Goal: Transaction & Acquisition: Purchase product/service

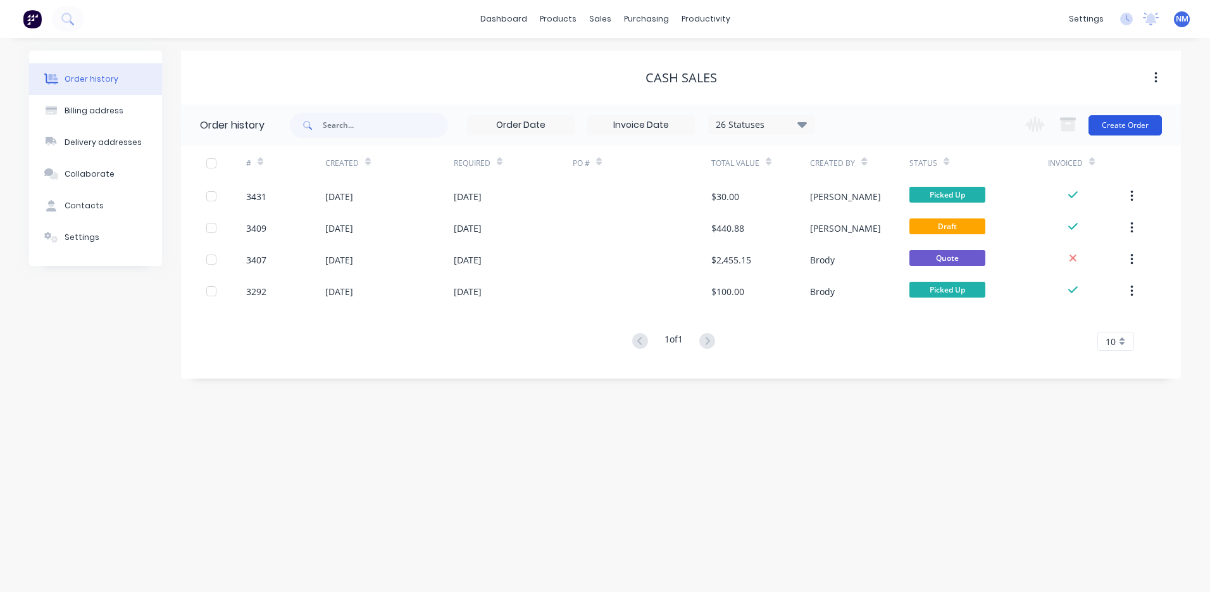
click at [1144, 121] on button "Create Order" at bounding box center [1125, 125] width 73 height 20
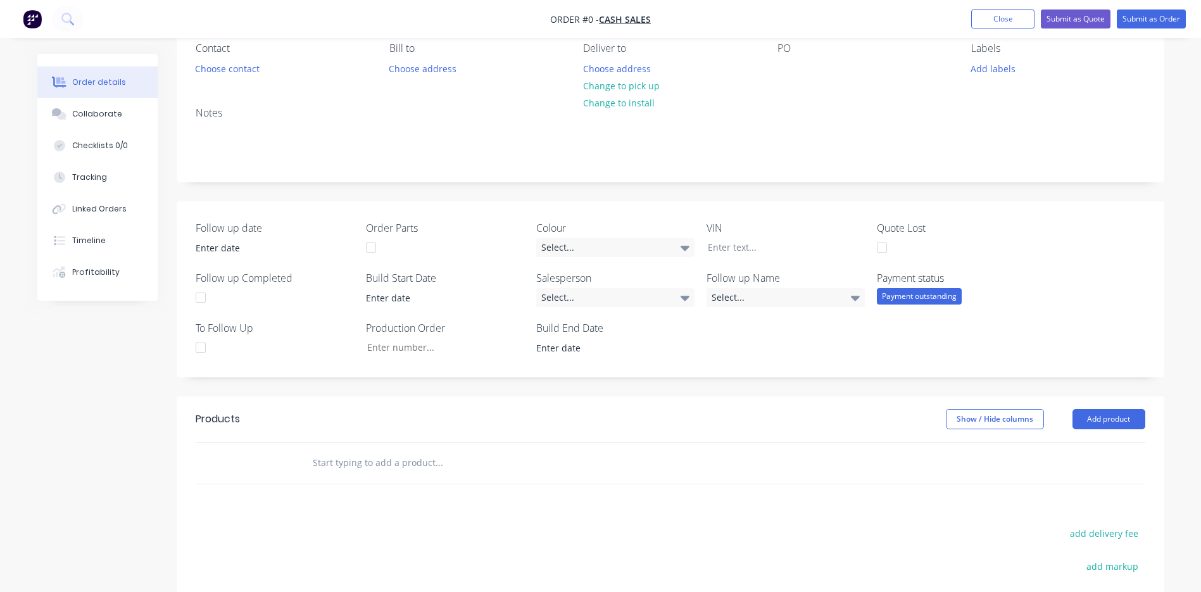
scroll to position [127, 0]
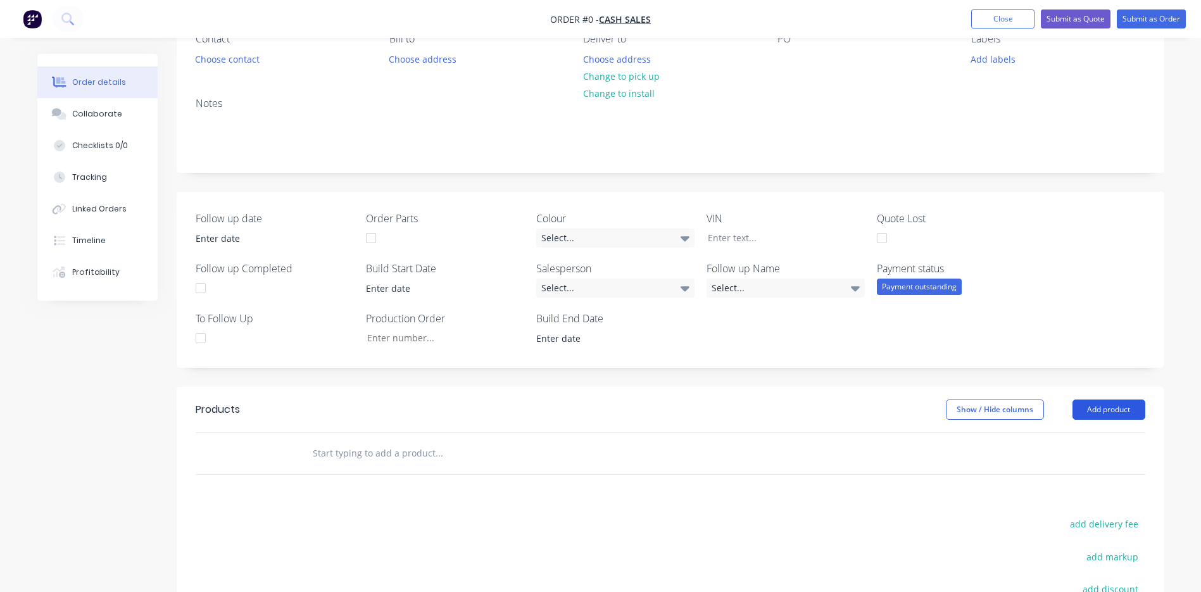
click at [1113, 416] on button "Add product" at bounding box center [1108, 409] width 73 height 20
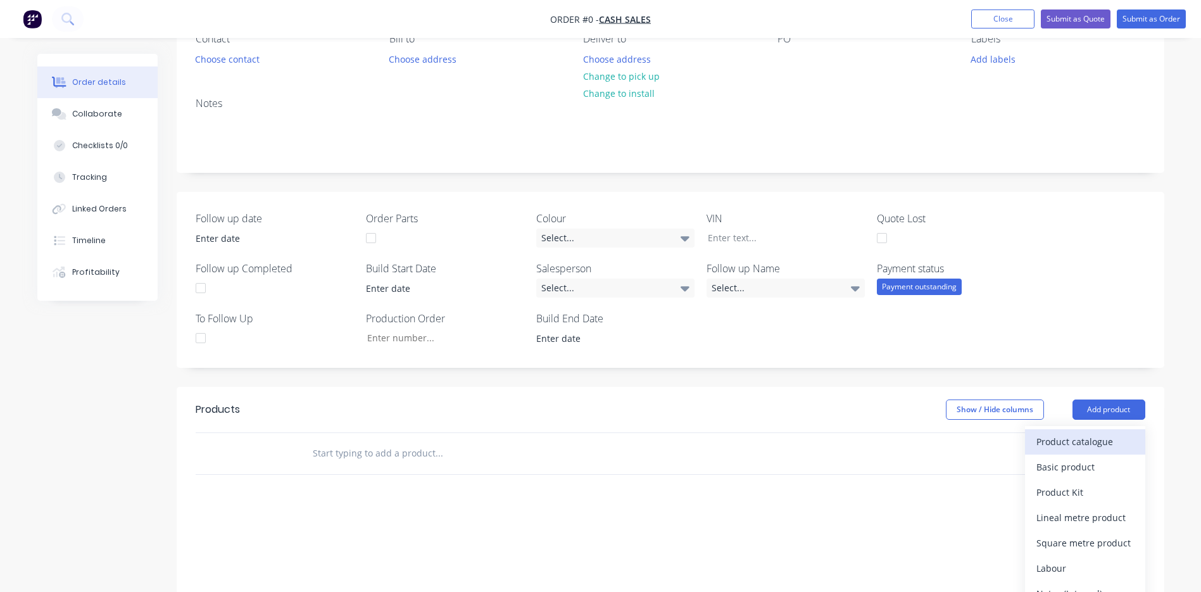
click at [1092, 439] on div "Product catalogue" at bounding box center [1084, 441] width 97 height 18
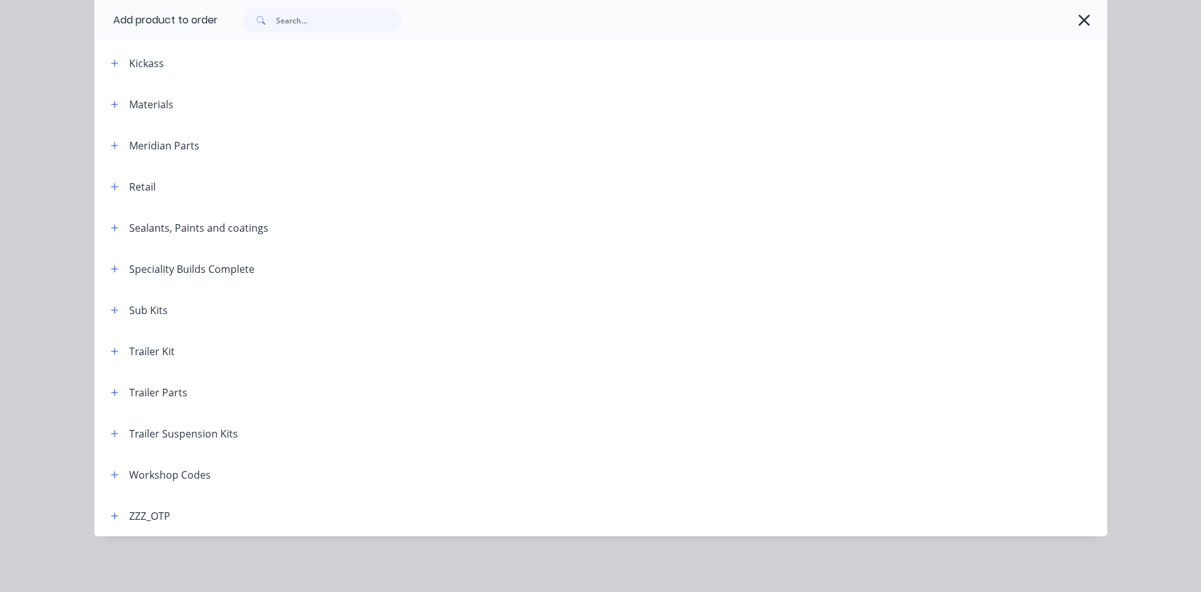
scroll to position [0, 0]
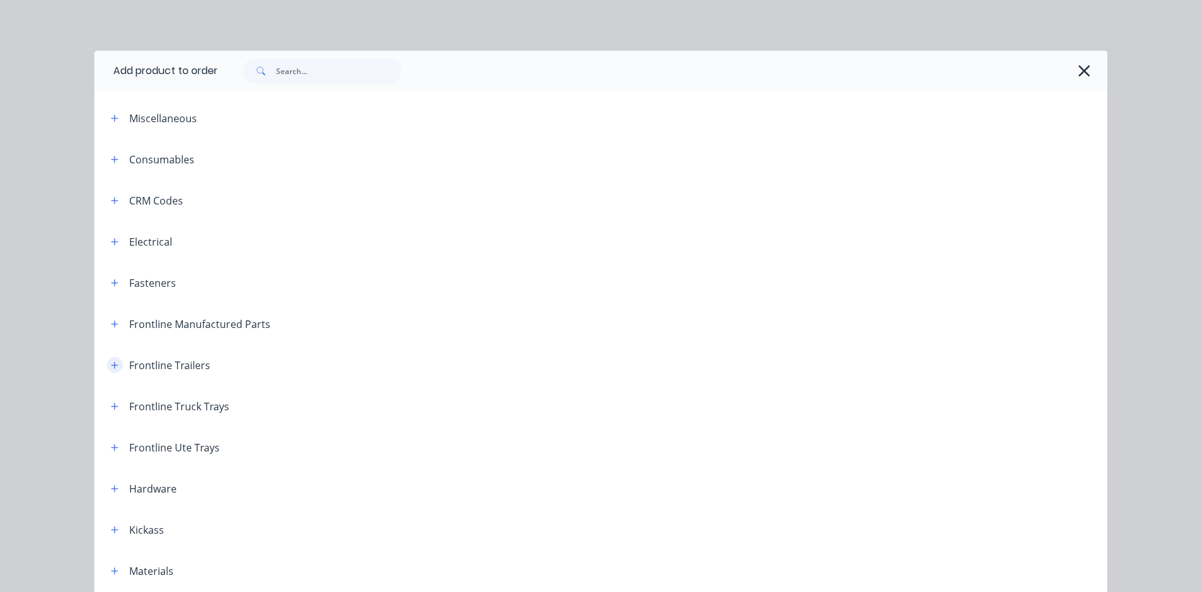
click at [111, 368] on icon "button" at bounding box center [115, 365] width 8 height 9
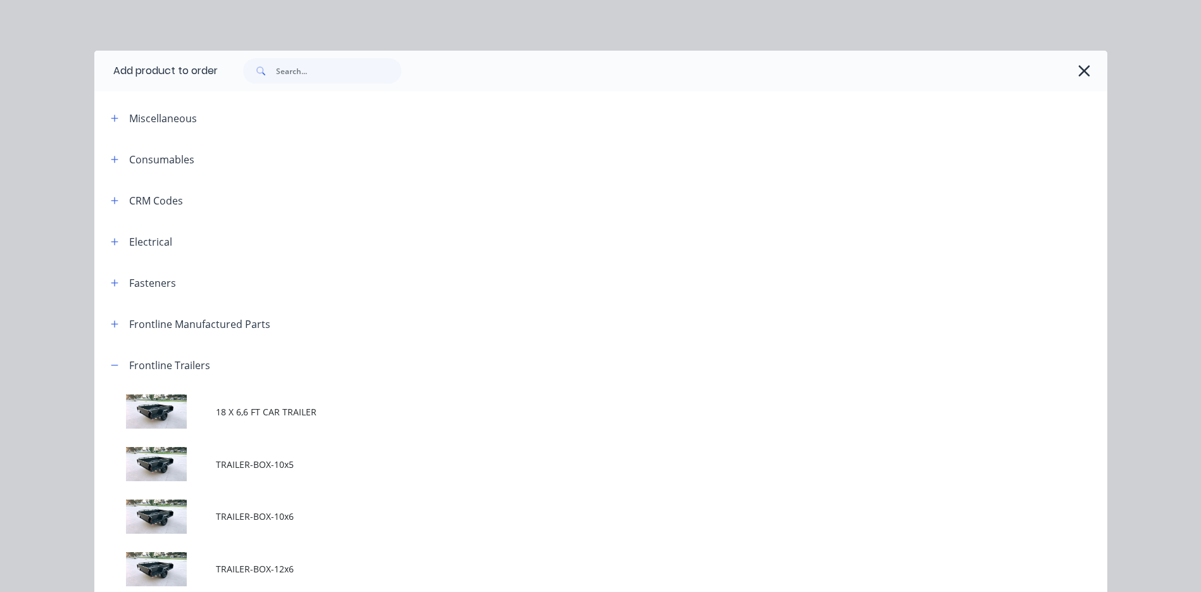
drag, startPoint x: 110, startPoint y: 367, endPoint x: 132, endPoint y: 353, distance: 26.5
click at [111, 367] on icon "button" at bounding box center [115, 365] width 8 height 9
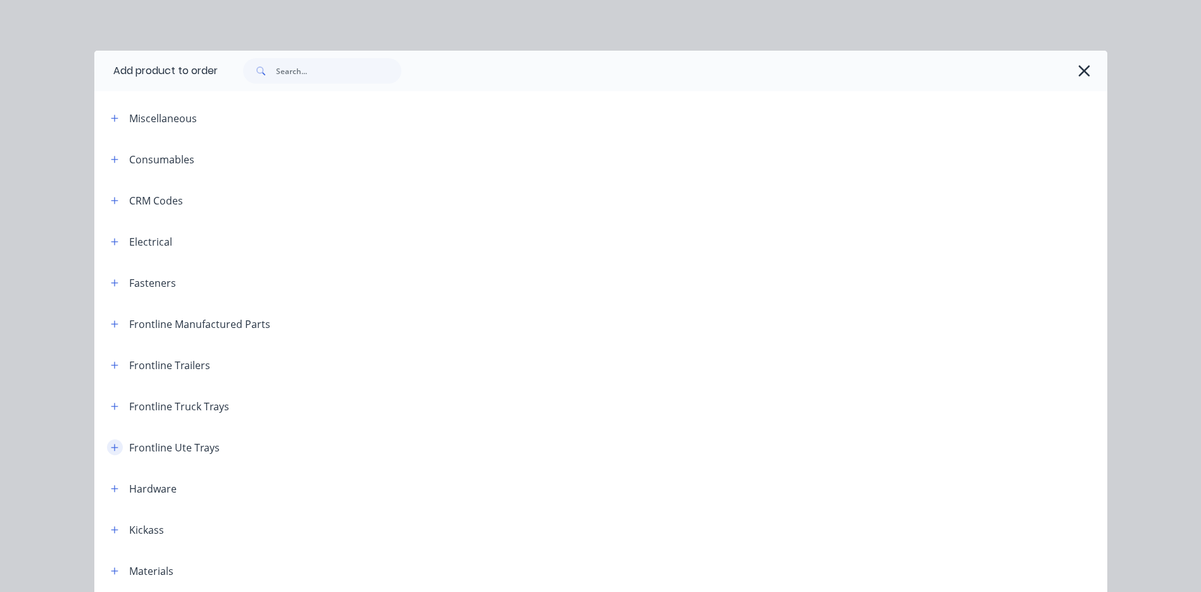
click at [114, 447] on button "button" at bounding box center [115, 447] width 16 height 16
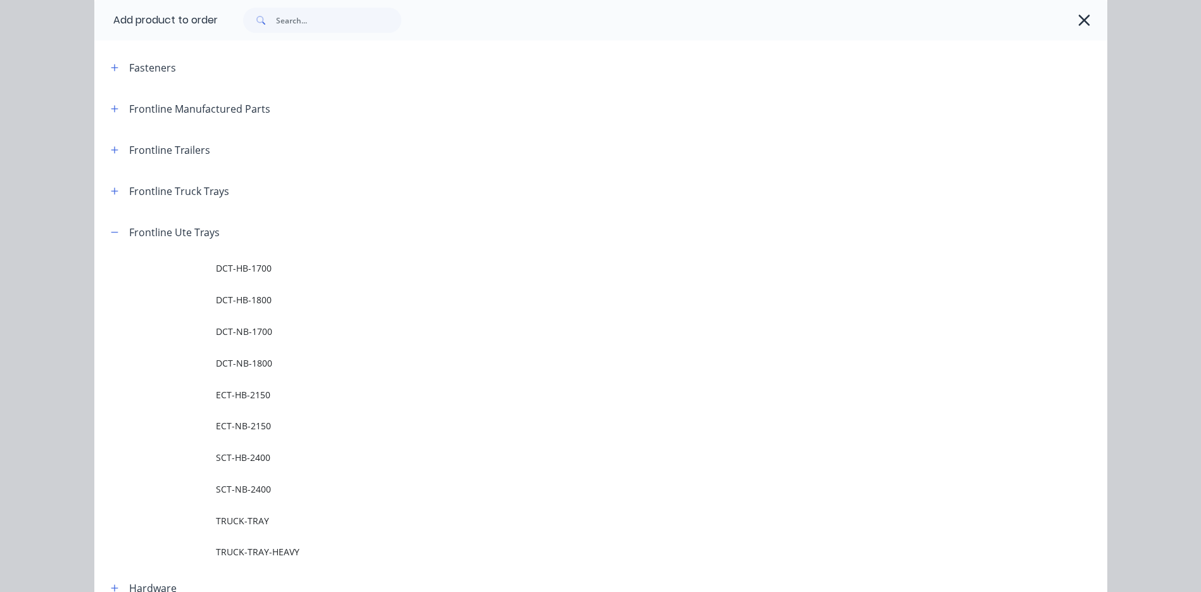
scroll to position [253, 0]
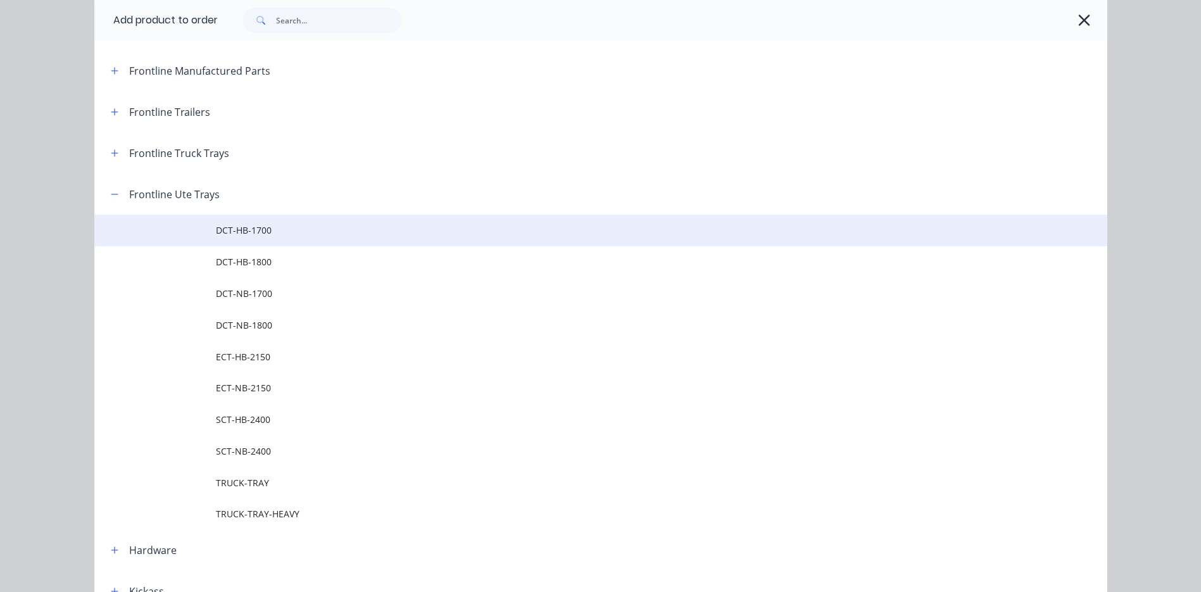
click at [271, 237] on td "DCT-HB-1700" at bounding box center [661, 231] width 891 height 32
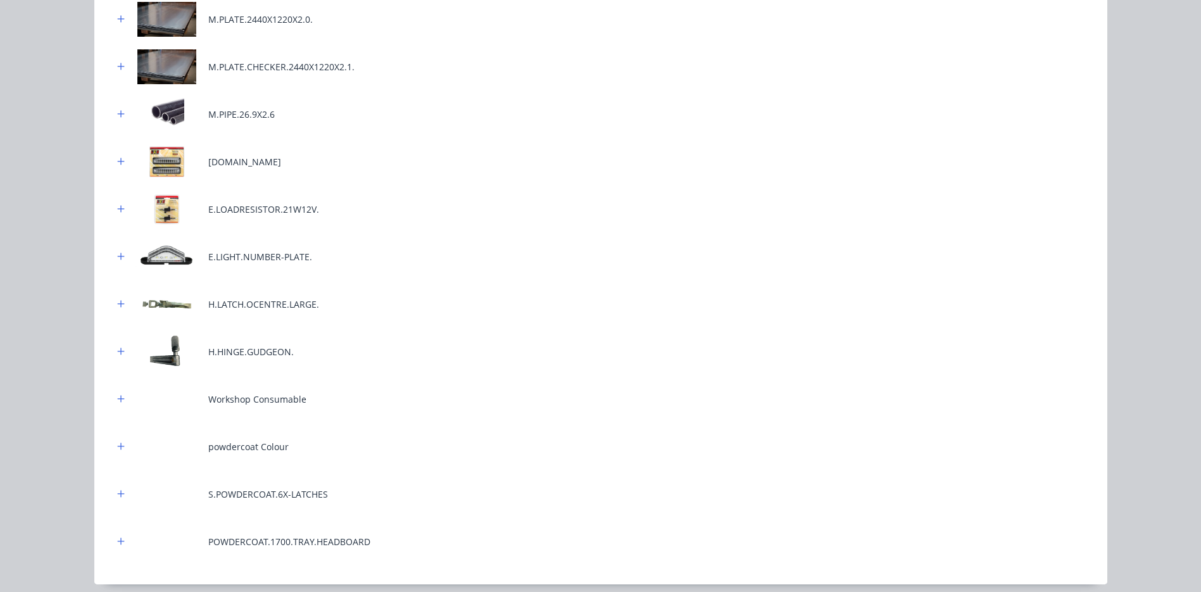
scroll to position [638, 0]
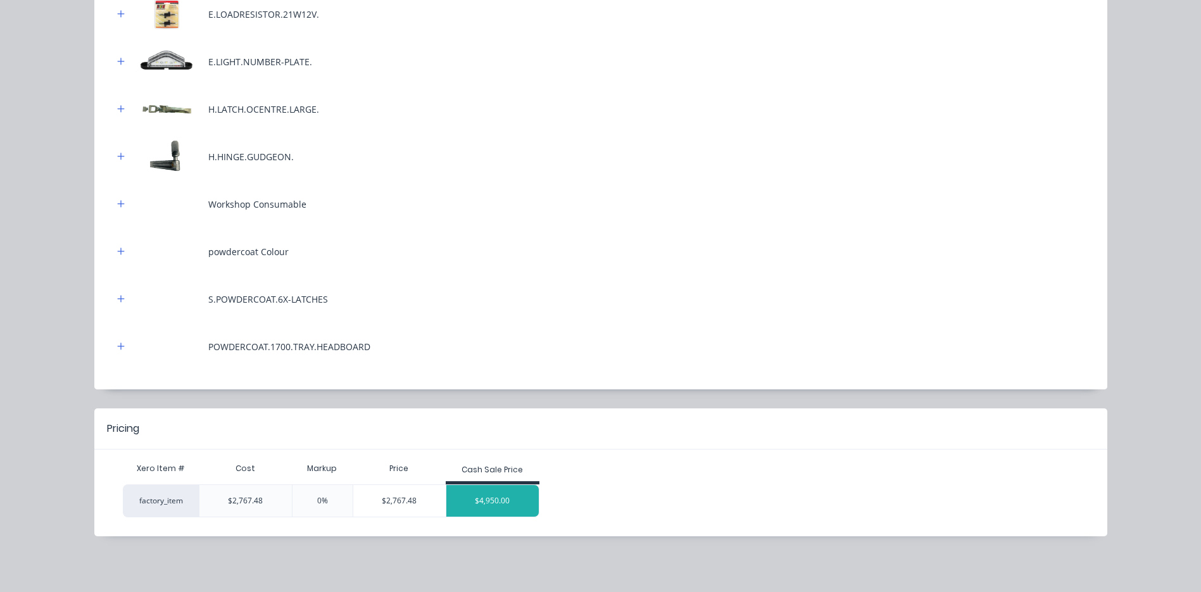
click at [484, 504] on div "$4,950.00" at bounding box center [492, 501] width 92 height 32
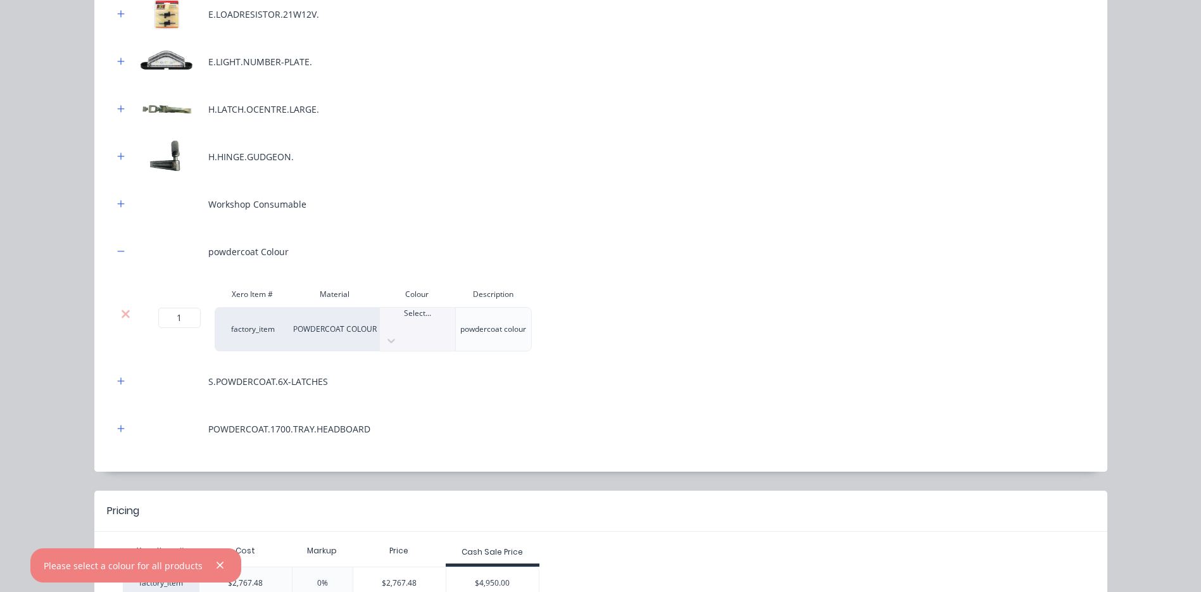
click at [403, 330] on div at bounding box center [417, 324] width 75 height 11
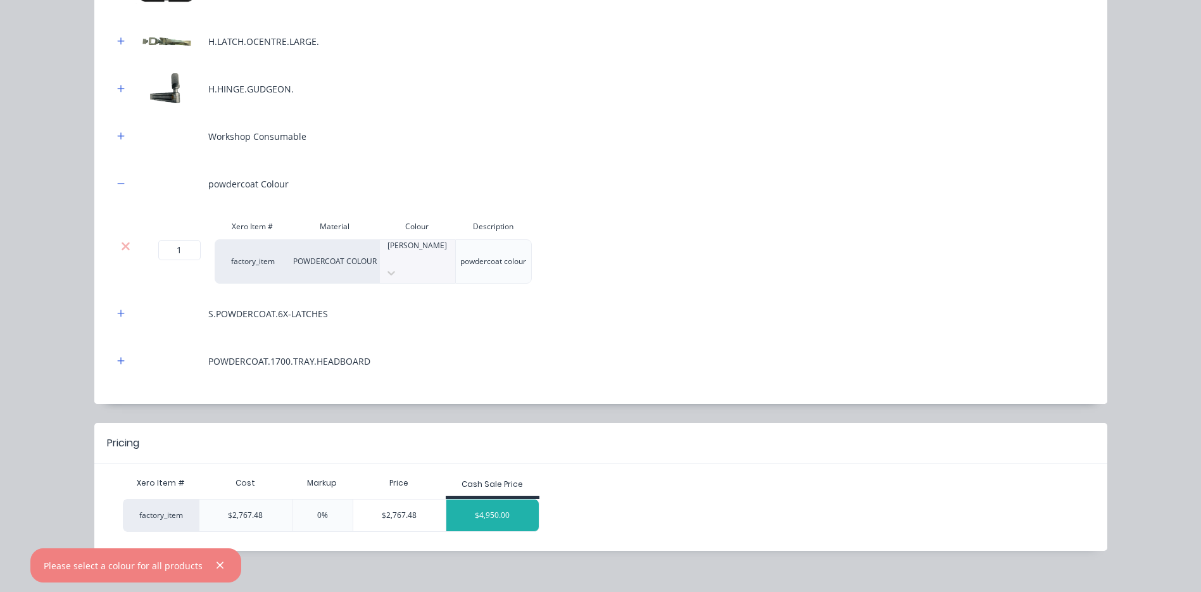
scroll to position [708, 0]
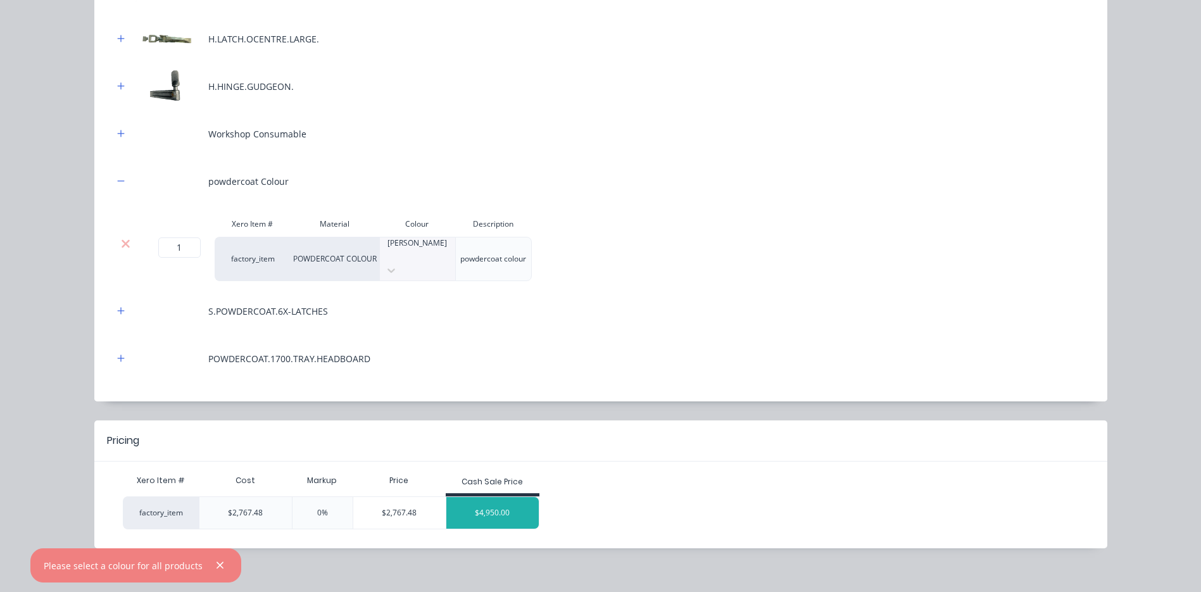
click at [509, 500] on div "$4,950.00" at bounding box center [492, 513] width 92 height 32
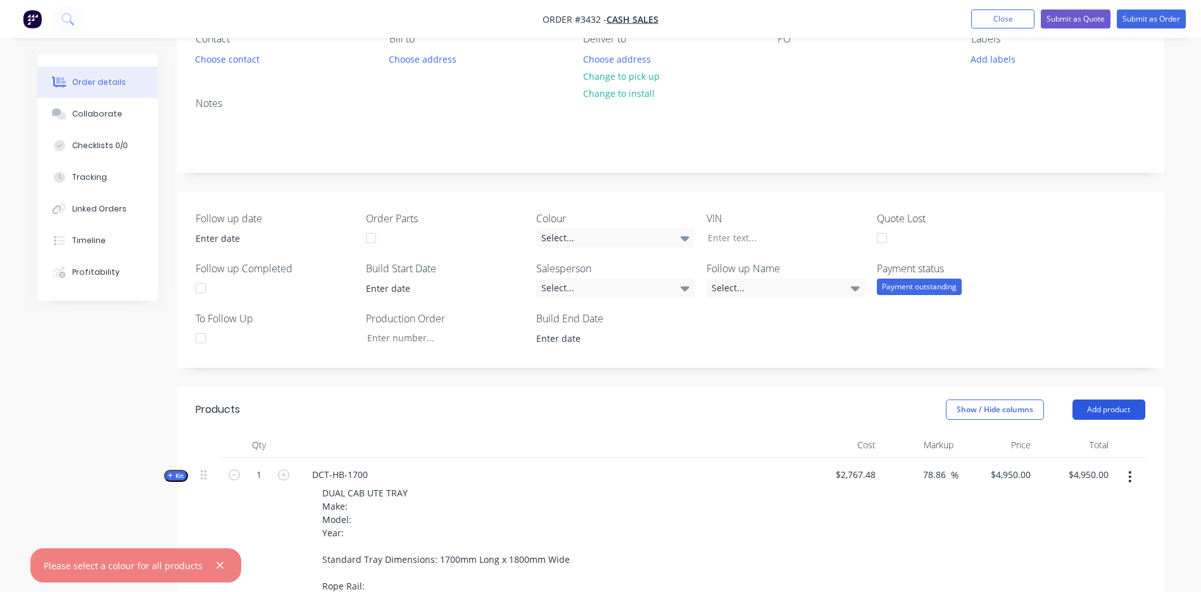
click at [1111, 412] on button "Add product" at bounding box center [1108, 409] width 73 height 20
click at [1091, 441] on div "Product catalogue" at bounding box center [1084, 441] width 97 height 18
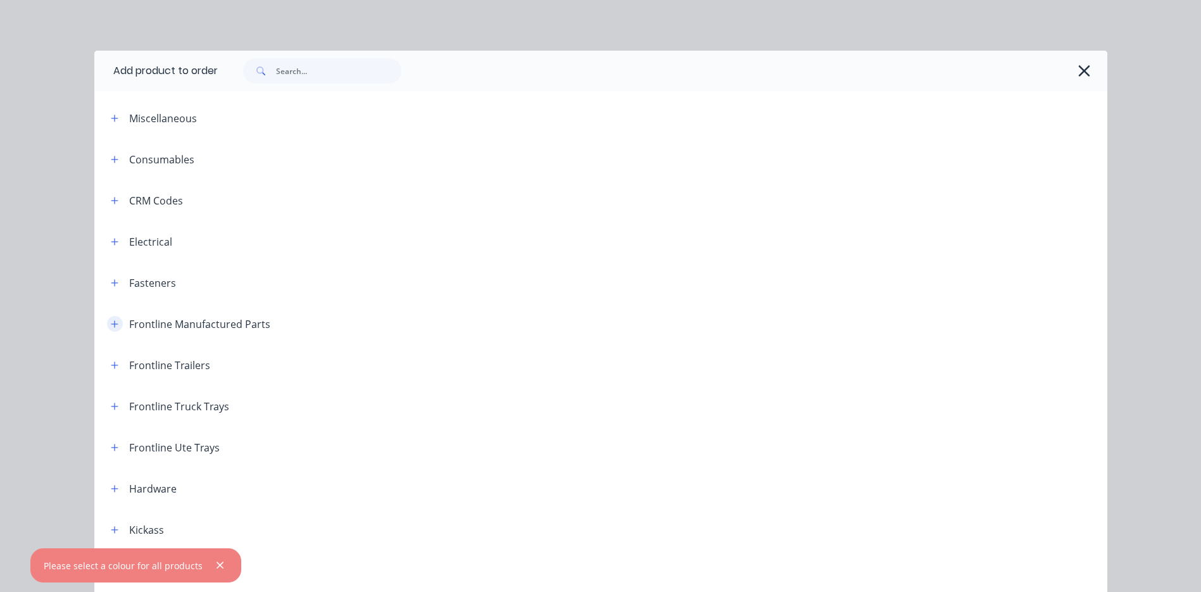
click at [107, 321] on button "button" at bounding box center [115, 324] width 16 height 16
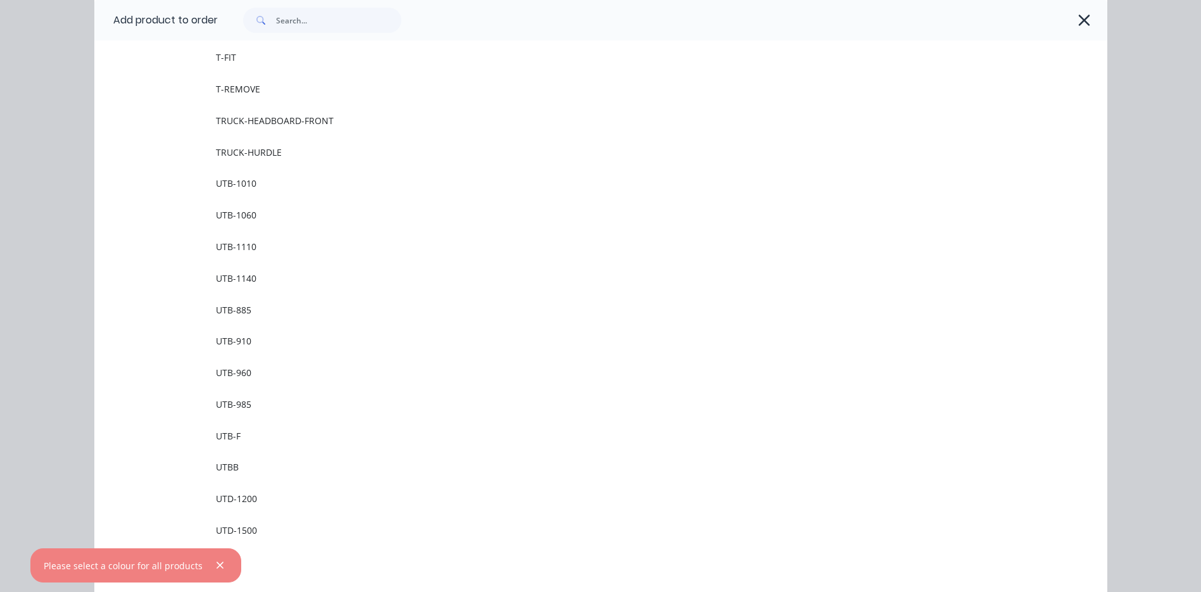
scroll to position [1962, 0]
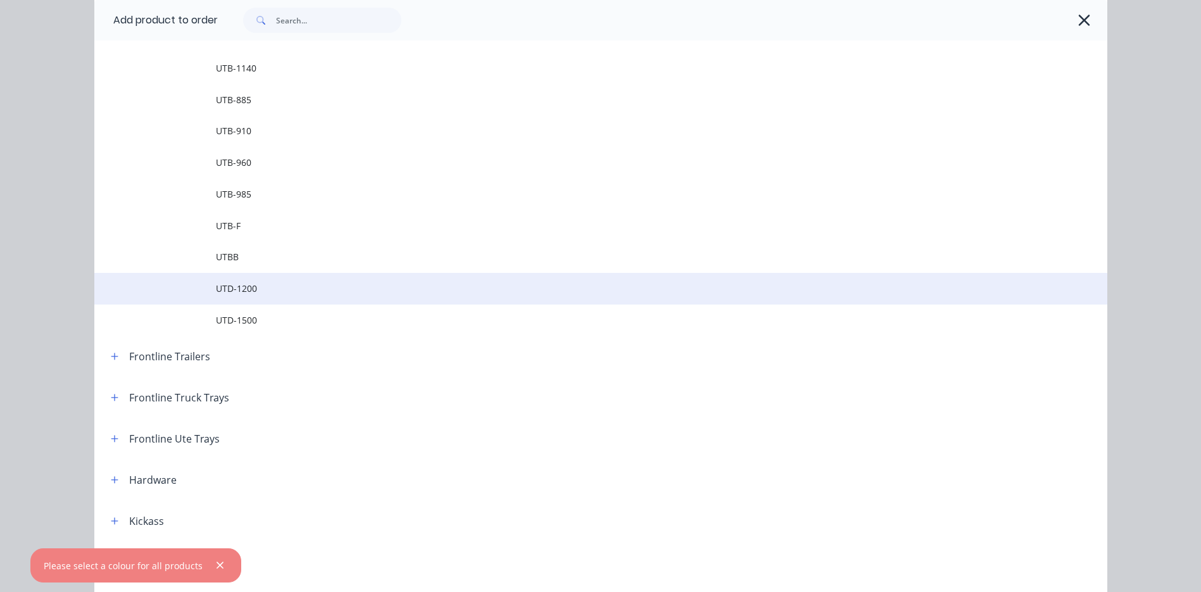
click at [259, 294] on span "UTD-1200" at bounding box center [572, 288] width 713 height 13
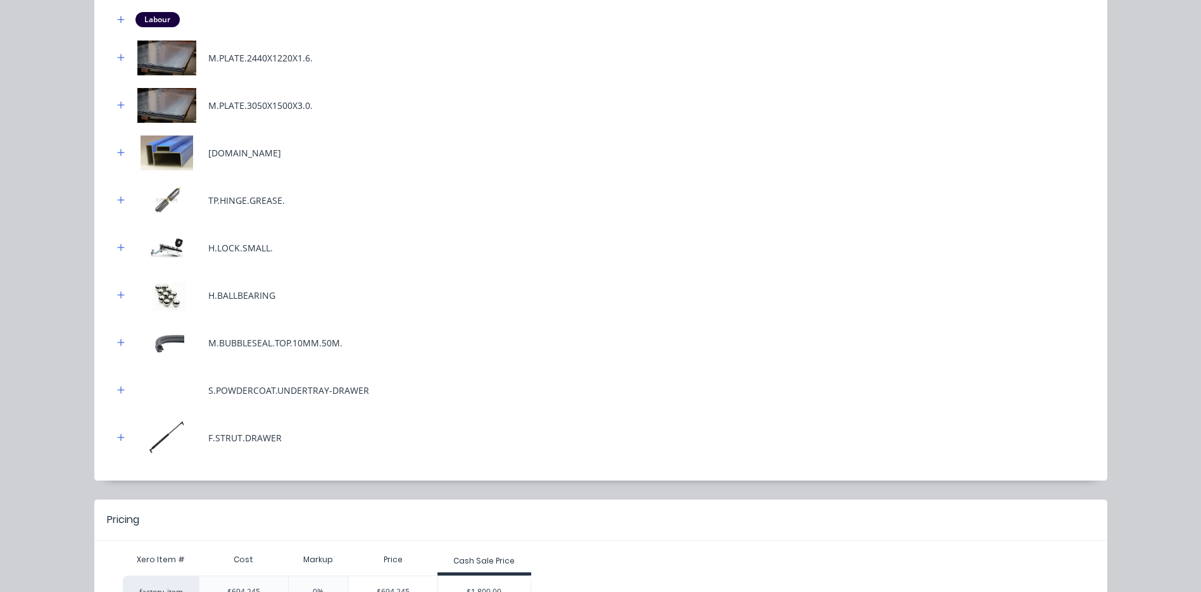
scroll to position [258, 0]
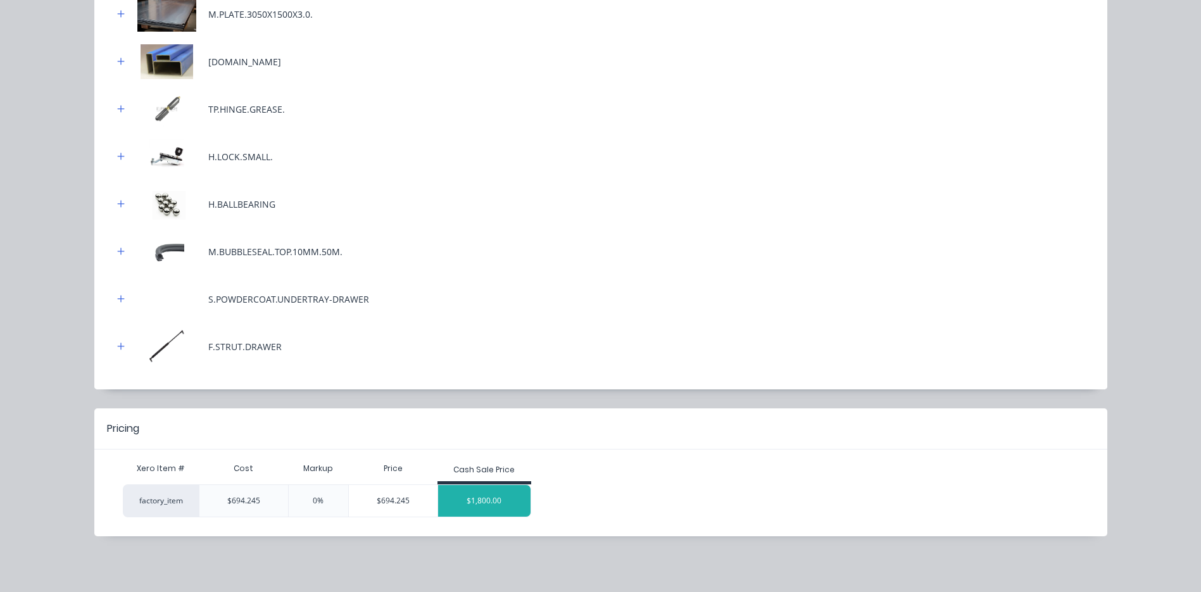
click at [496, 504] on div "$1,800.00" at bounding box center [484, 501] width 92 height 32
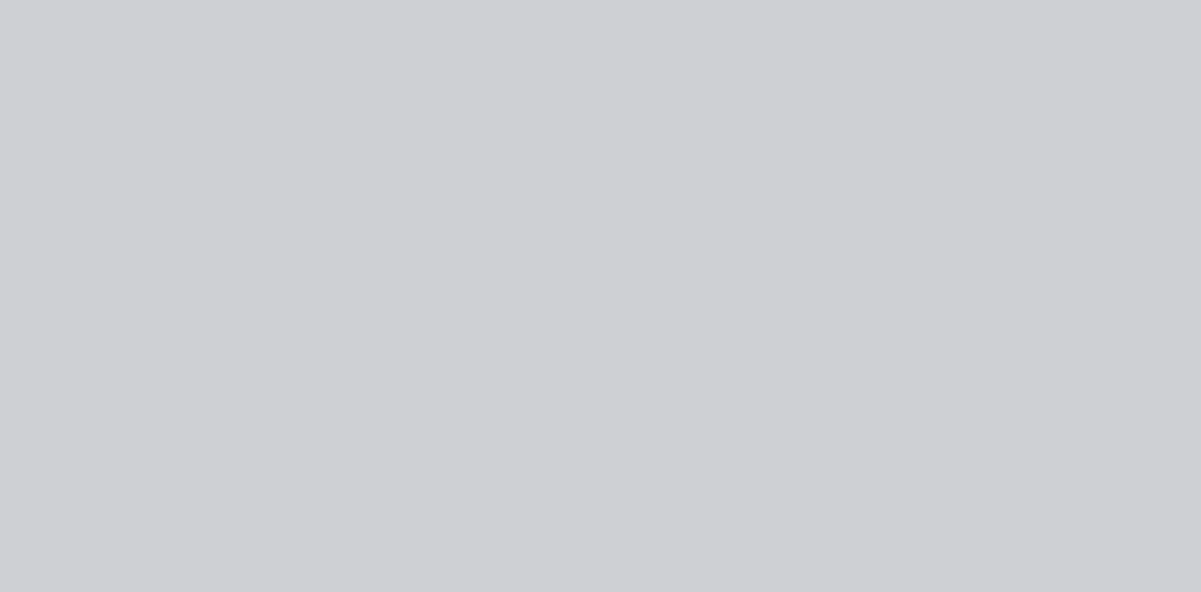
scroll to position [0, 0]
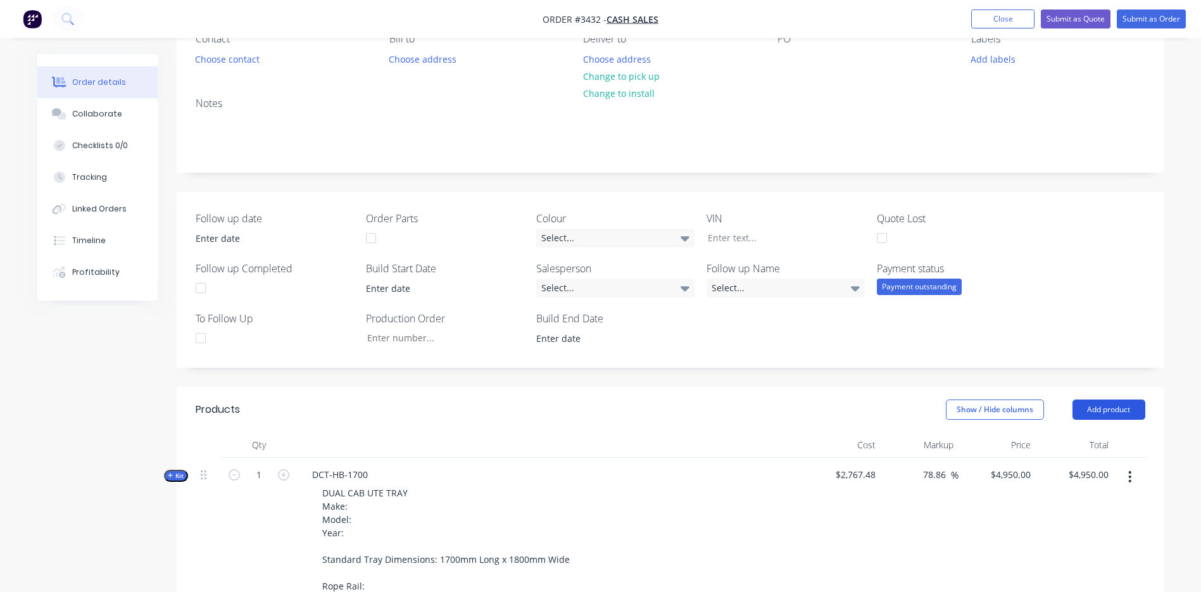
click at [1103, 412] on button "Add product" at bounding box center [1108, 409] width 73 height 20
click at [1097, 432] on div "Product catalogue" at bounding box center [1084, 441] width 97 height 18
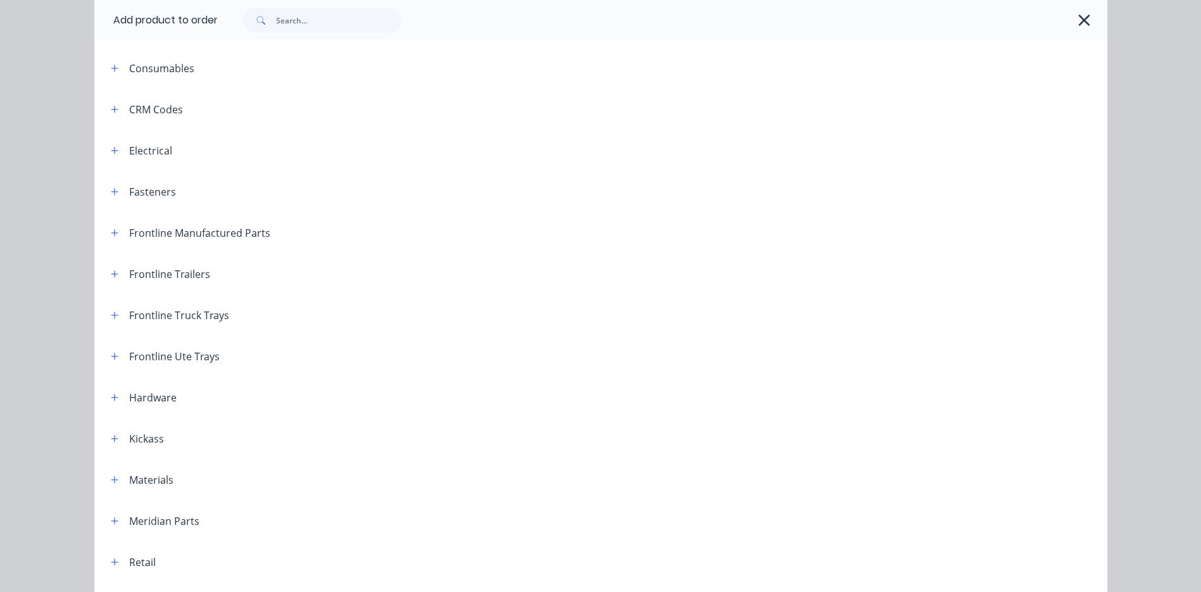
scroll to position [63, 0]
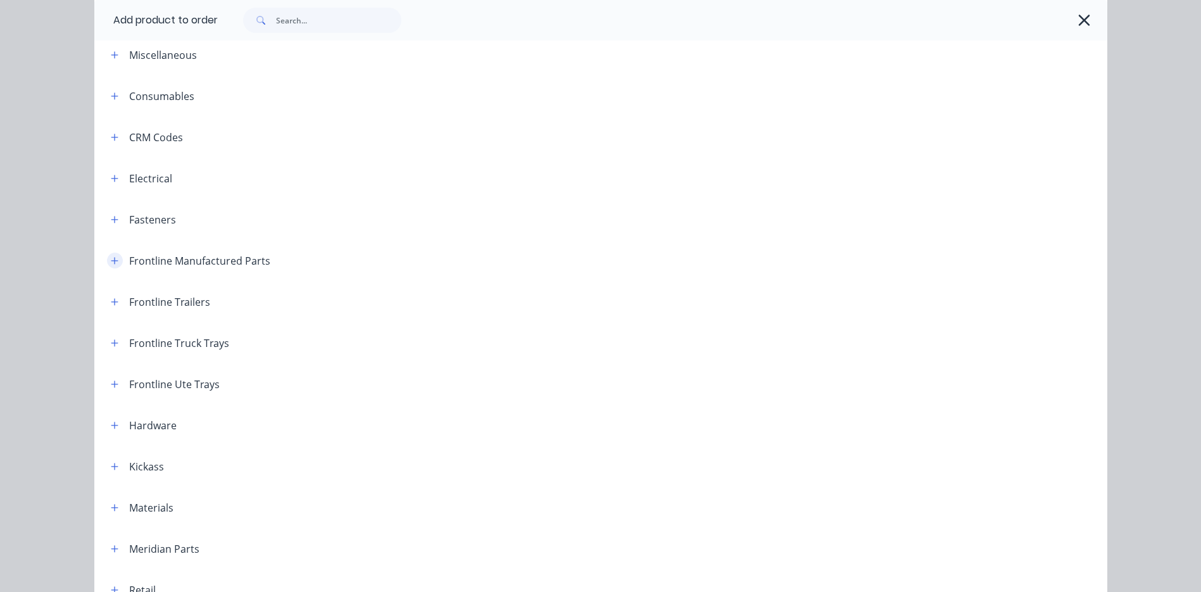
click at [113, 257] on icon "button" at bounding box center [115, 260] width 8 height 9
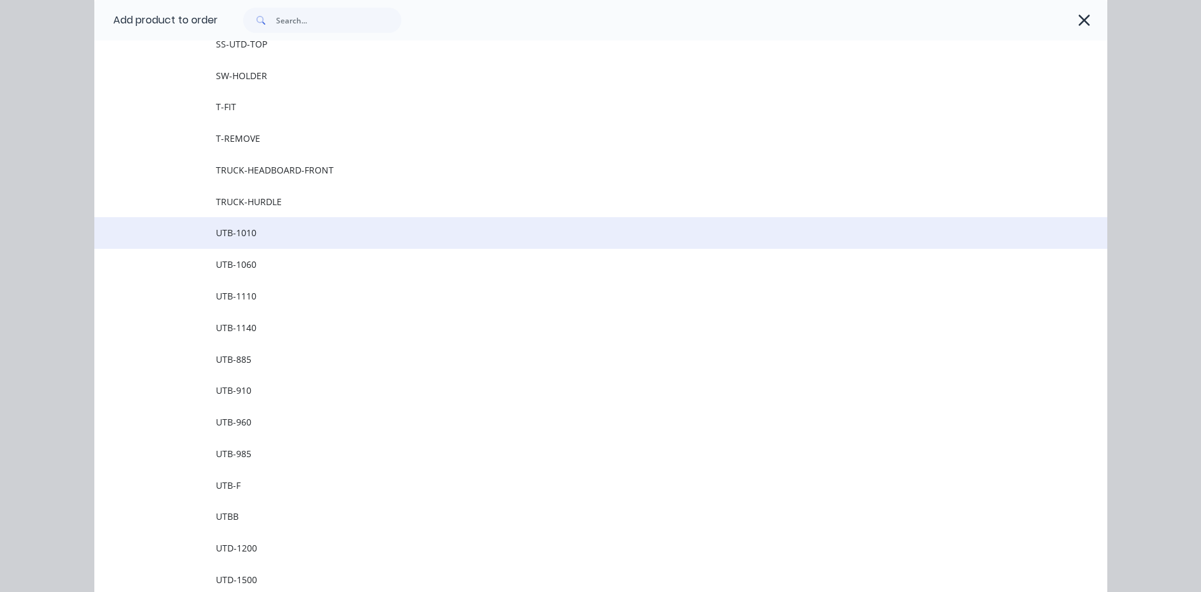
scroll to position [1709, 0]
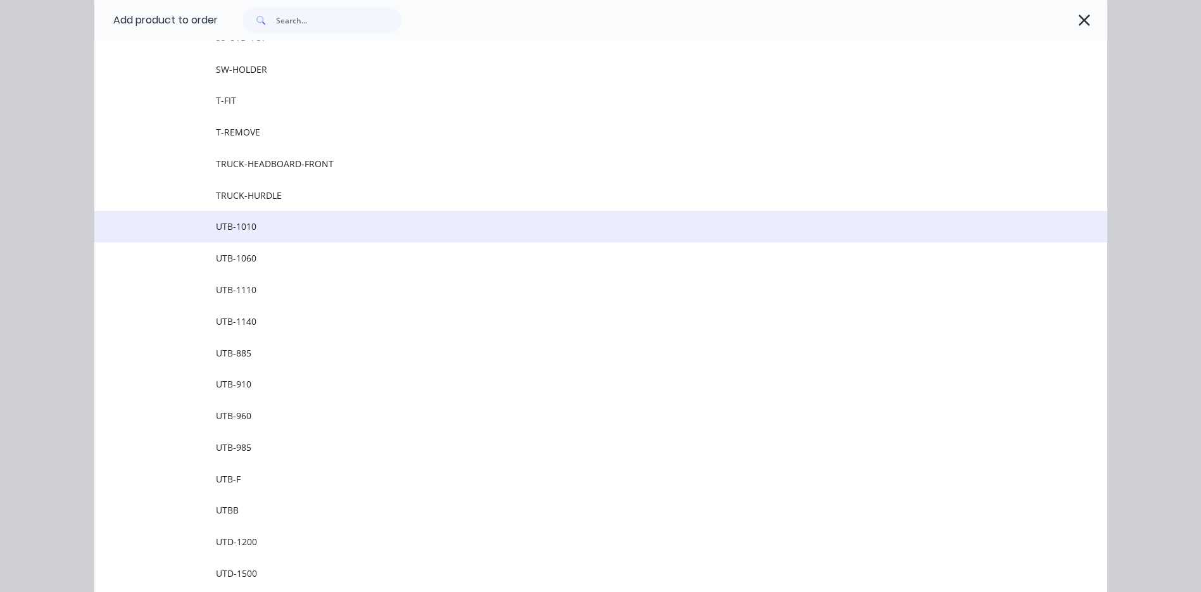
click at [270, 231] on span "UTB-1010" at bounding box center [572, 226] width 713 height 13
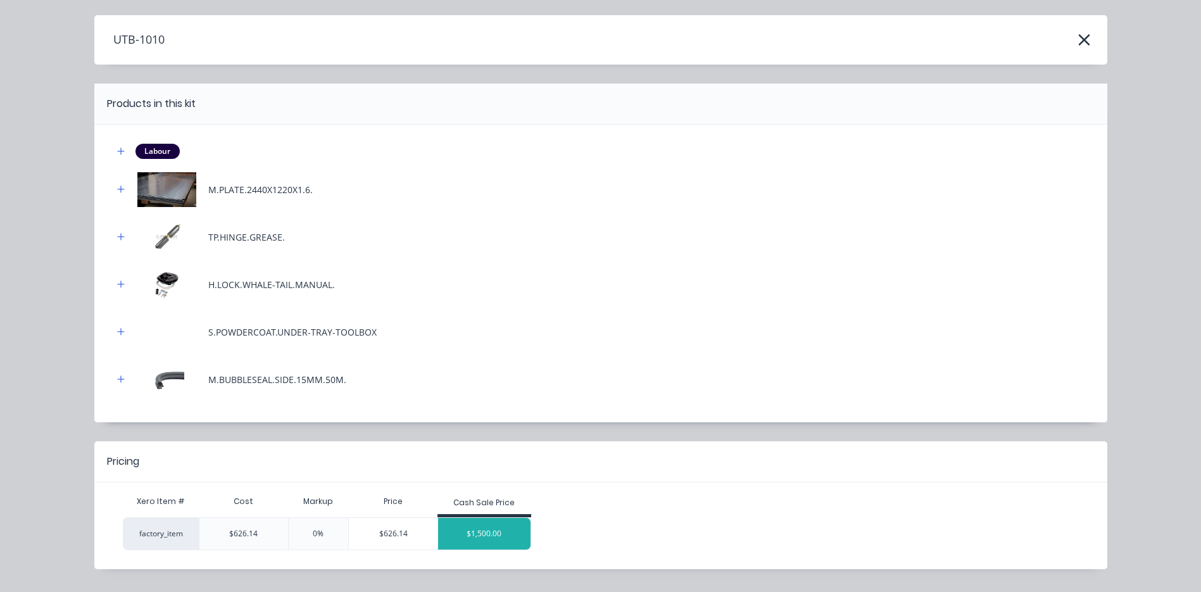
scroll to position [68, 0]
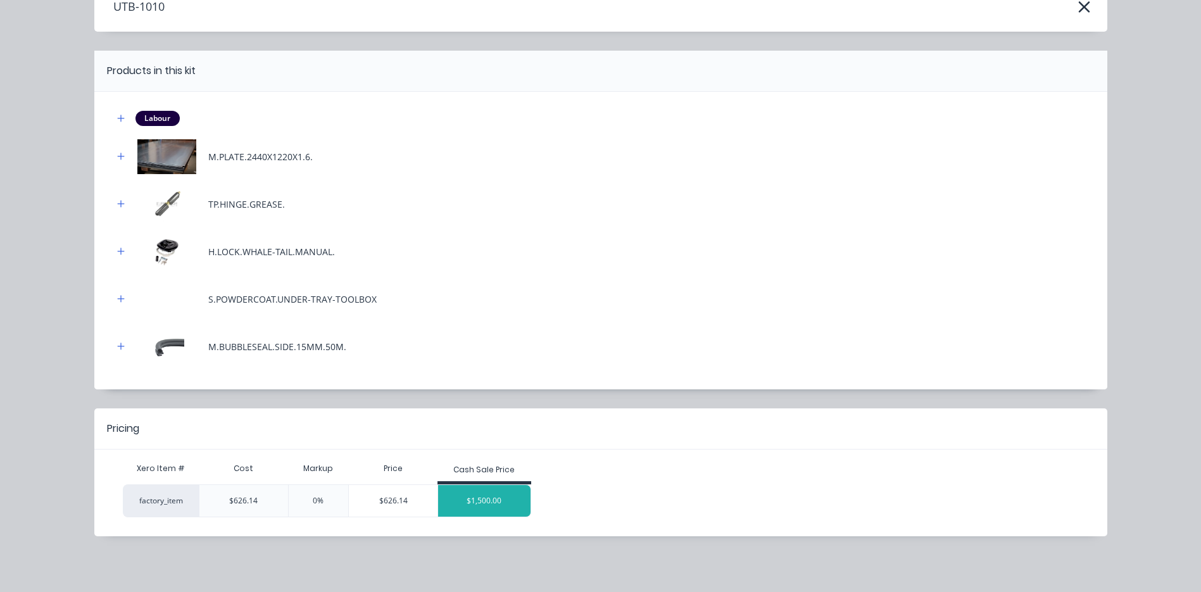
click at [497, 505] on div "$1,500.00" at bounding box center [484, 501] width 92 height 32
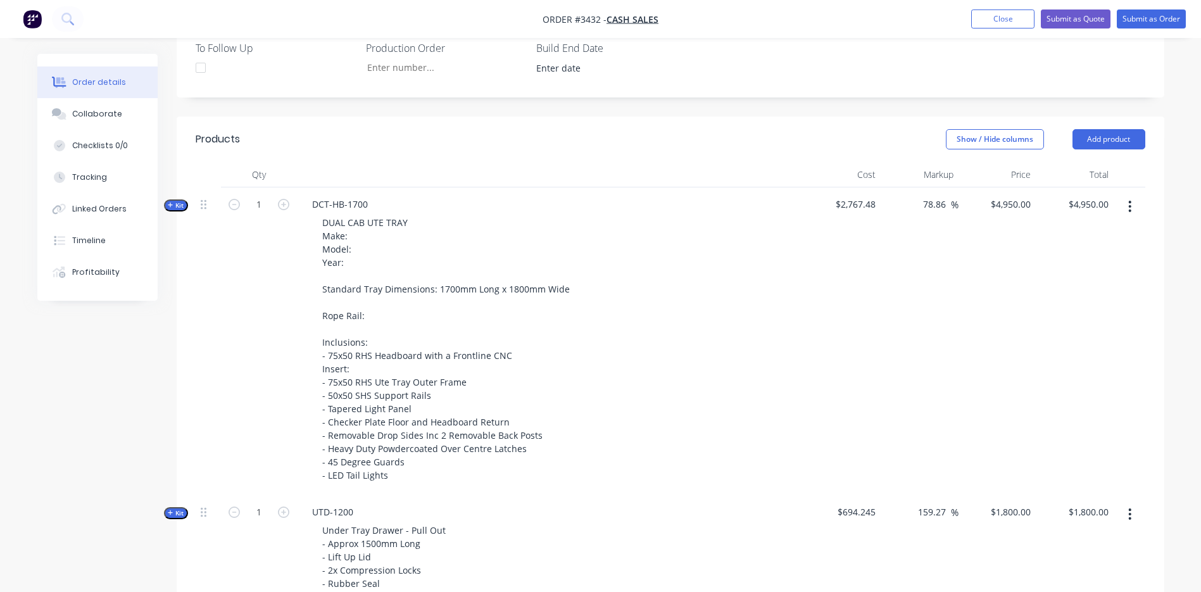
scroll to position [380, 0]
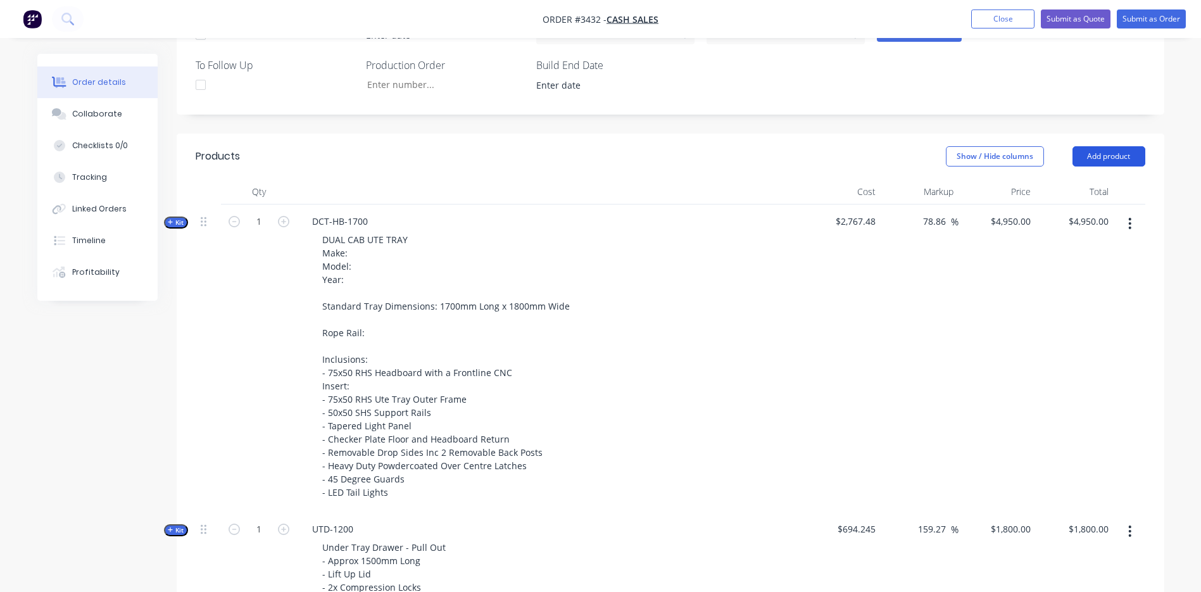
click at [1126, 154] on button "Add product" at bounding box center [1108, 156] width 73 height 20
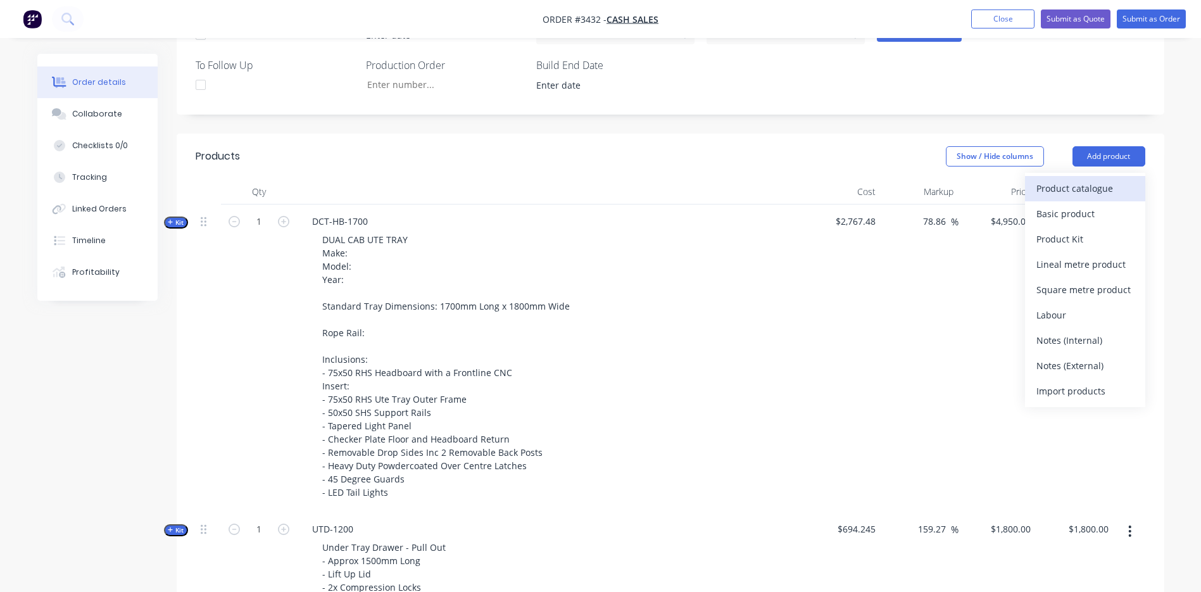
click at [1083, 196] on div "Product catalogue" at bounding box center [1084, 188] width 97 height 18
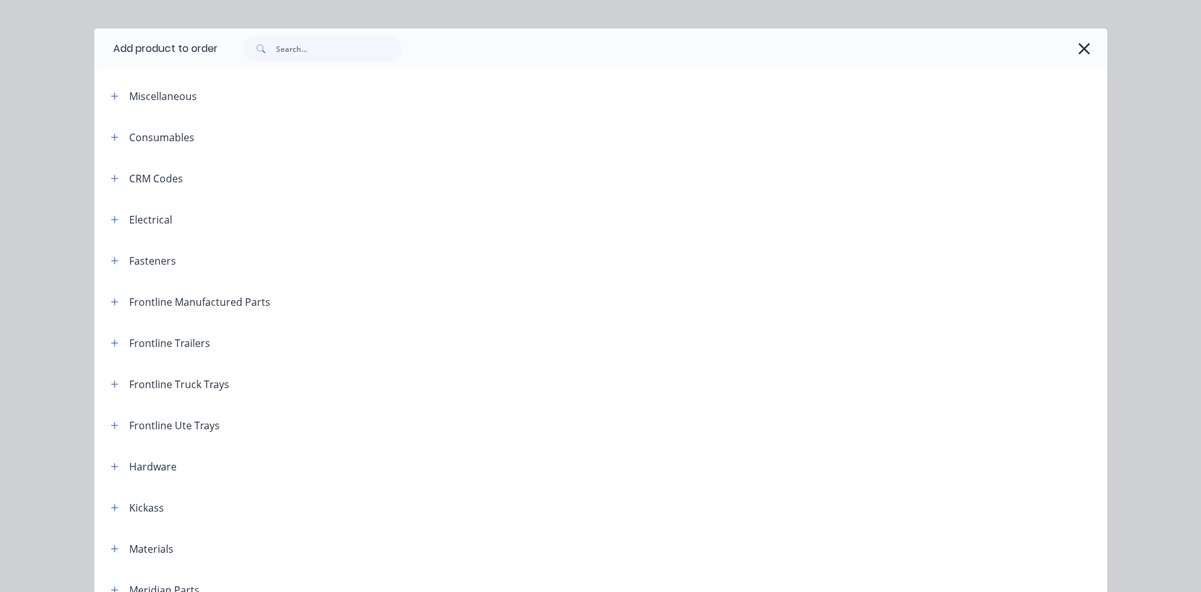
scroll to position [0, 0]
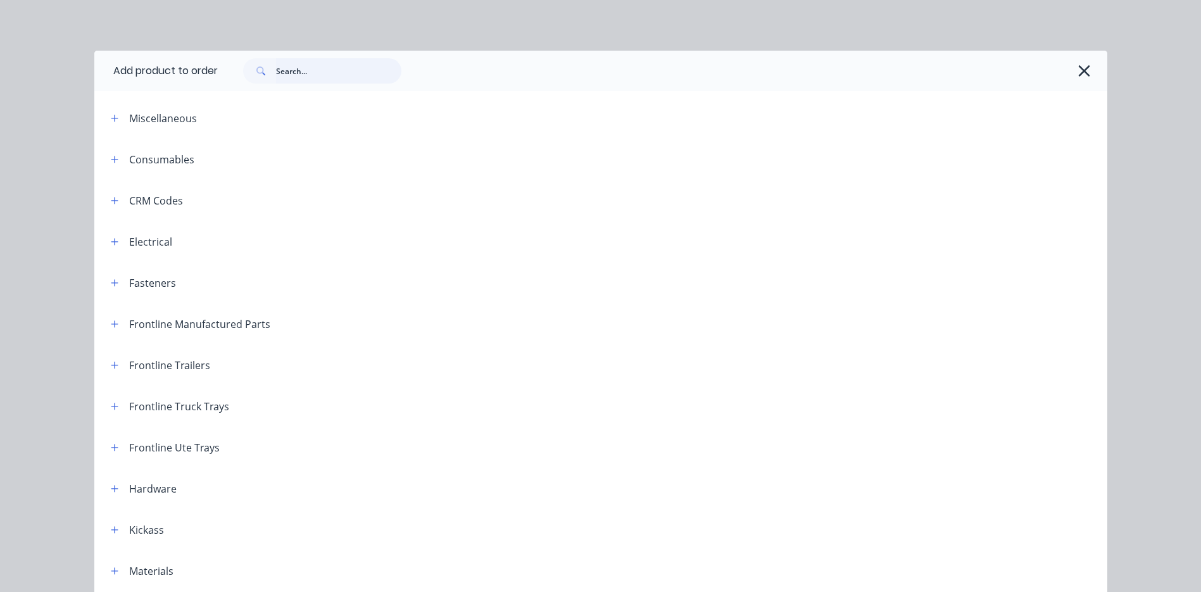
click at [314, 81] on input "text" at bounding box center [338, 70] width 125 height 25
type input "ff"
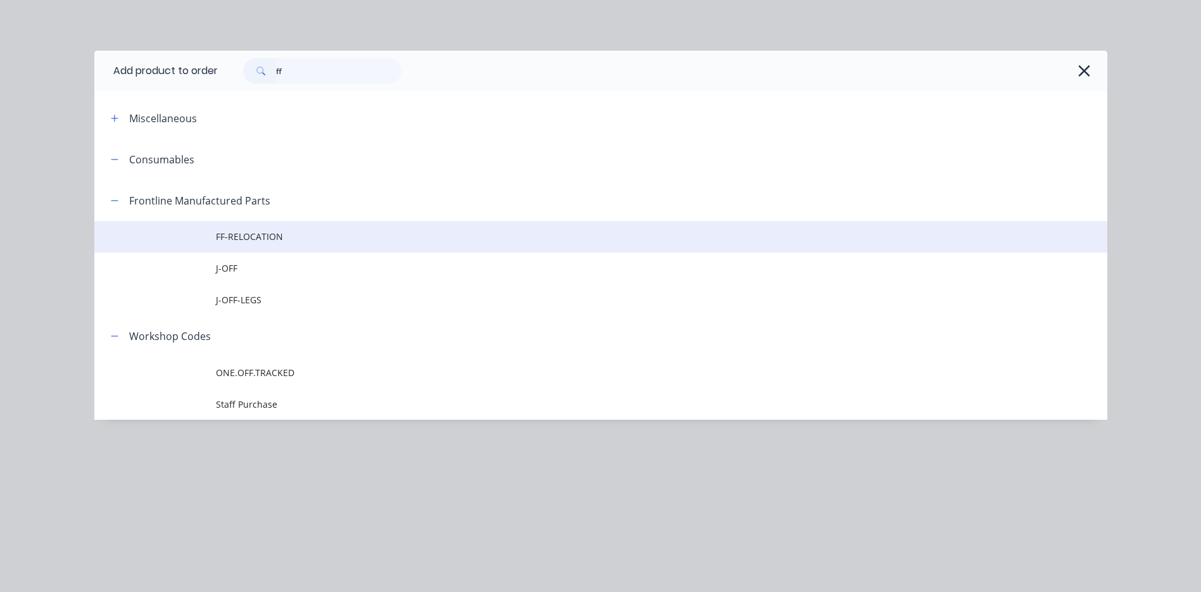
click at [242, 235] on span "FF-RELOCATION" at bounding box center [572, 236] width 713 height 13
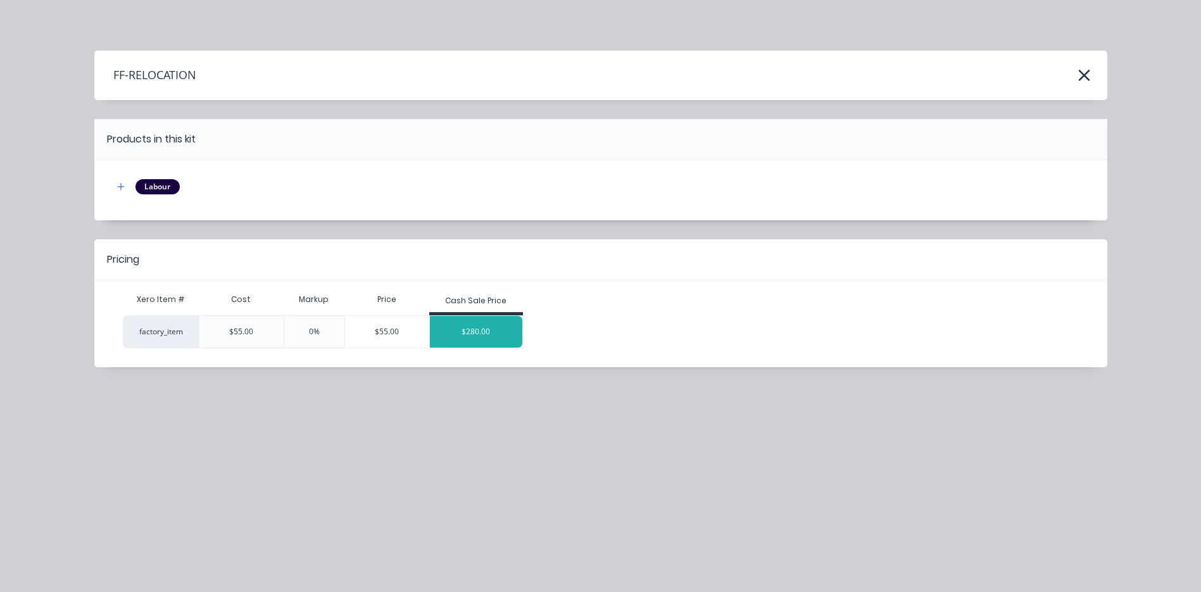
click at [468, 325] on div "$280.00" at bounding box center [476, 332] width 92 height 32
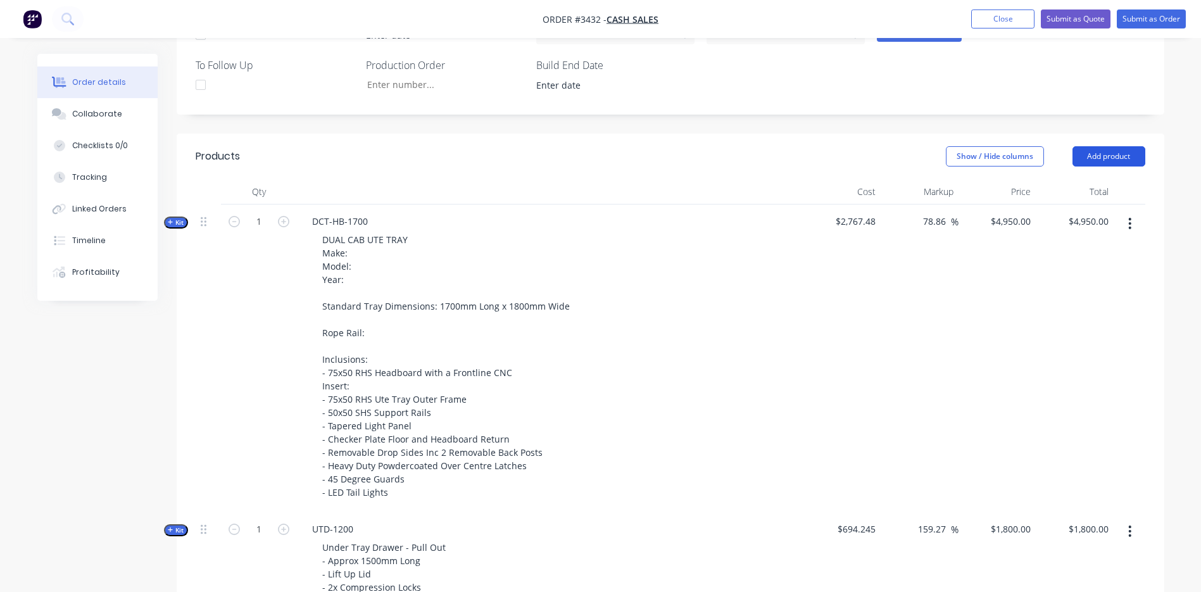
click at [1104, 157] on button "Add product" at bounding box center [1108, 156] width 73 height 20
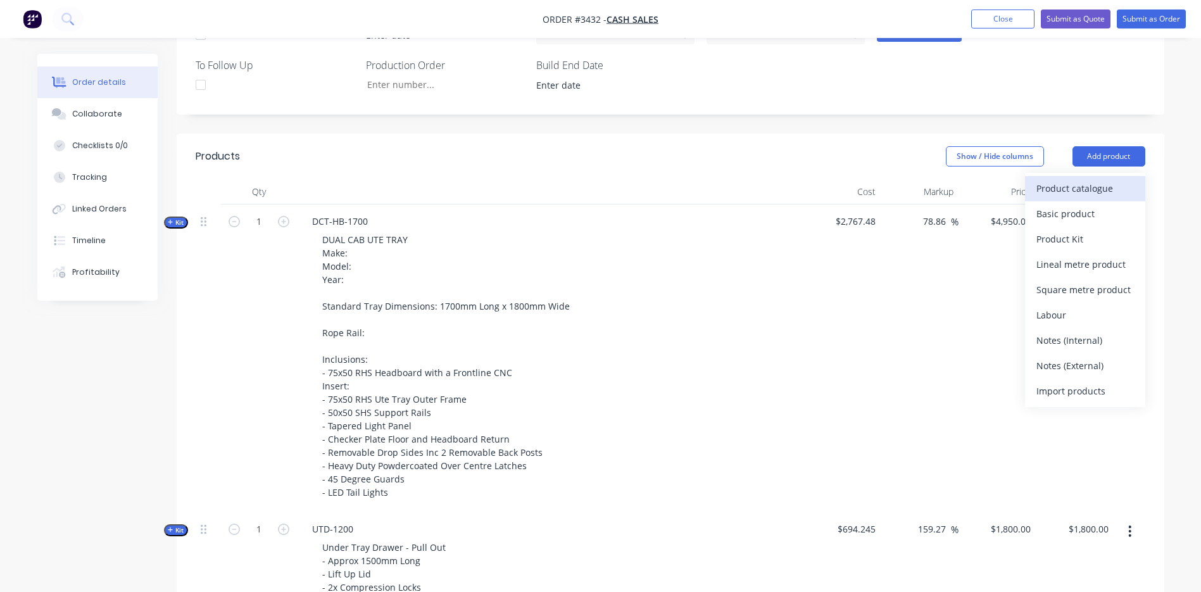
click at [1062, 196] on div "Product catalogue" at bounding box center [1084, 188] width 97 height 18
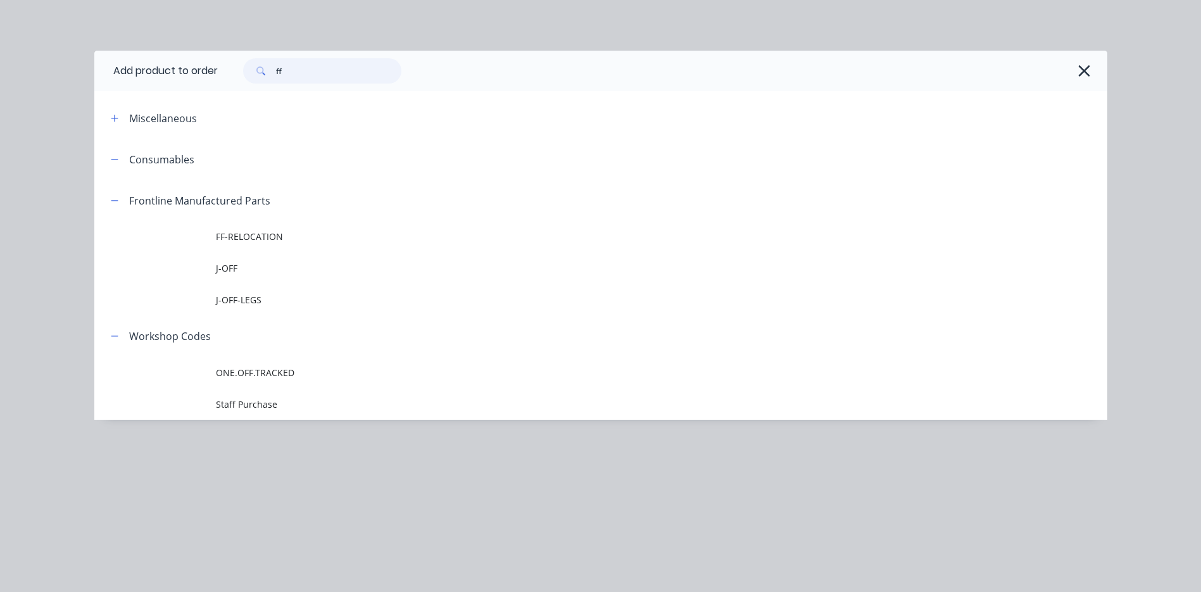
drag, startPoint x: 292, startPoint y: 69, endPoint x: -1, endPoint y: 156, distance: 305.8
click at [0, 156] on html "Order #3432 - cash sales Add product Close Submit as Quote Submit as Order Orde…" at bounding box center [600, 446] width 1201 height 1652
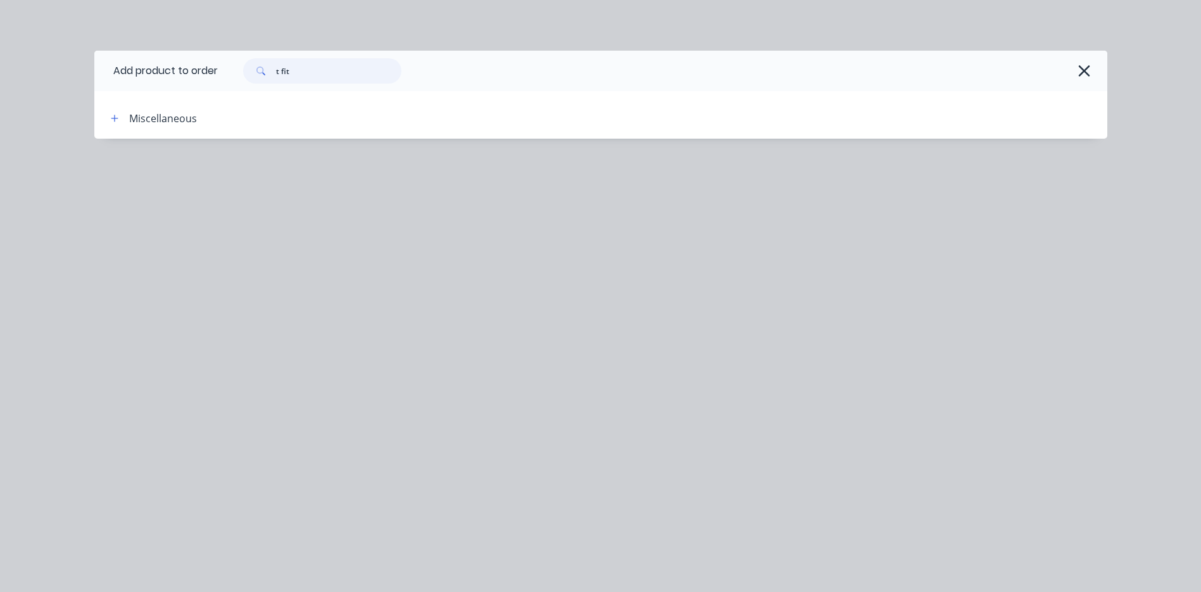
drag, startPoint x: 315, startPoint y: 77, endPoint x: 124, endPoint y: 93, distance: 191.8
click at [127, 92] on div "Add product to order t fit Miscellaneous" at bounding box center [600, 95] width 1013 height 88
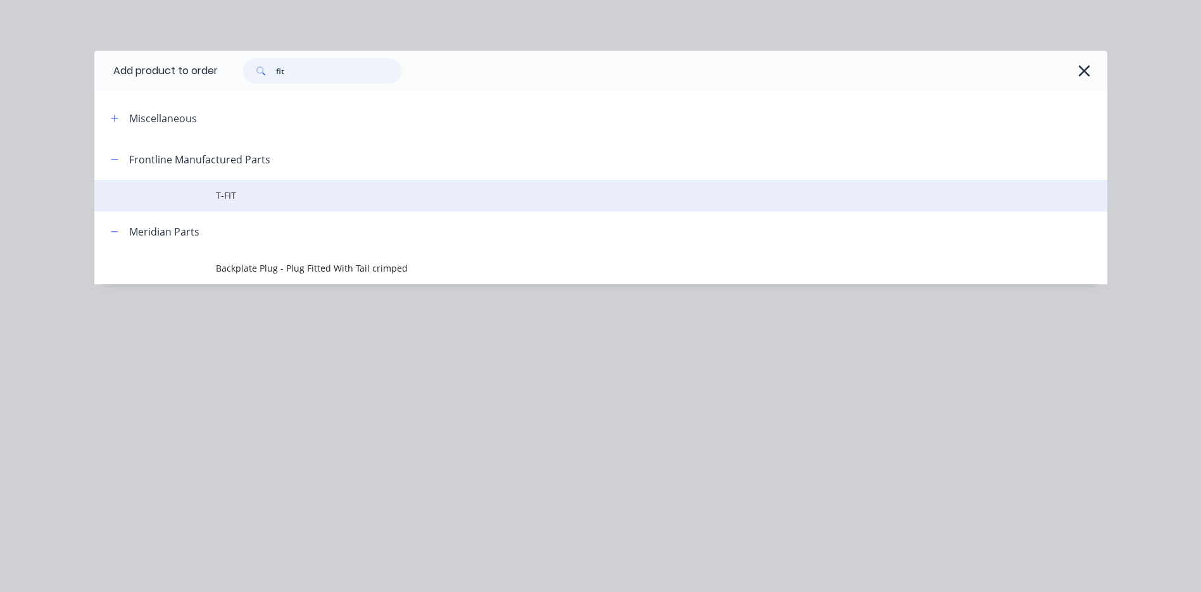
type input "fit"
click at [258, 194] on span "T-FIT" at bounding box center [572, 195] width 713 height 13
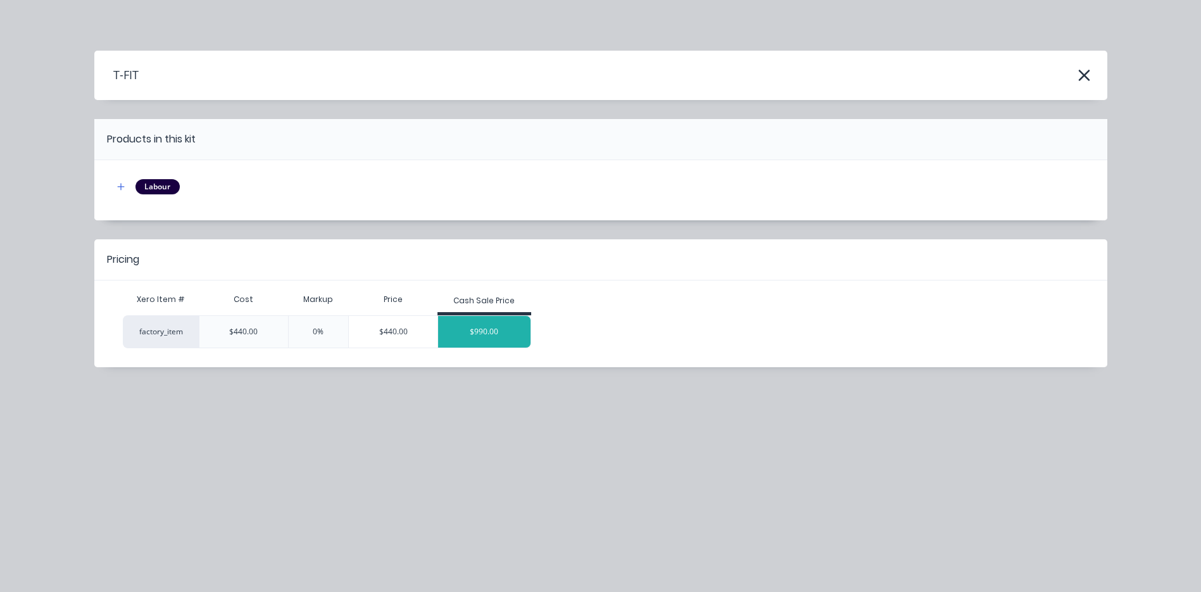
click at [479, 335] on div "$990.00" at bounding box center [484, 332] width 92 height 32
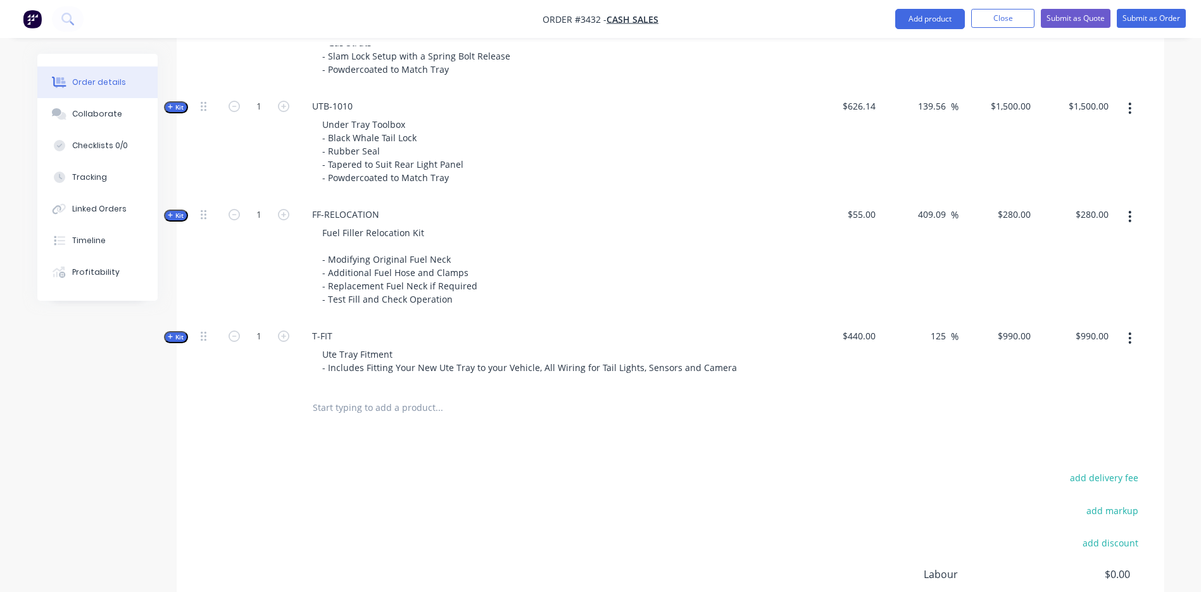
scroll to position [949, 0]
click at [179, 338] on span "Kit" at bounding box center [176, 338] width 16 height 9
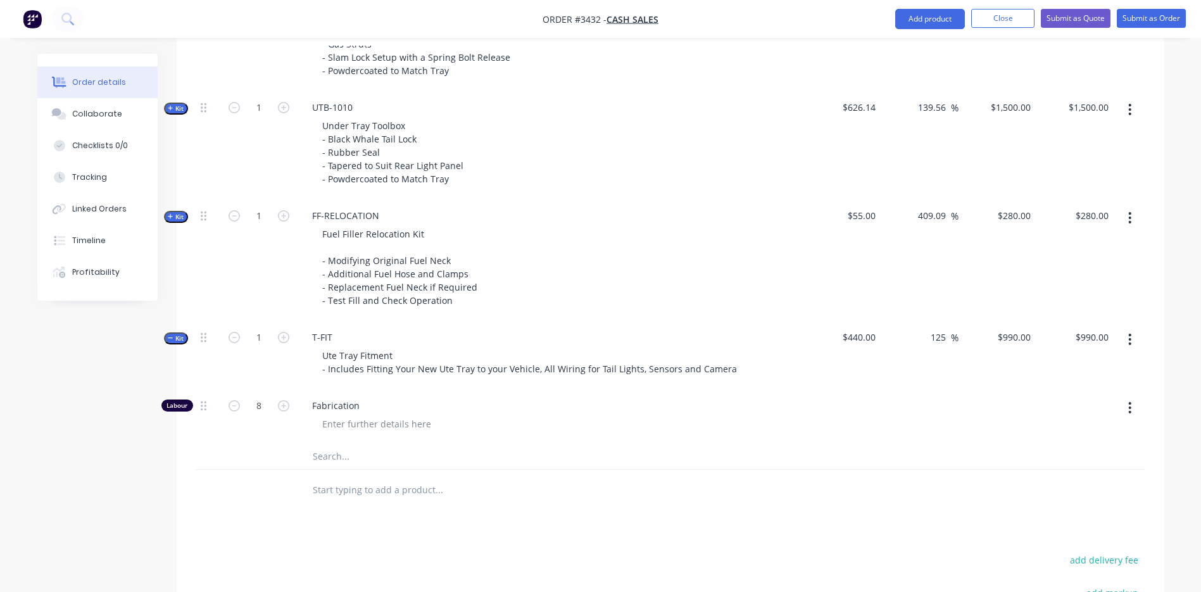
click at [179, 338] on span "Kit" at bounding box center [176, 338] width 16 height 9
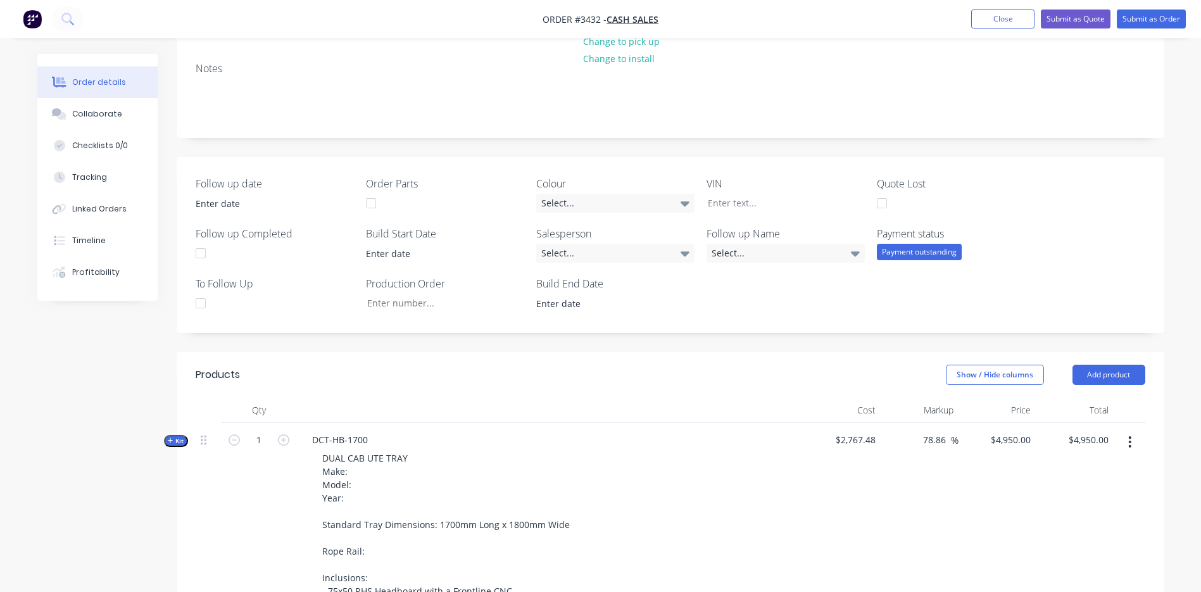
scroll to position [190, 0]
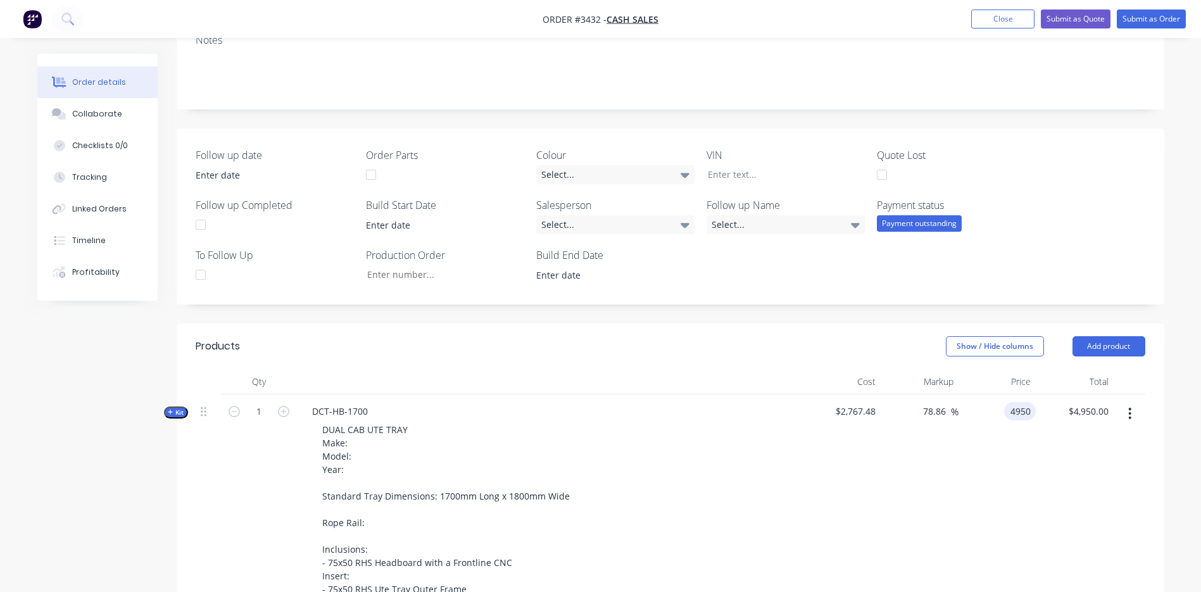
click at [1014, 412] on input "4950" at bounding box center [1022, 411] width 27 height 18
type input "4136"
type input "49.45"
type input "$4,136.00"
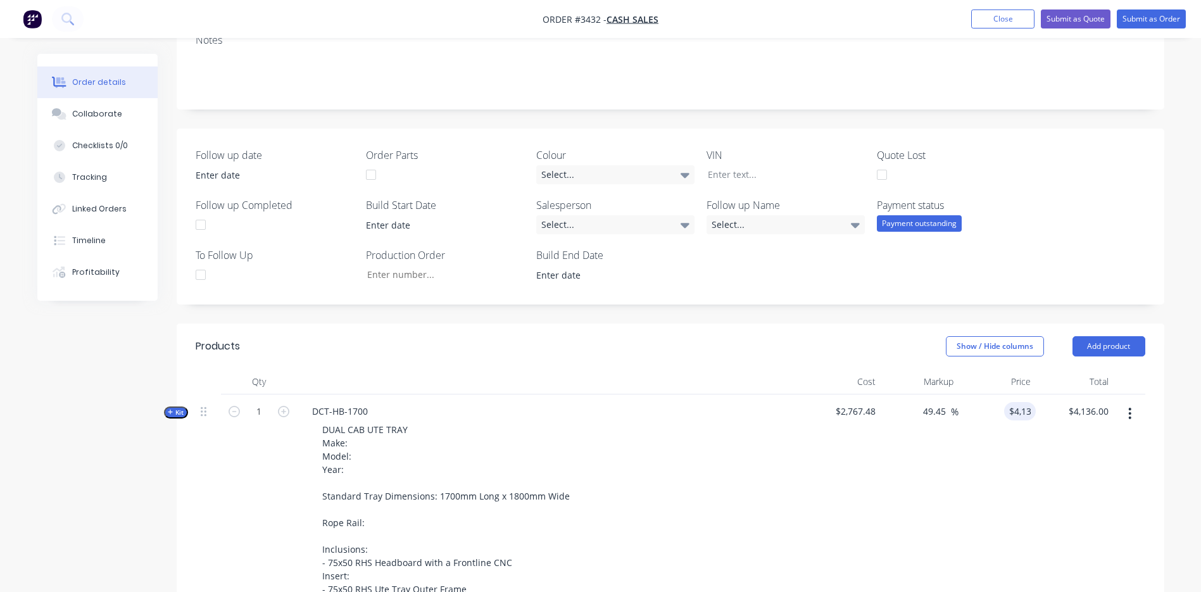
click at [889, 444] on div "49.45 78.86 %" at bounding box center [919, 548] width 78 height 308
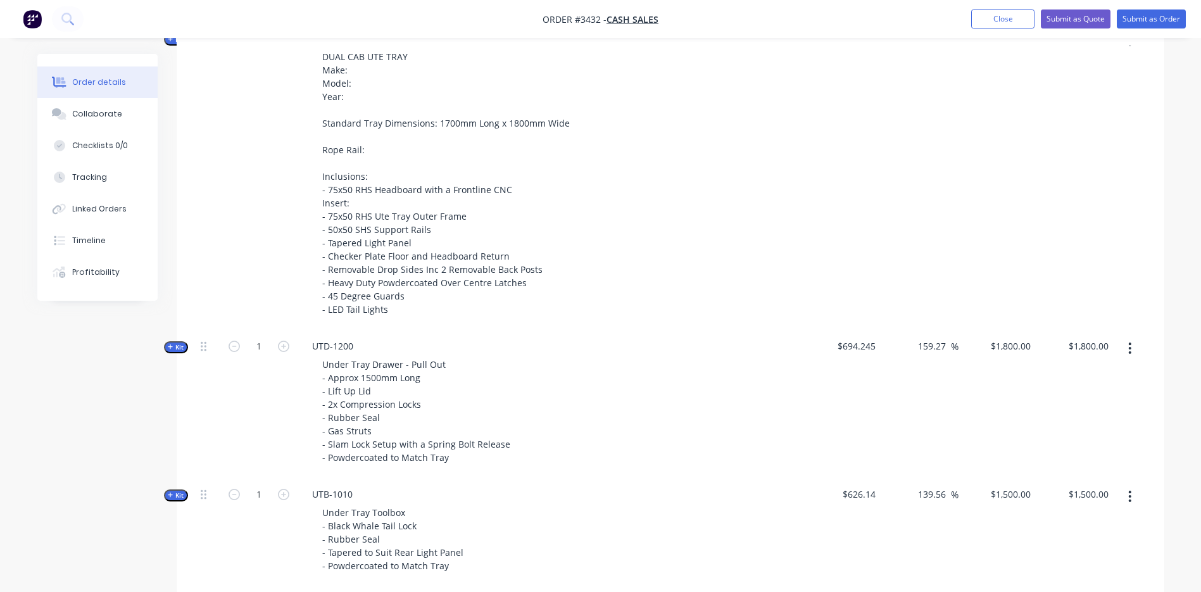
scroll to position [570, 0]
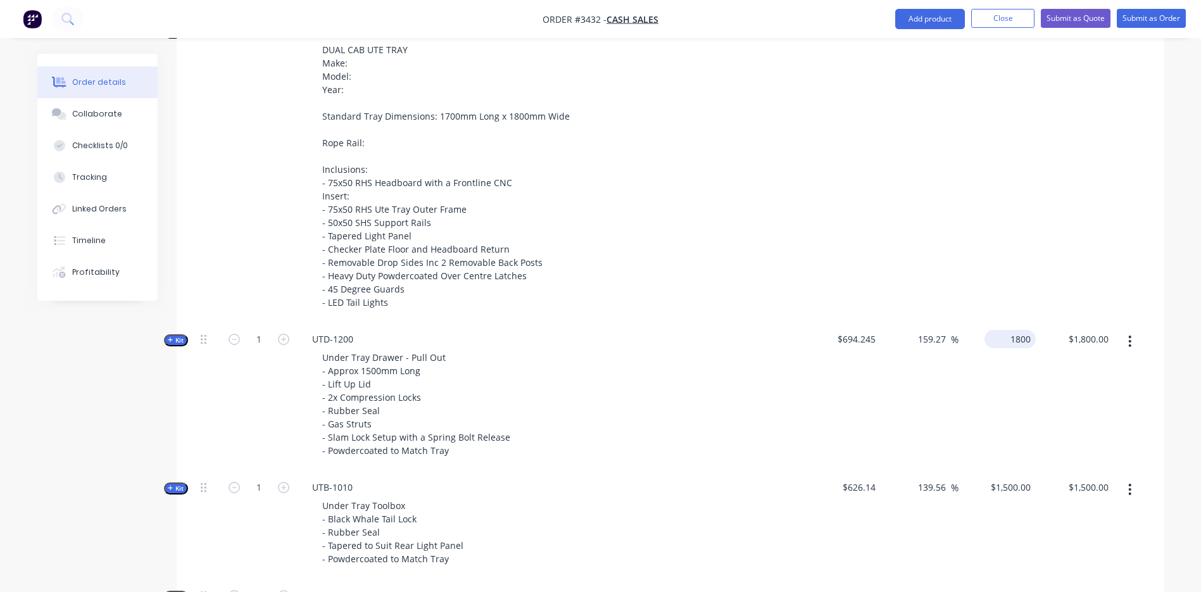
click at [1013, 345] on input "1800" at bounding box center [1012, 339] width 46 height 18
type input "990"
type input "42.6"
type input "$990.00"
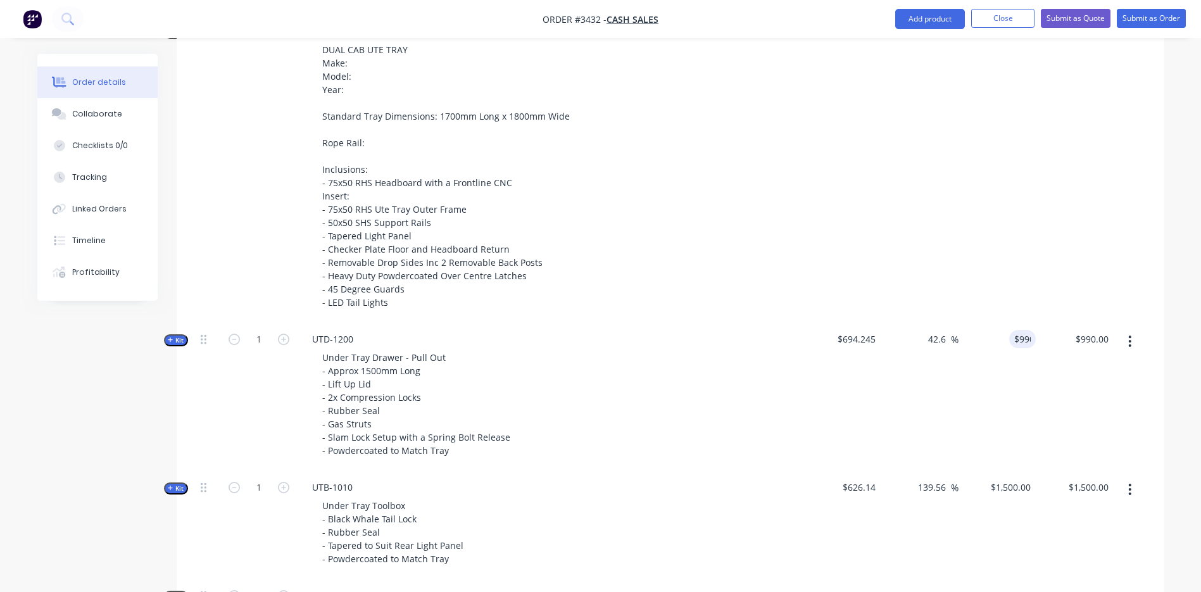
click at [848, 430] on div "$694.245" at bounding box center [842, 396] width 78 height 148
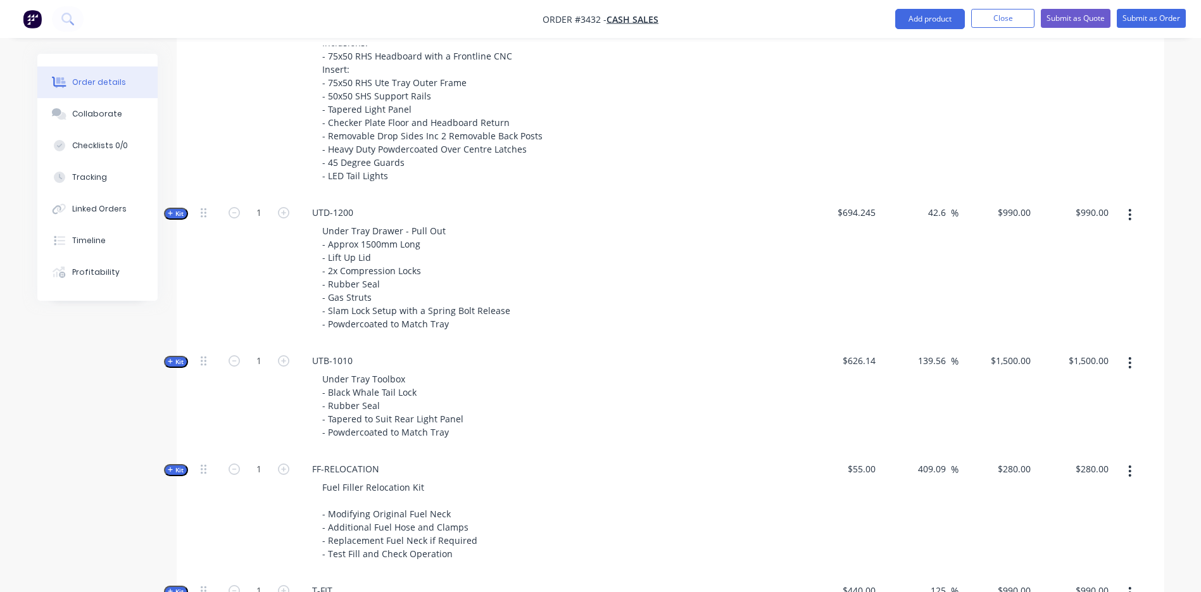
scroll to position [759, 0]
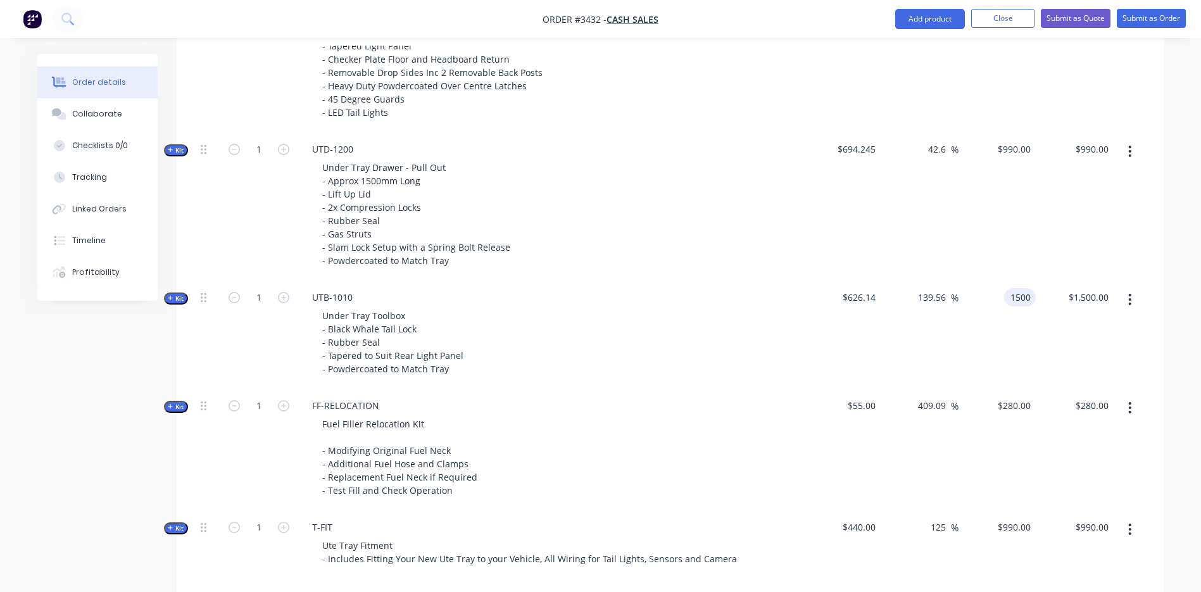
click at [1013, 304] on input "1500" at bounding box center [1022, 297] width 27 height 18
type input "880"
type input "40.54"
type input "$880.00"
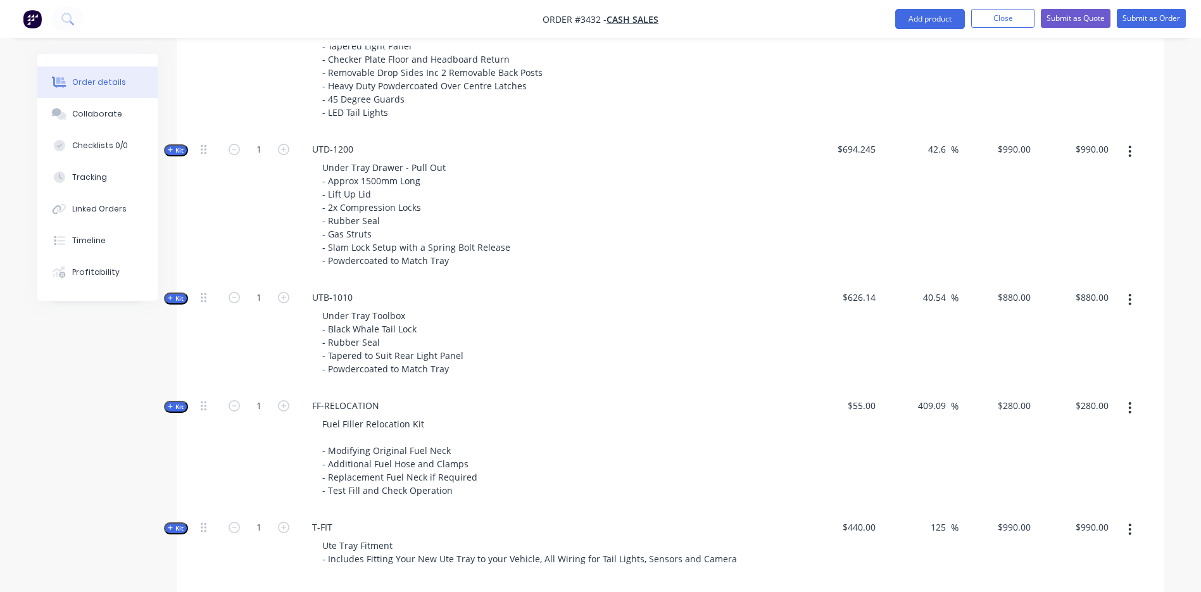
click at [737, 416] on div "Fuel Filler Relocation Kit - Modifying Original Fuel Neck - Additional Fuel Hos…" at bounding box center [550, 457] width 496 height 85
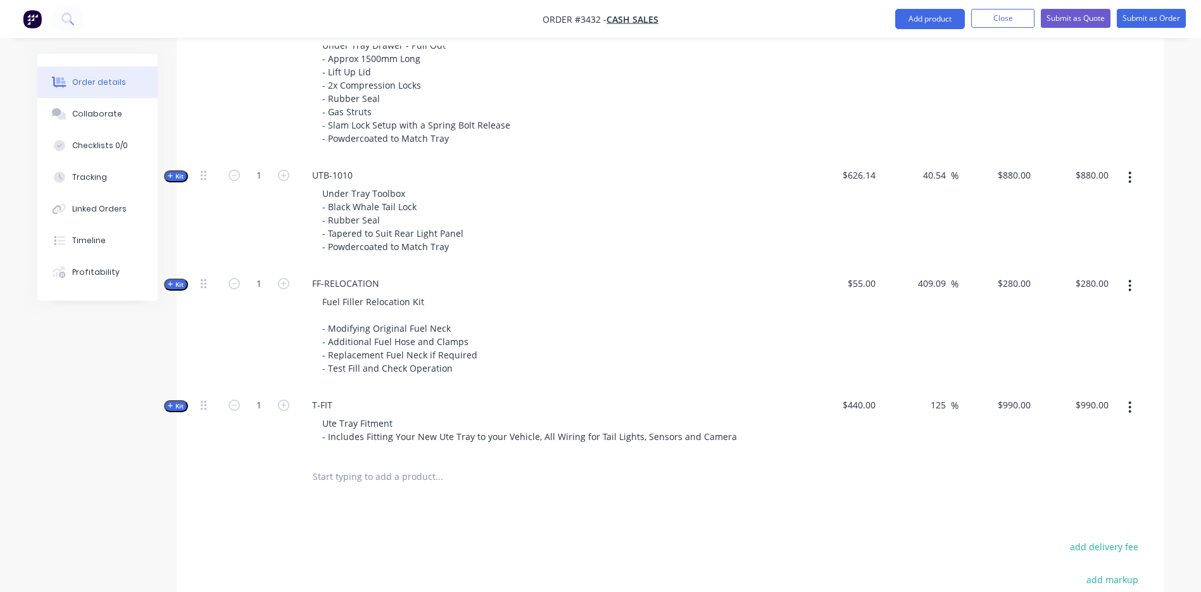
scroll to position [886, 0]
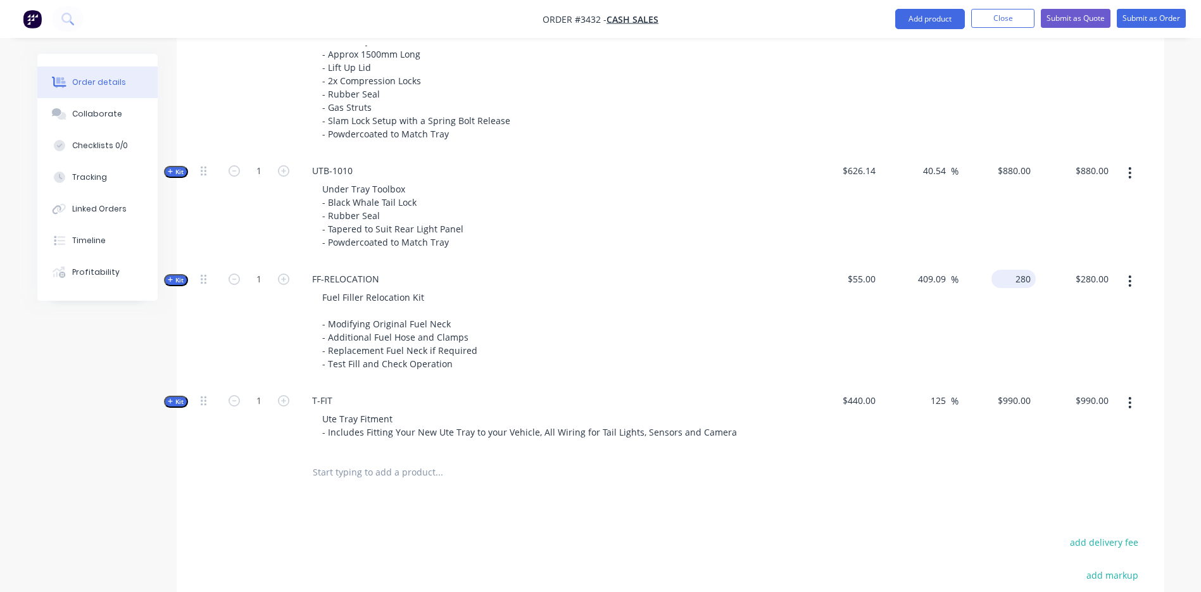
click at [1004, 286] on div "280 $280.00" at bounding box center [997, 323] width 78 height 122
type input "0"
type input "-100"
type input "$0.00"
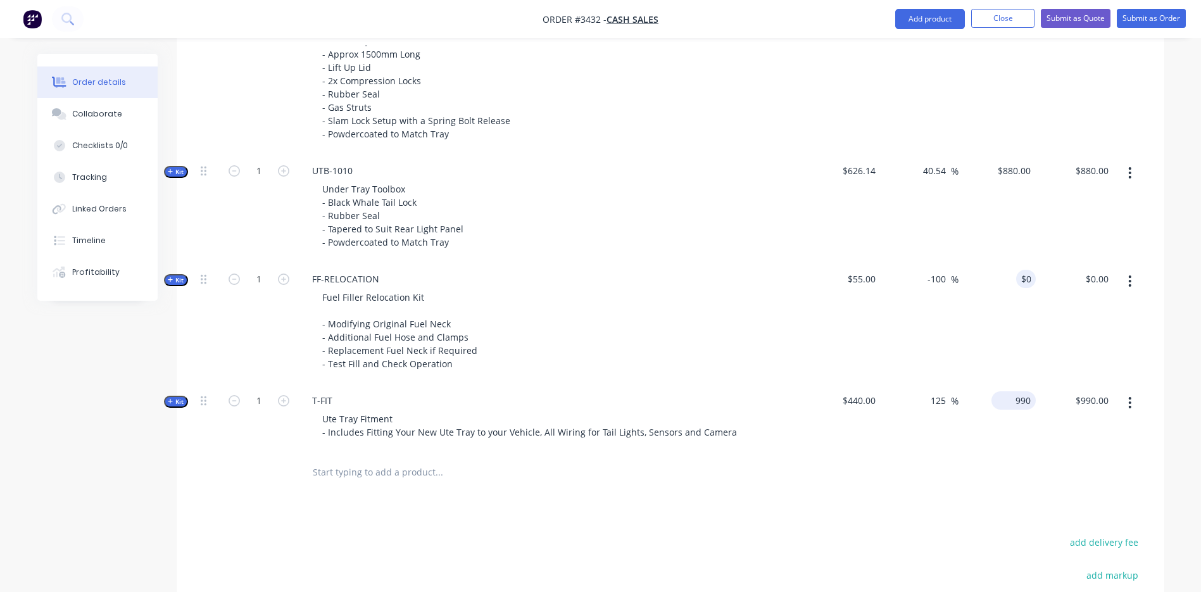
click at [1013, 395] on div "990 $990.00" at bounding box center [1013, 400] width 44 height 18
type input "0"
type input "-100"
type input "$0.00"
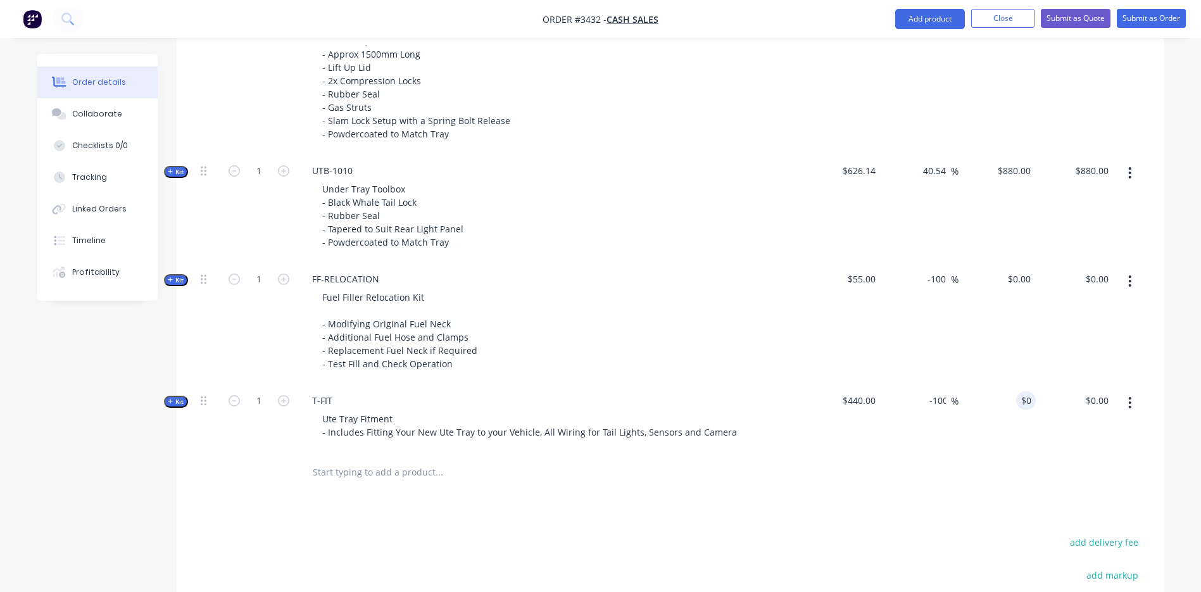
click at [932, 492] on div at bounding box center [670, 472] width 949 height 41
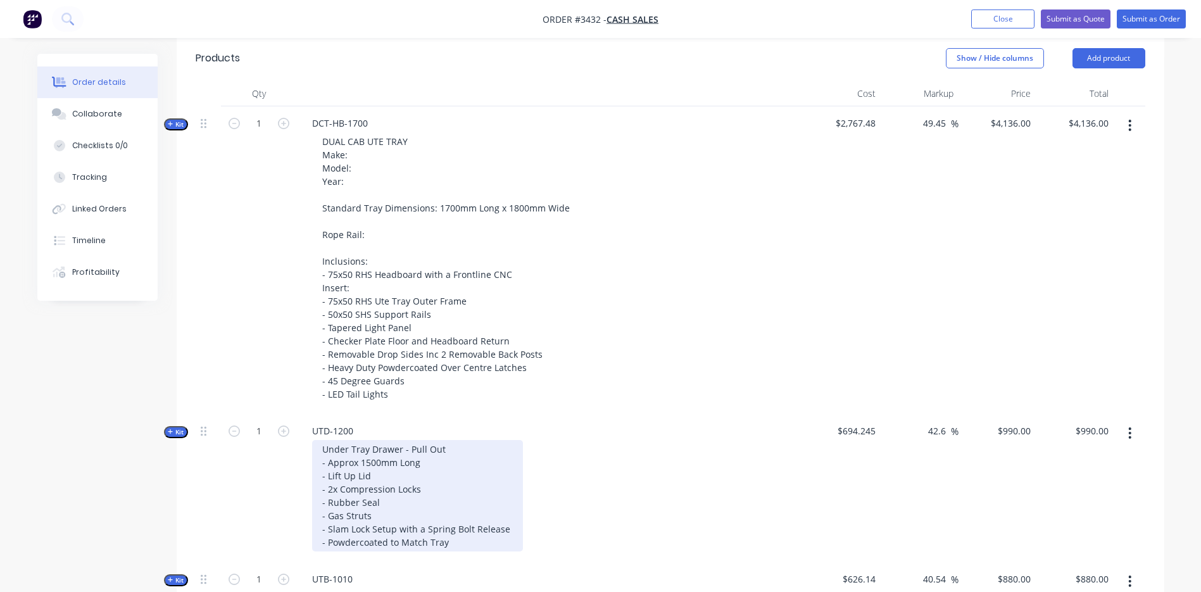
scroll to position [477, 0]
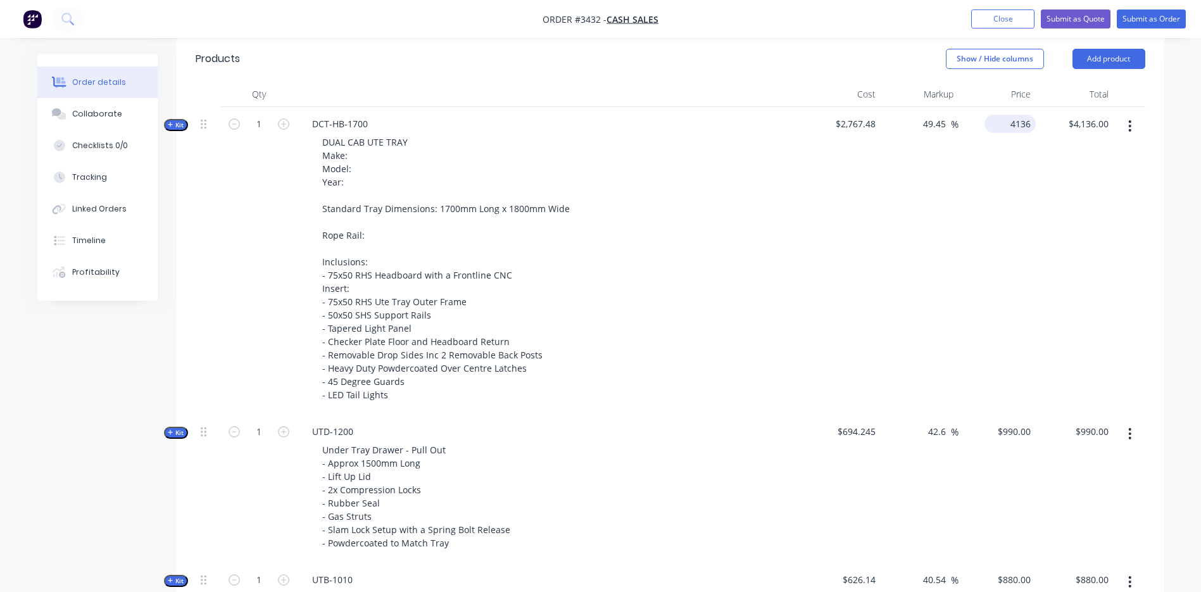
click at [1004, 125] on div "4136 $4,136.00" at bounding box center [1009, 124] width 51 height 18
type input "3800"
type input "37.31"
type input "$3,800.00"
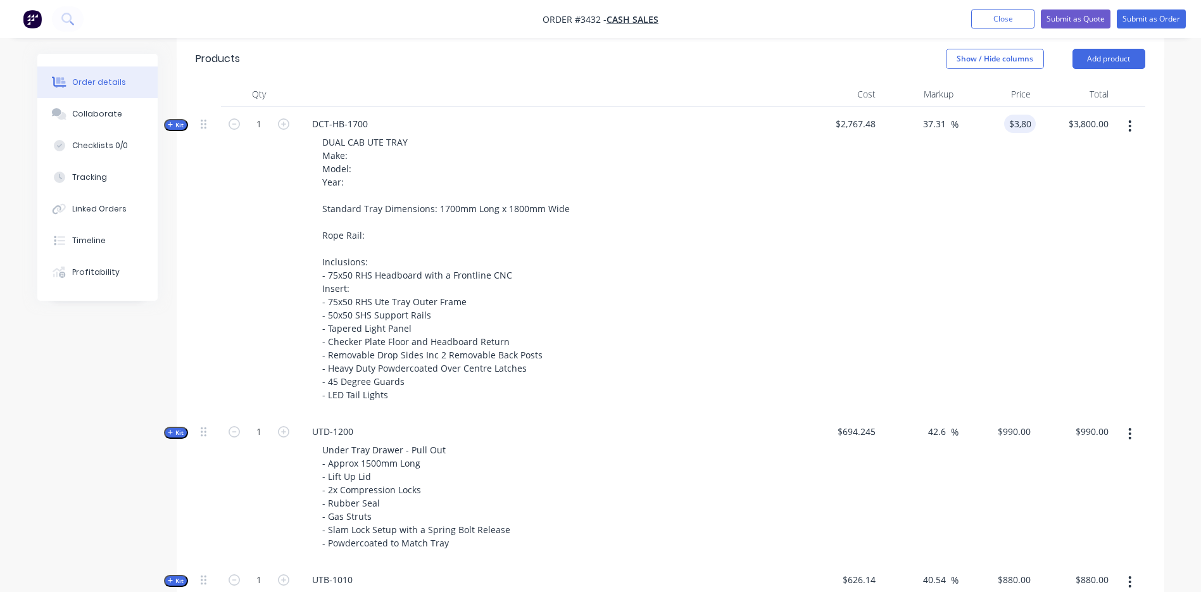
click at [916, 249] on div "37.31 49.45 %" at bounding box center [919, 261] width 78 height 308
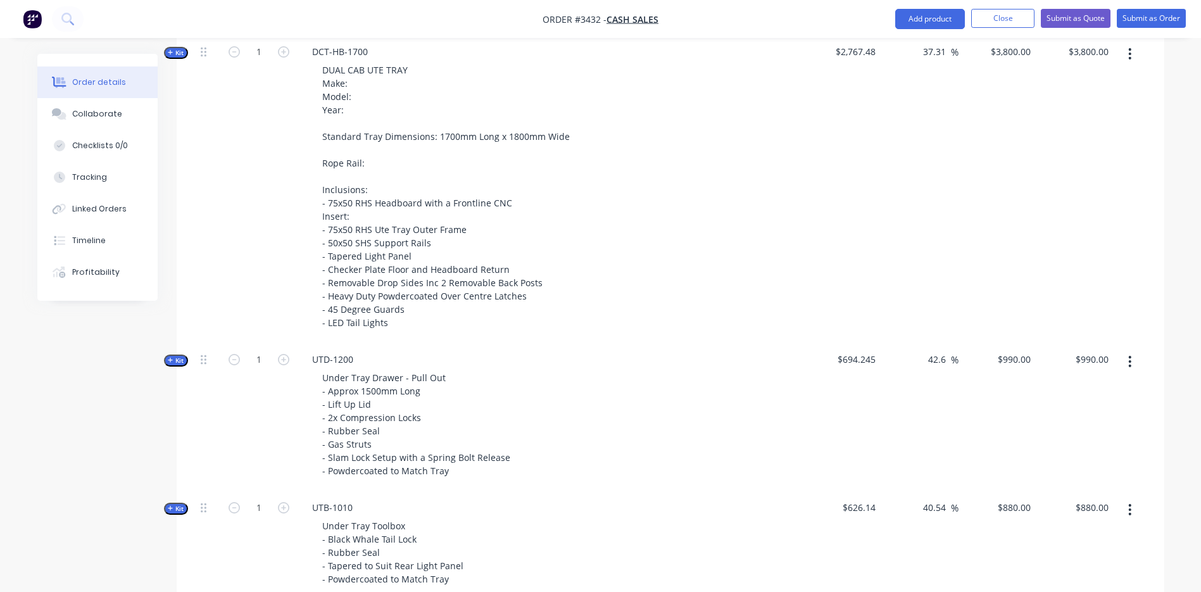
scroll to position [604, 0]
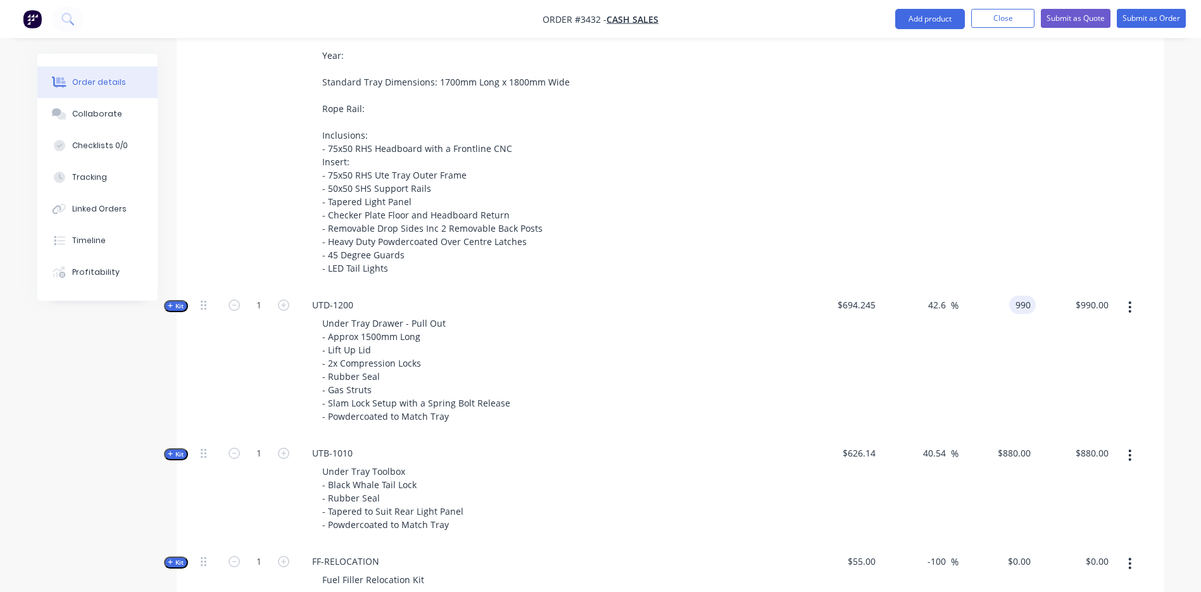
click at [1010, 304] on div "990 990" at bounding box center [1022, 305] width 27 height 18
type input "850"
type input "22.44"
type input "$850.00"
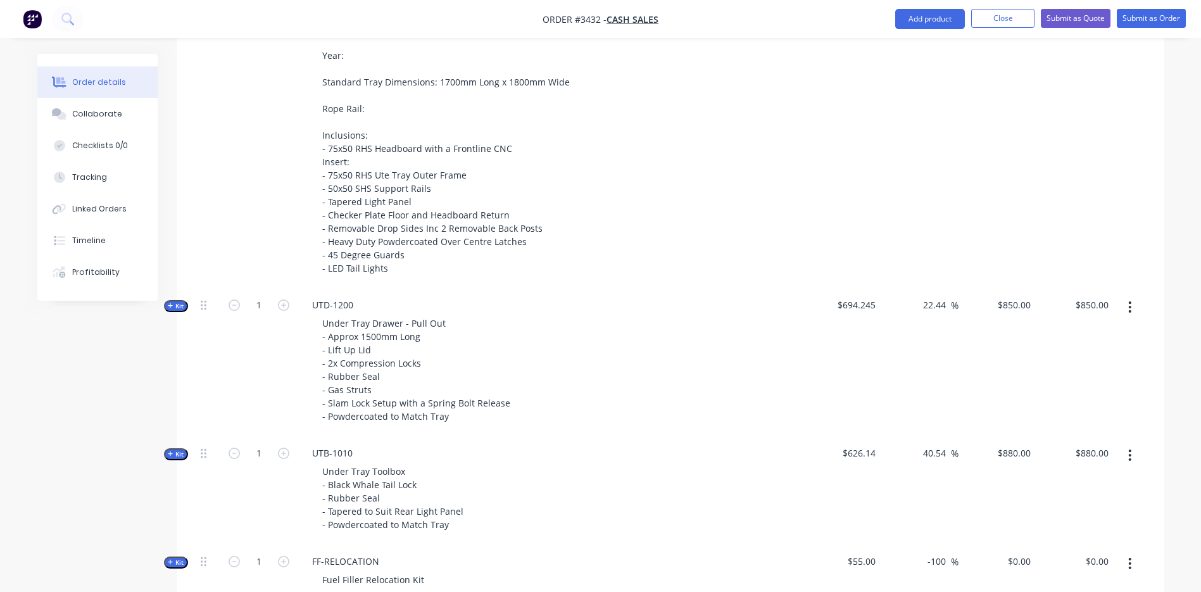
click at [751, 430] on div "UTD-1200 Under Tray Drawer - Pull Out - Approx 1500mm Long - Lift Up Lid - 2x C…" at bounding box center [550, 362] width 506 height 148
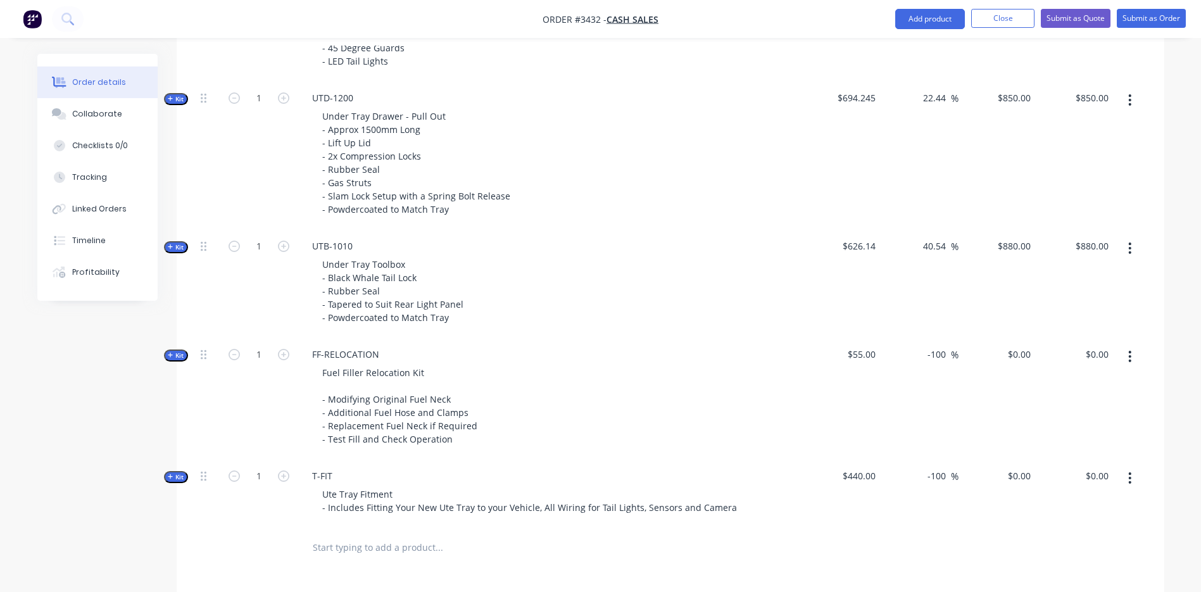
scroll to position [794, 0]
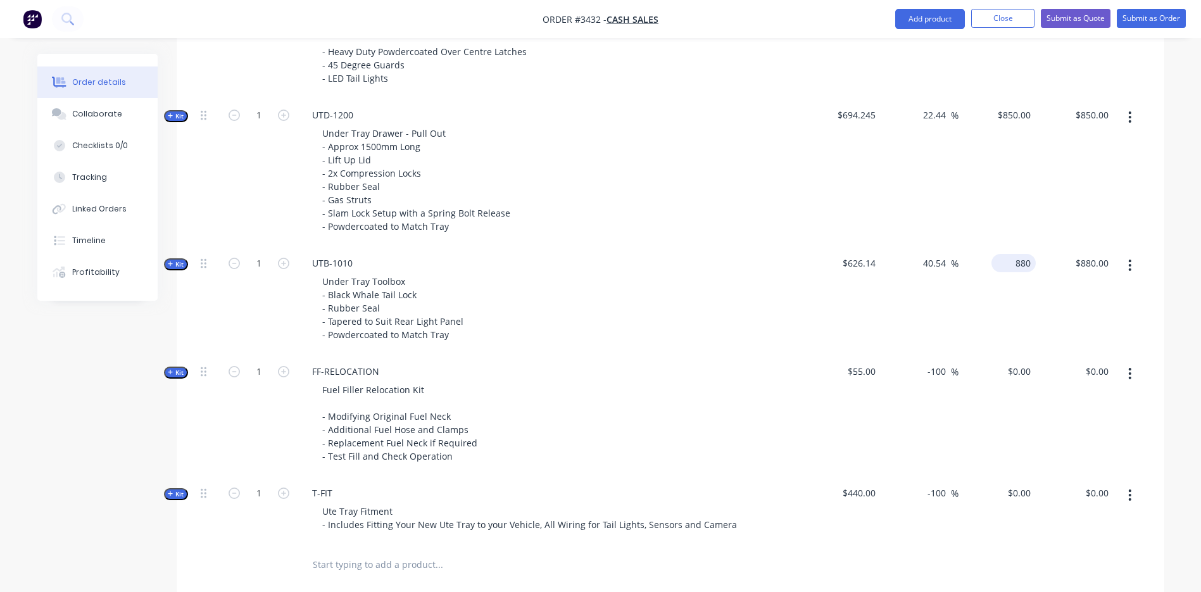
click at [1016, 260] on input "880" at bounding box center [1015, 263] width 39 height 18
type input "700"
type input "11.8"
type input "$700.00"
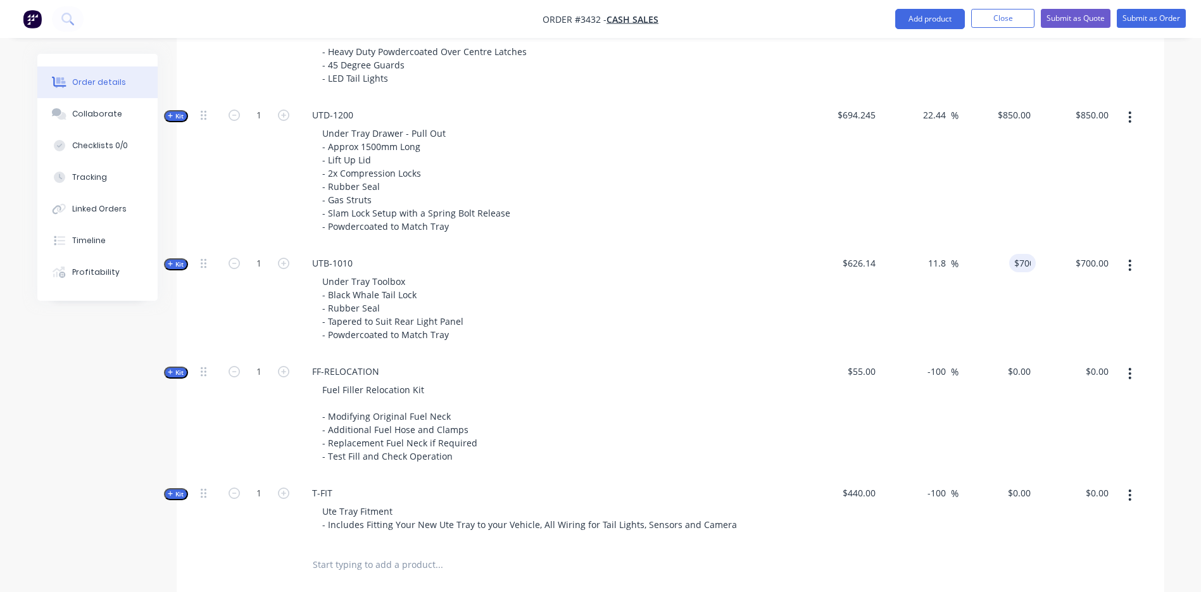
click at [696, 330] on div "Under Tray Toolbox - Black Whale Tail Lock - Rubber Seal - Tapered to Suit Rear…" at bounding box center [550, 308] width 496 height 72
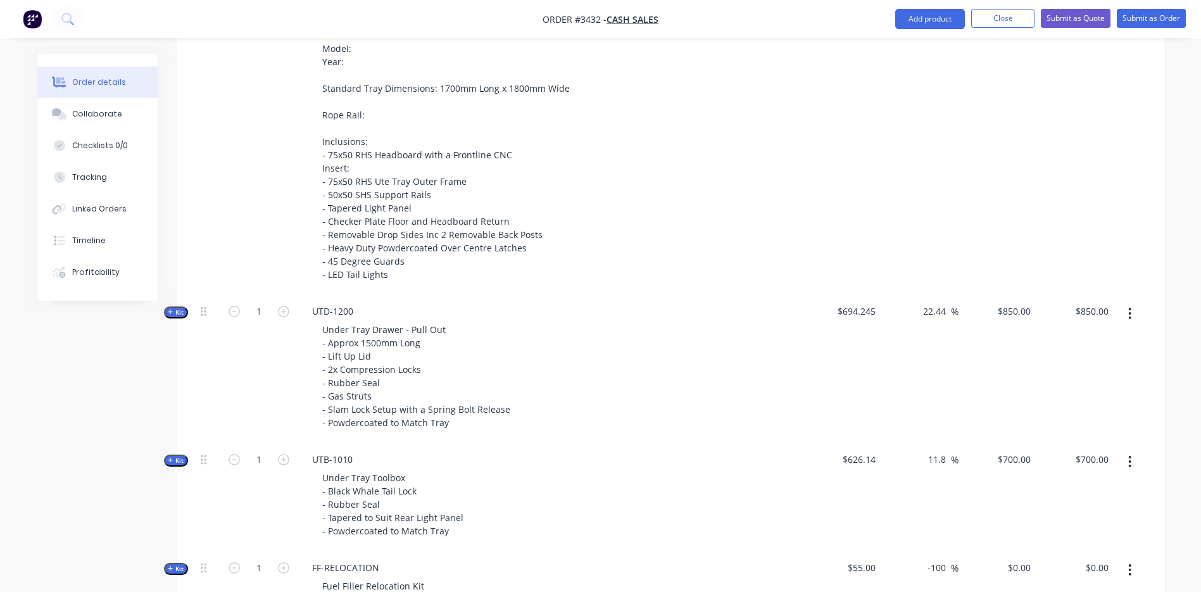
scroll to position [477, 0]
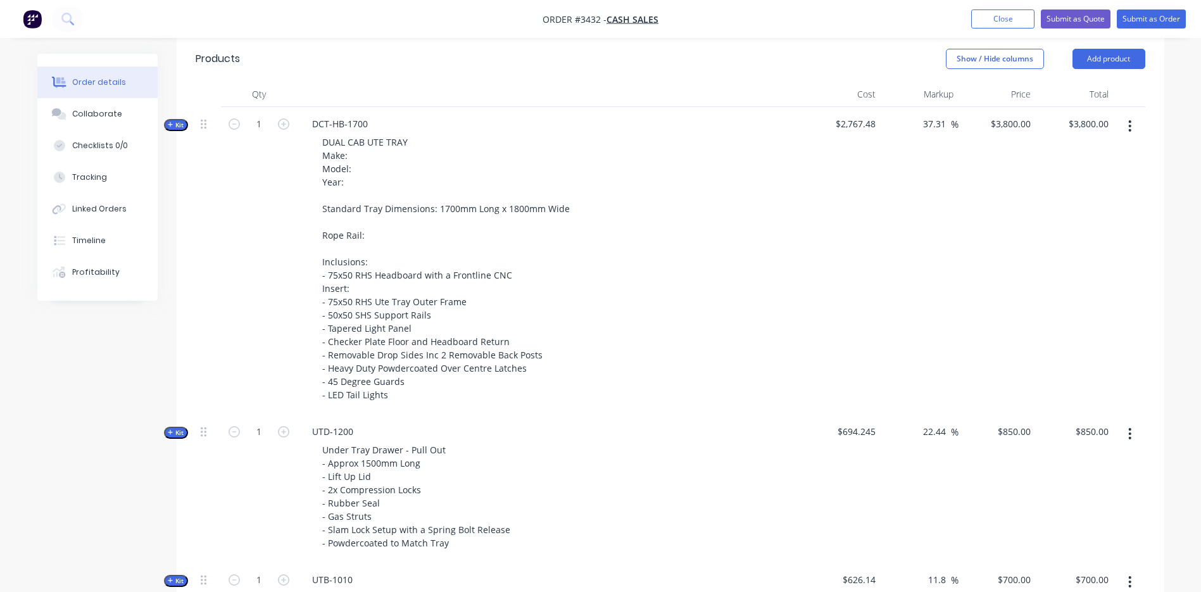
click at [177, 128] on span "Kit" at bounding box center [176, 124] width 16 height 9
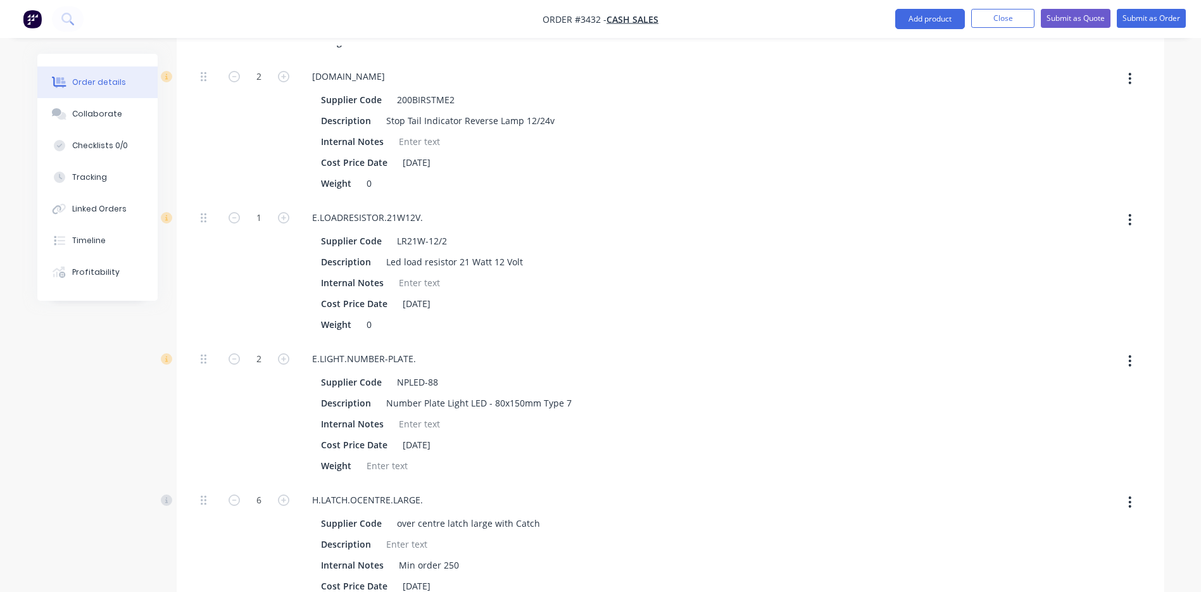
scroll to position [2123, 0]
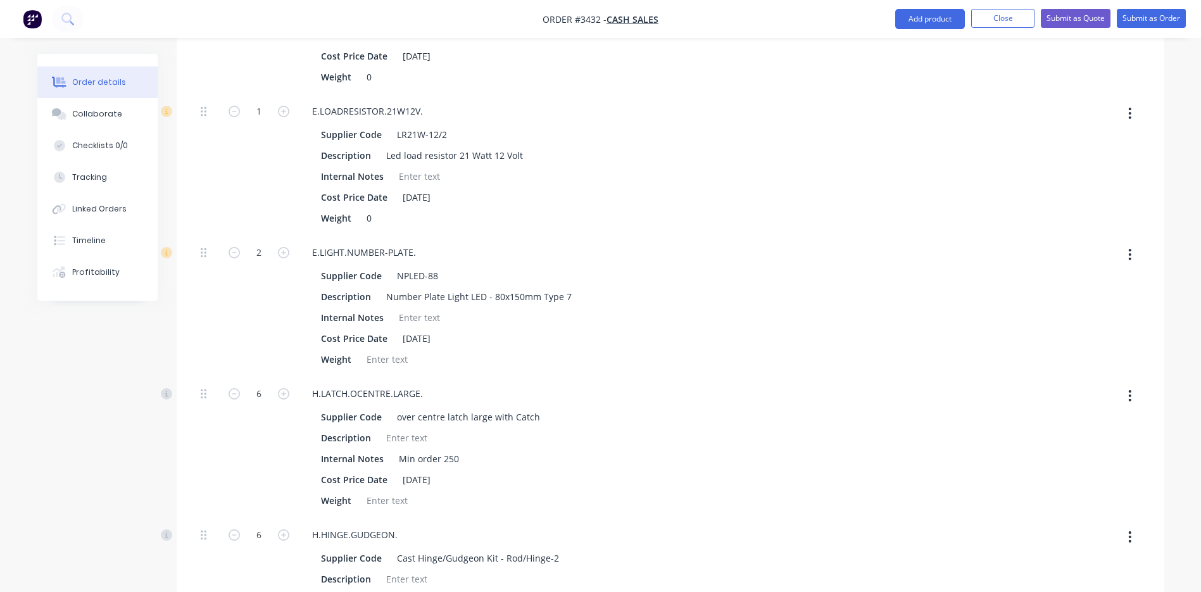
click at [1128, 116] on icon "button" at bounding box center [1129, 113] width 3 height 14
click at [1092, 192] on div "Delete" at bounding box center [1084, 197] width 97 height 18
type input "$3,771.989"
type input "$3,771.99"
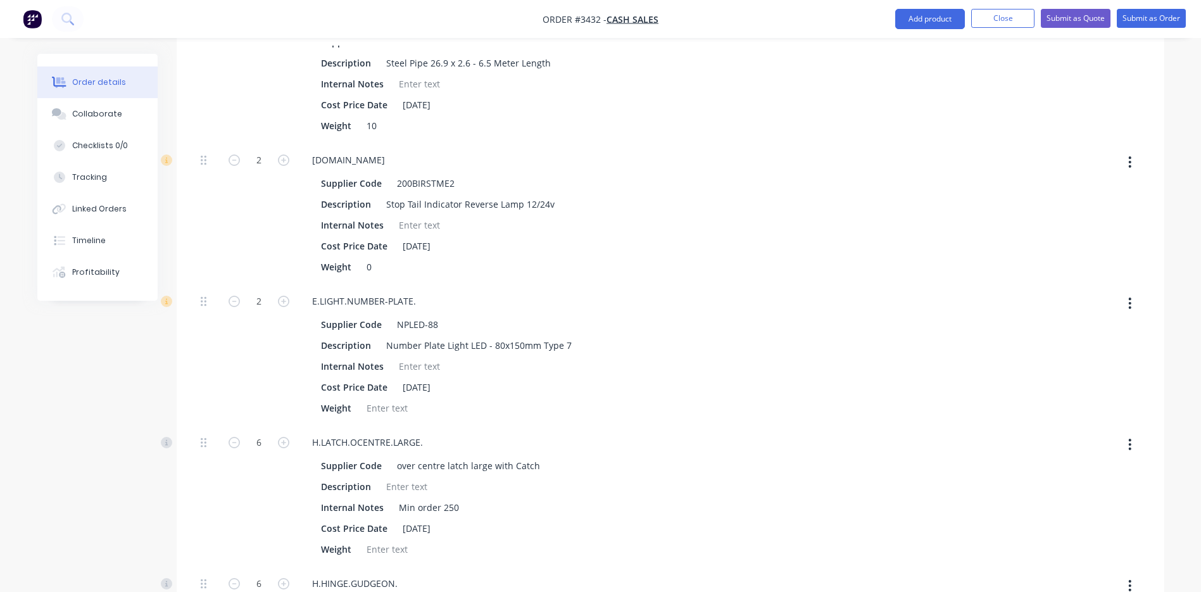
scroll to position [1743, 0]
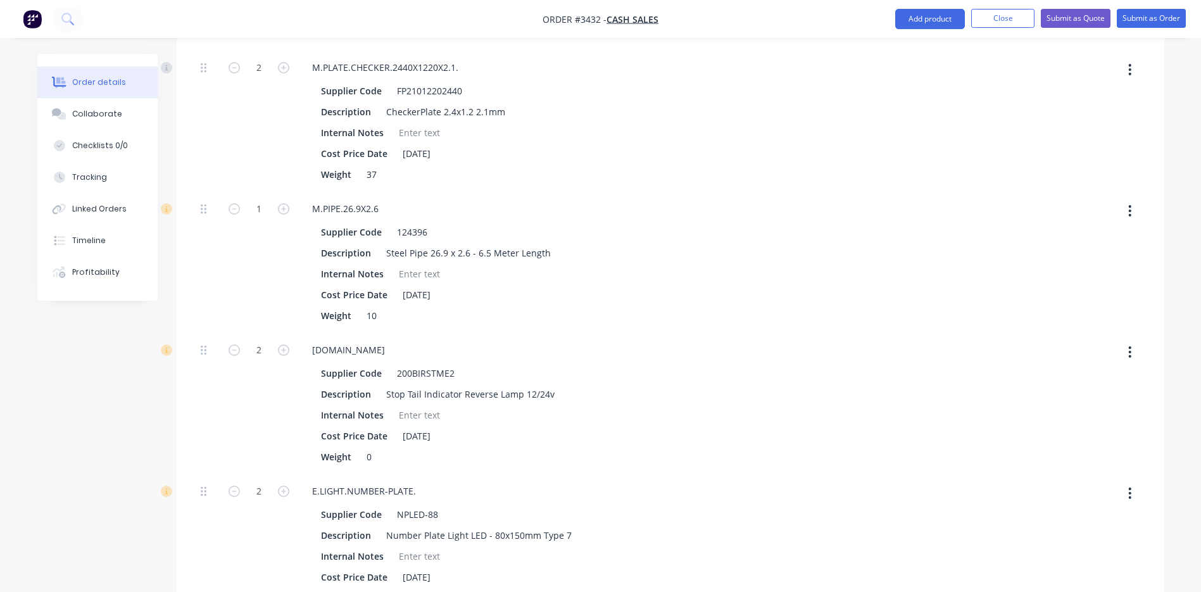
click at [1125, 356] on button "button" at bounding box center [1129, 351] width 30 height 23
click at [1059, 437] on div "Delete" at bounding box center [1084, 436] width 97 height 18
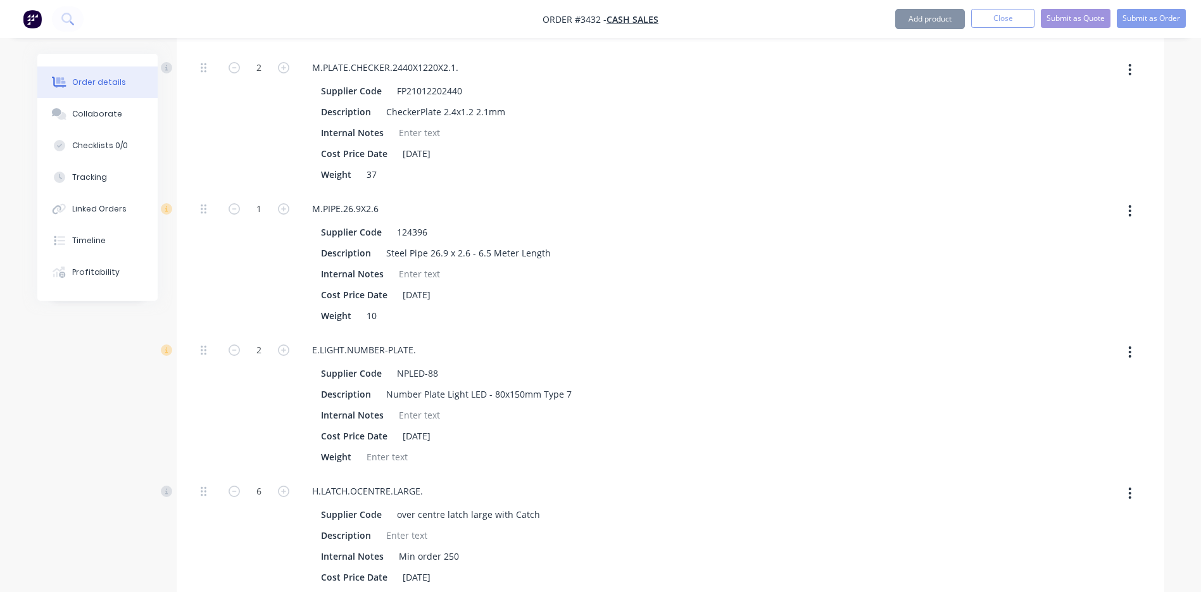
type input "$3,393.8399"
type input "$3,393.84"
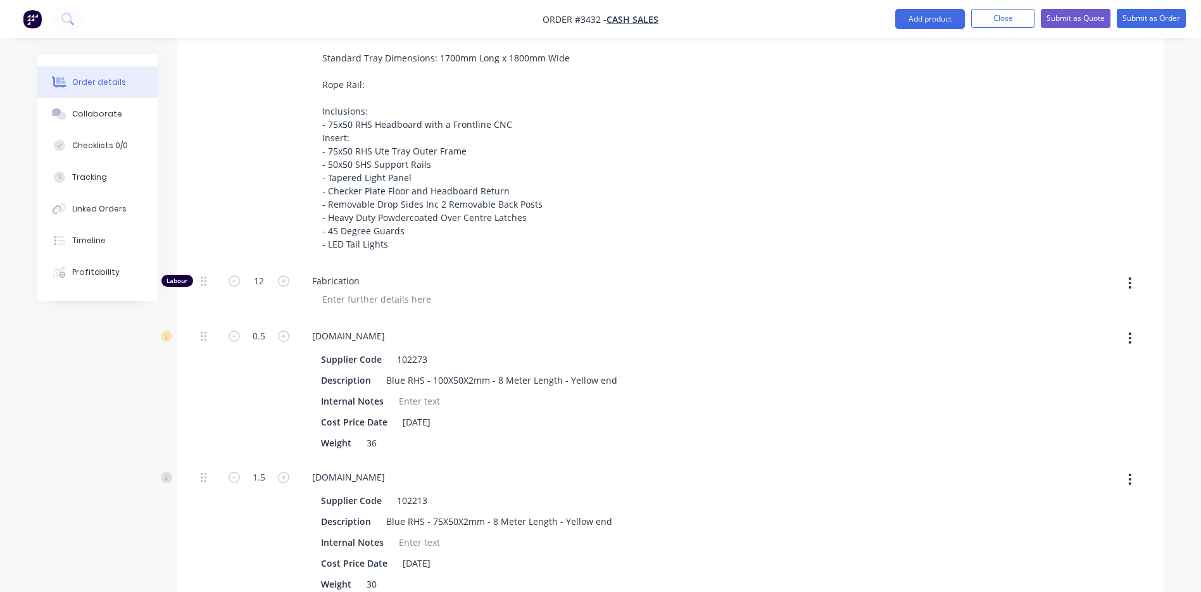
scroll to position [595, 0]
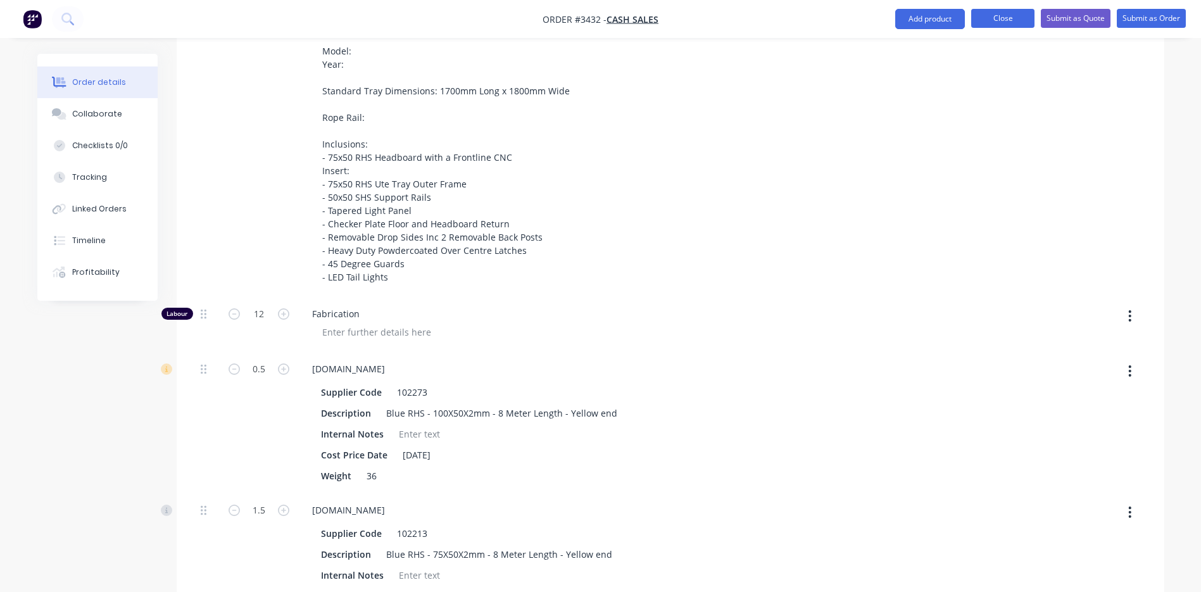
click at [991, 20] on button "Close" at bounding box center [1002, 18] width 63 height 19
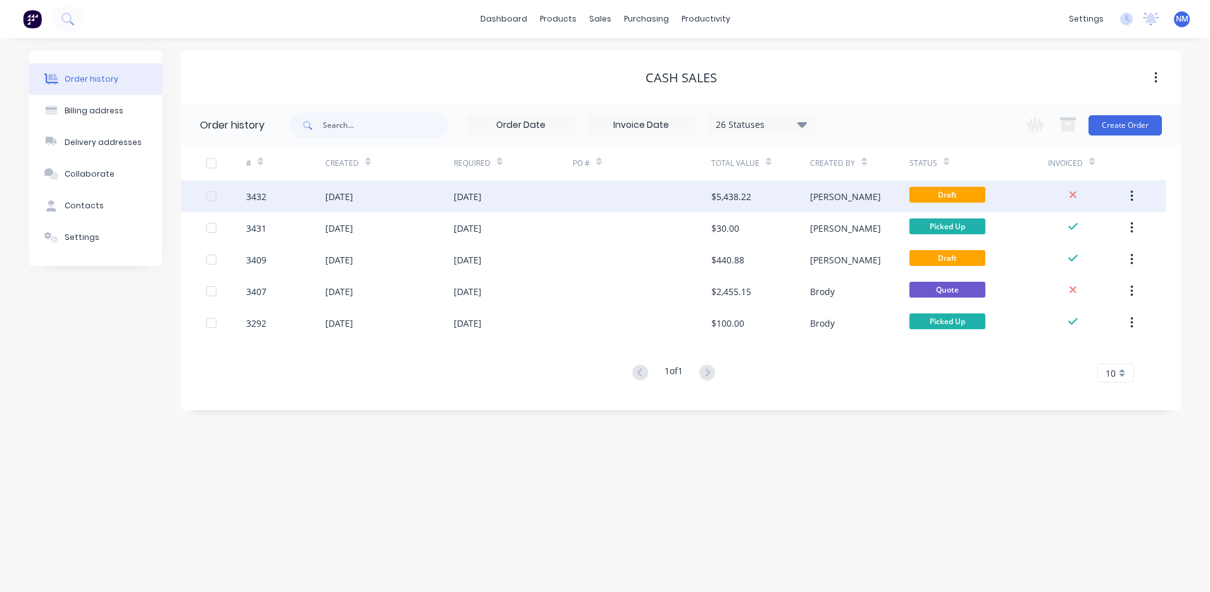
click at [701, 194] on div at bounding box center [642, 196] width 139 height 32
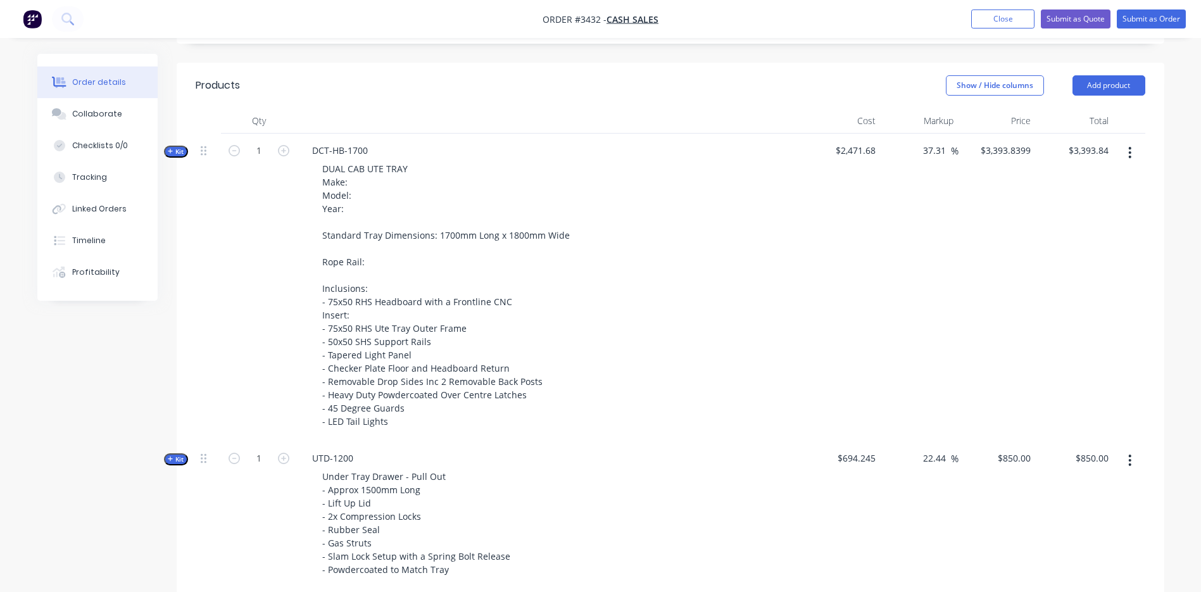
scroll to position [414, 0]
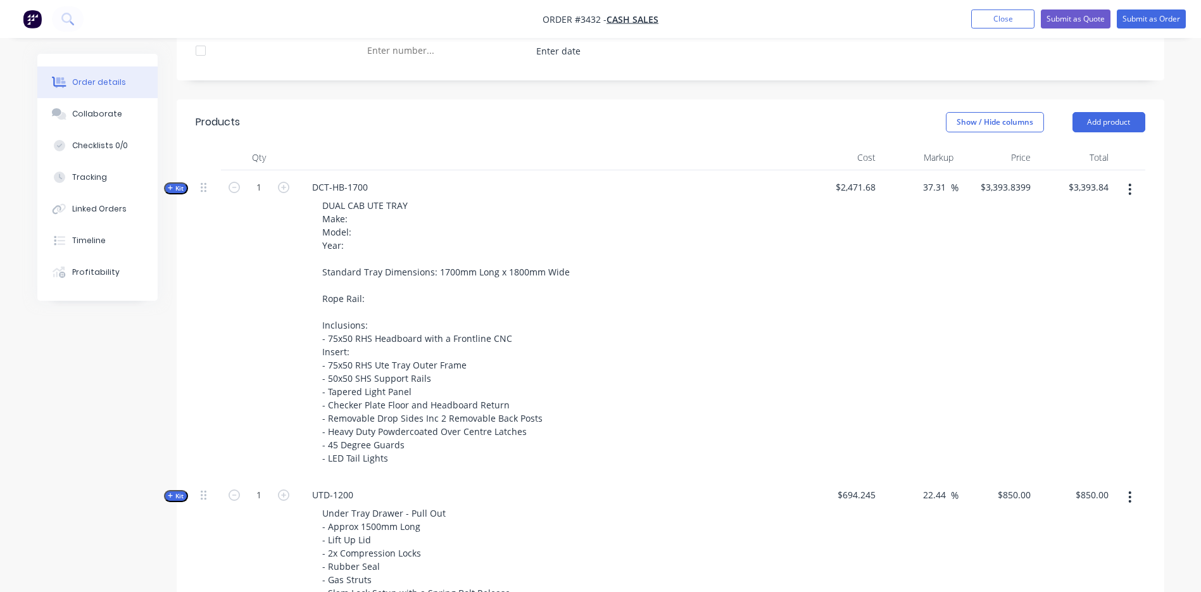
click at [179, 182] on button "Kit" at bounding box center [176, 188] width 24 height 12
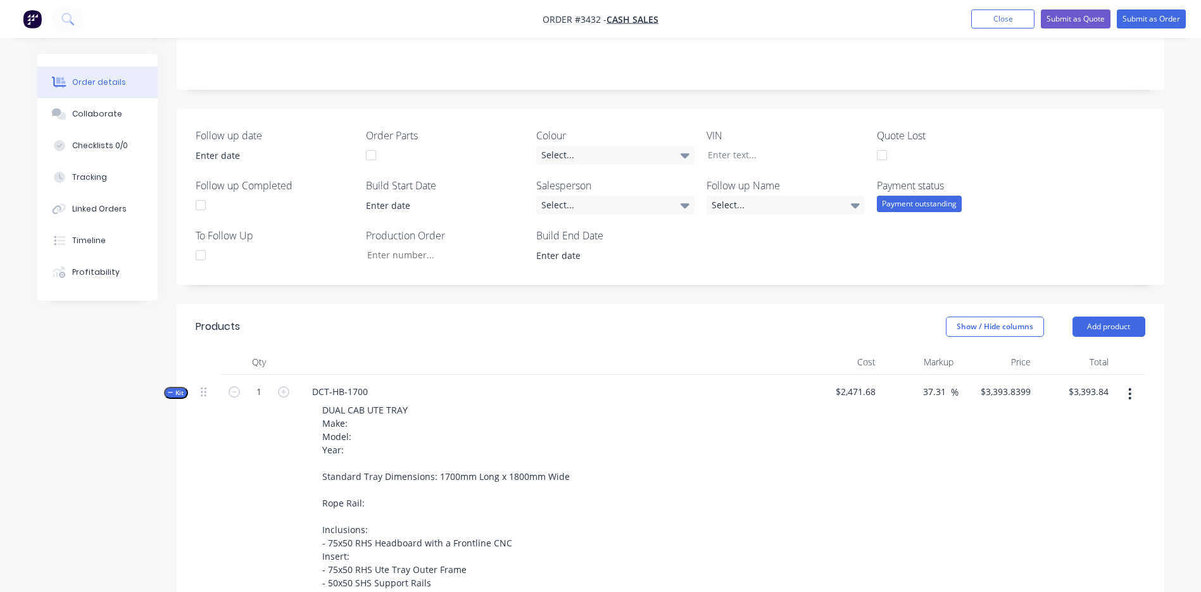
scroll to position [380, 0]
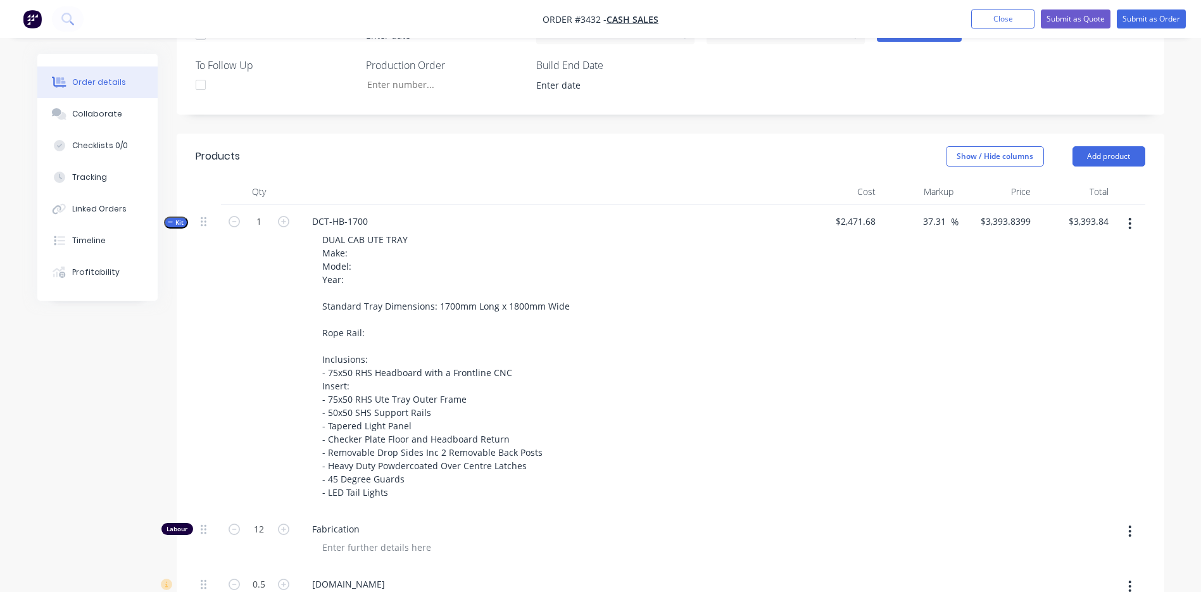
click at [1132, 213] on button "button" at bounding box center [1129, 223] width 30 height 23
click at [1058, 362] on div "Delete" at bounding box center [1084, 358] width 97 height 18
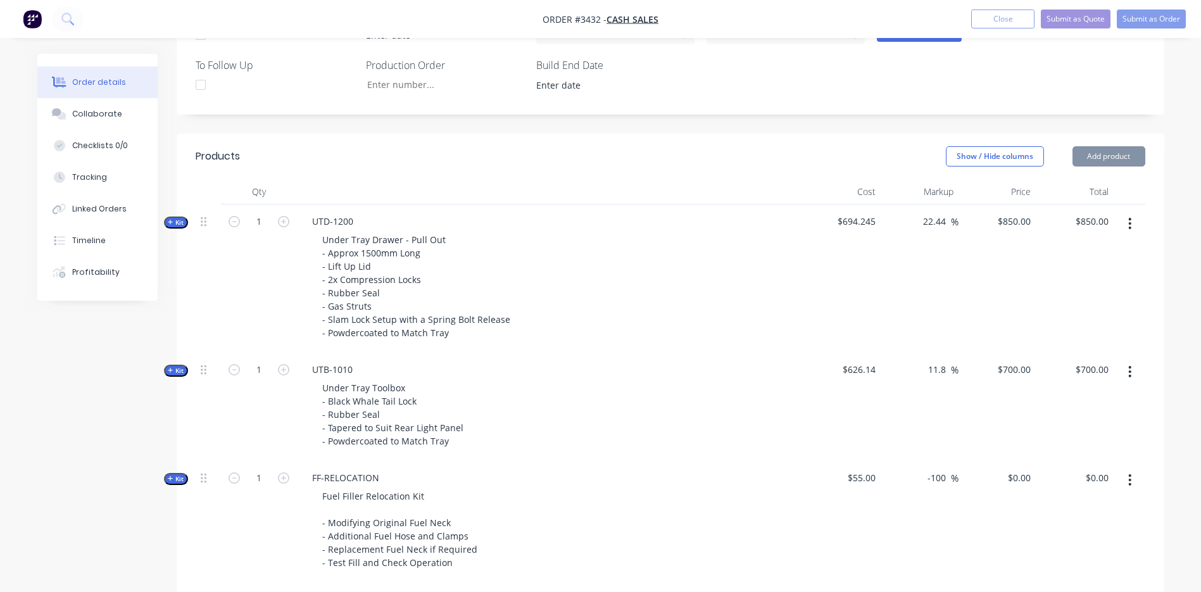
click at [1128, 227] on icon "button" at bounding box center [1129, 223] width 3 height 11
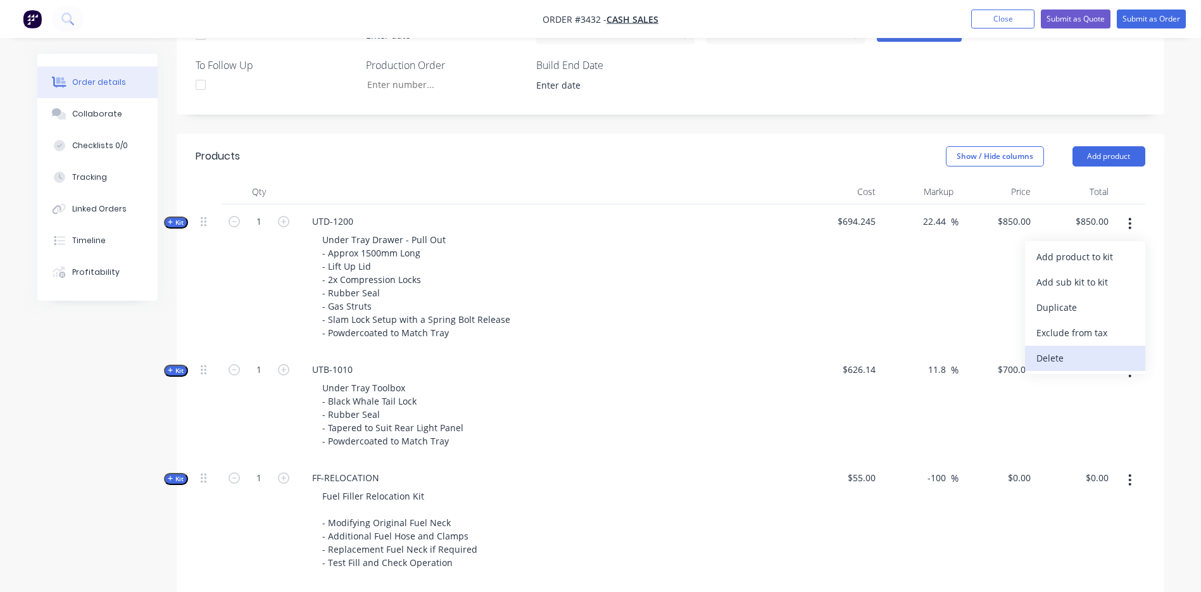
click at [1047, 349] on div "Delete" at bounding box center [1084, 358] width 97 height 18
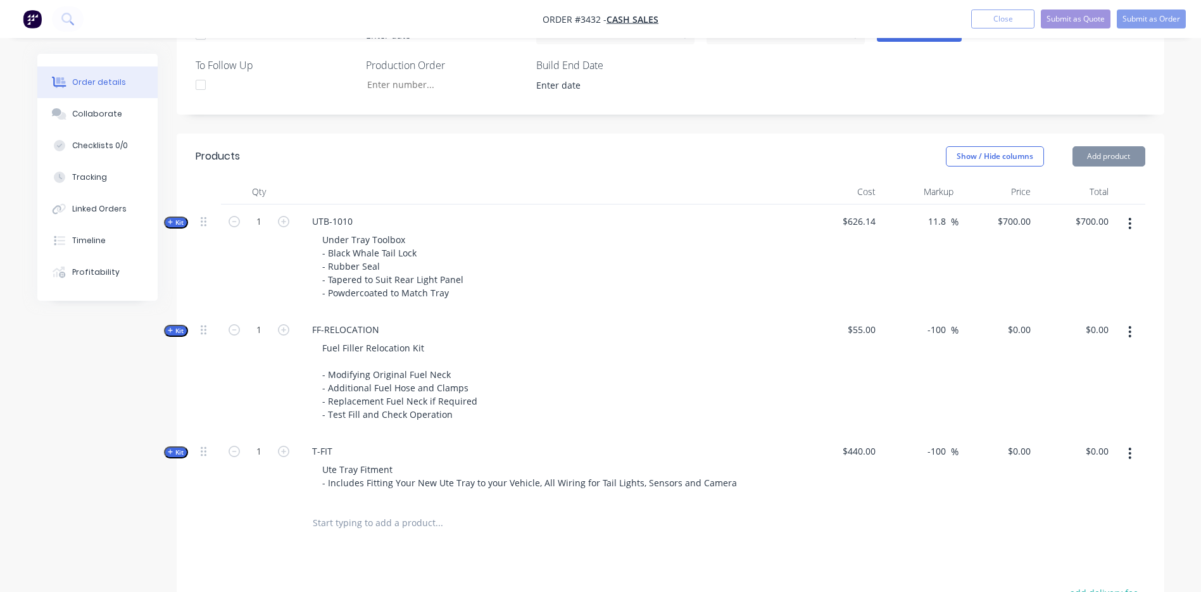
click at [1125, 227] on button "button" at bounding box center [1129, 223] width 30 height 23
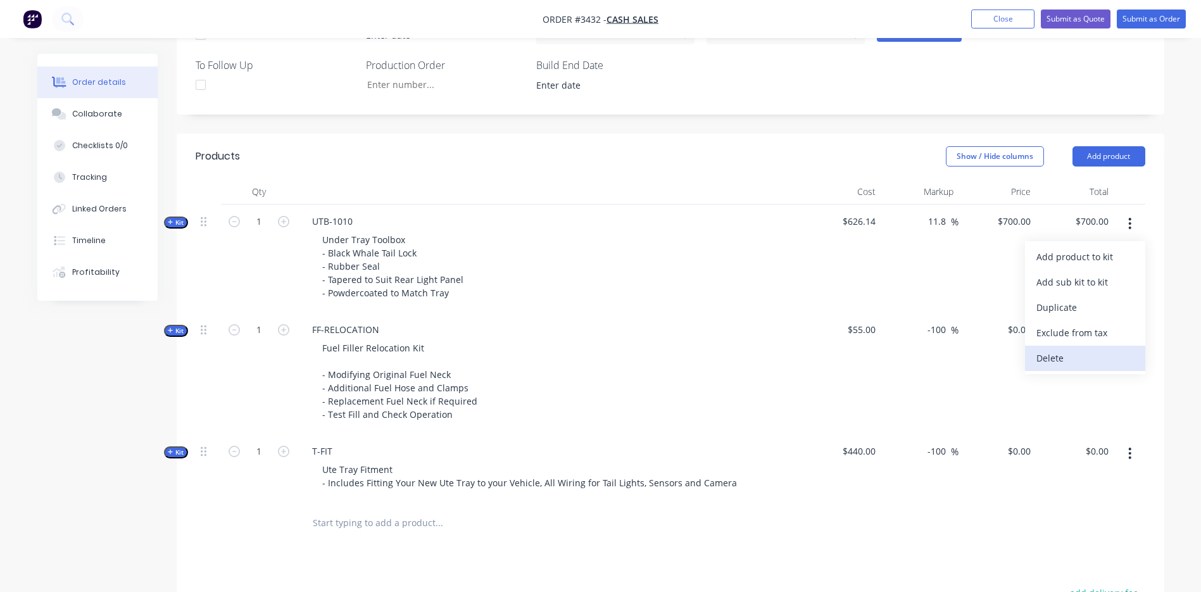
click at [1064, 365] on div "Delete" at bounding box center [1084, 358] width 97 height 18
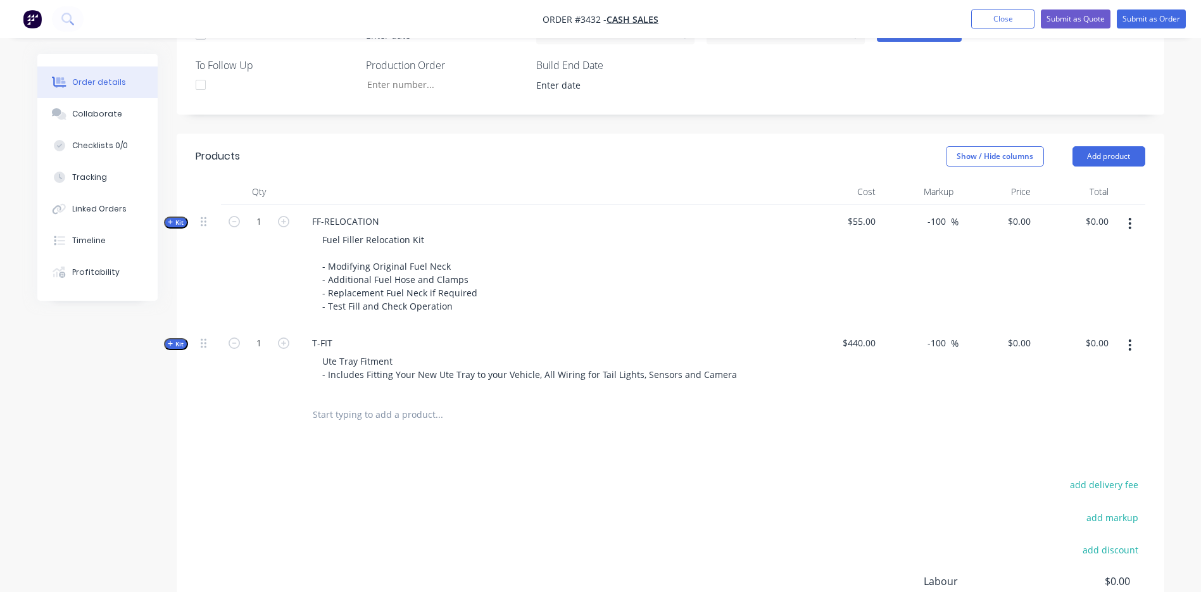
click at [1132, 227] on button "button" at bounding box center [1129, 223] width 30 height 23
click at [1078, 356] on div "Delete" at bounding box center [1084, 358] width 97 height 18
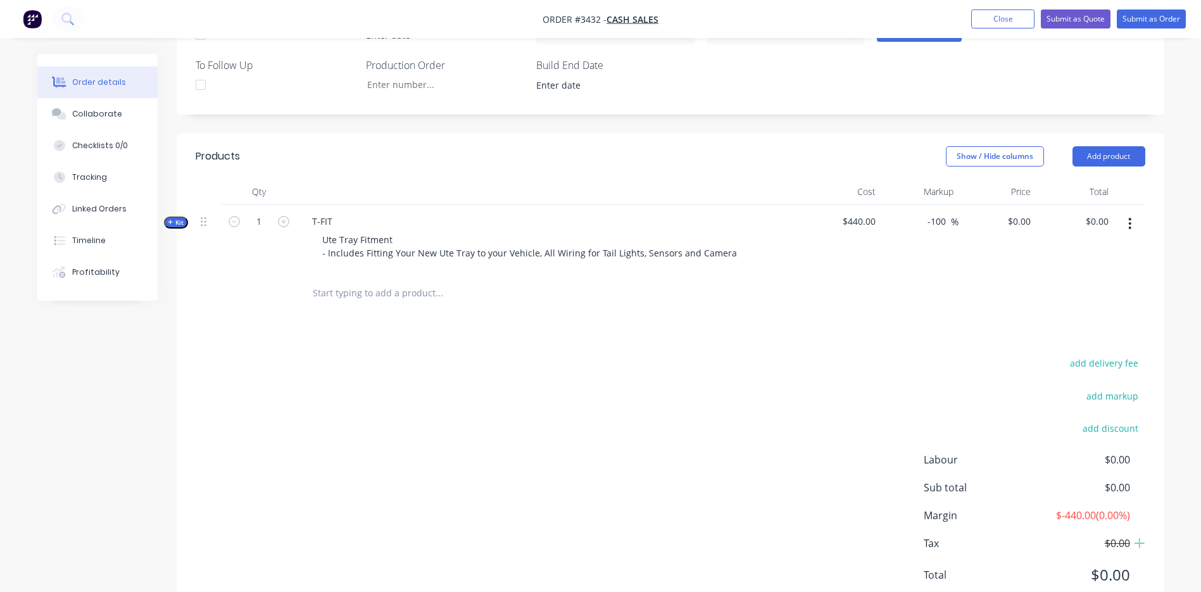
click at [1123, 225] on button "button" at bounding box center [1129, 223] width 30 height 23
click at [1039, 367] on div "Delete" at bounding box center [1084, 358] width 97 height 18
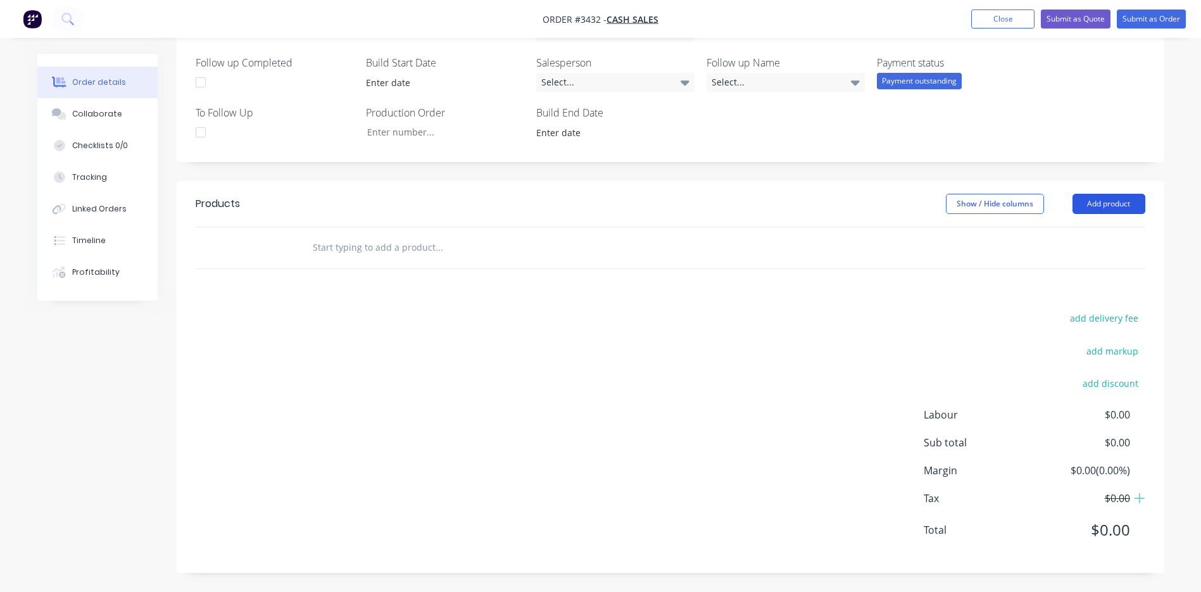
click at [1118, 203] on button "Add product" at bounding box center [1108, 204] width 73 height 20
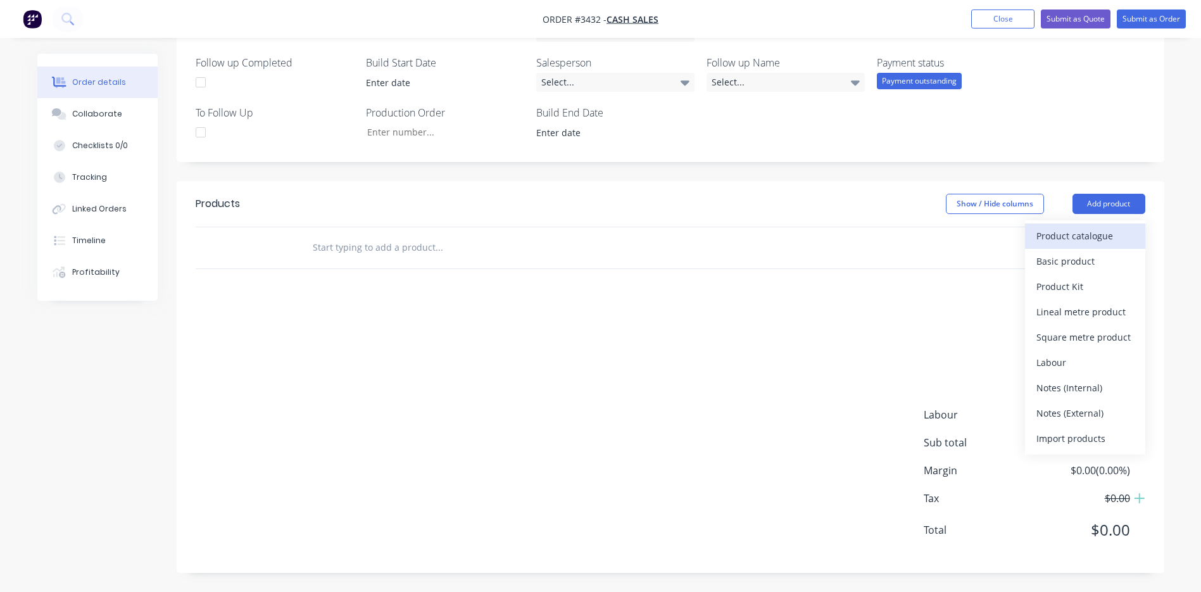
click at [1061, 234] on div "Product catalogue" at bounding box center [1084, 236] width 97 height 18
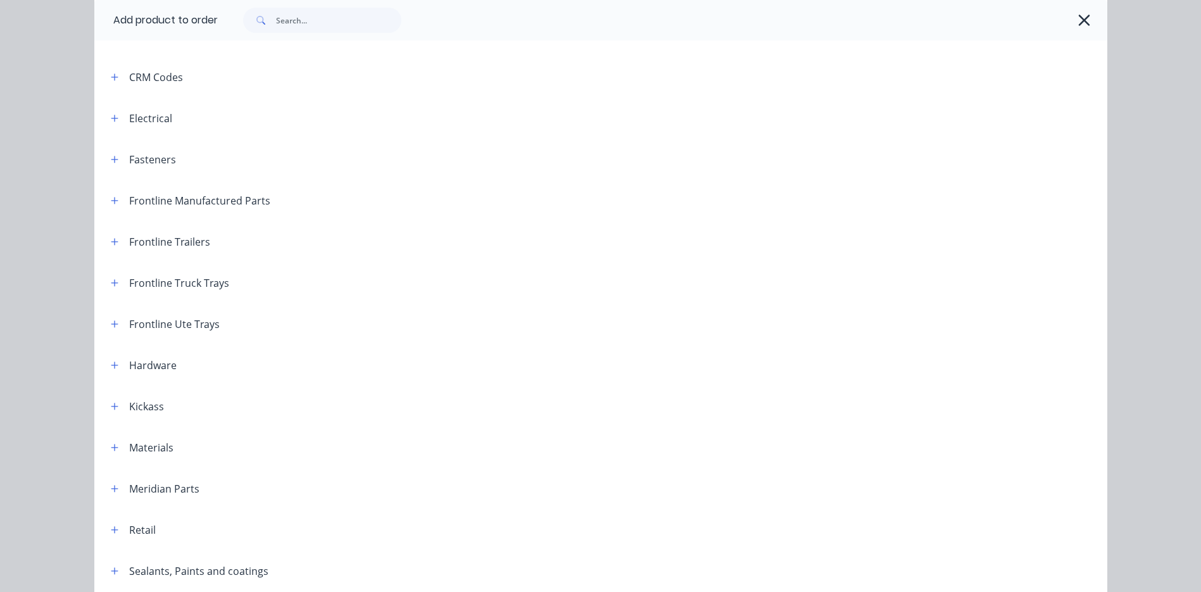
scroll to position [127, 0]
click at [113, 323] on icon "button" at bounding box center [115, 320] width 8 height 9
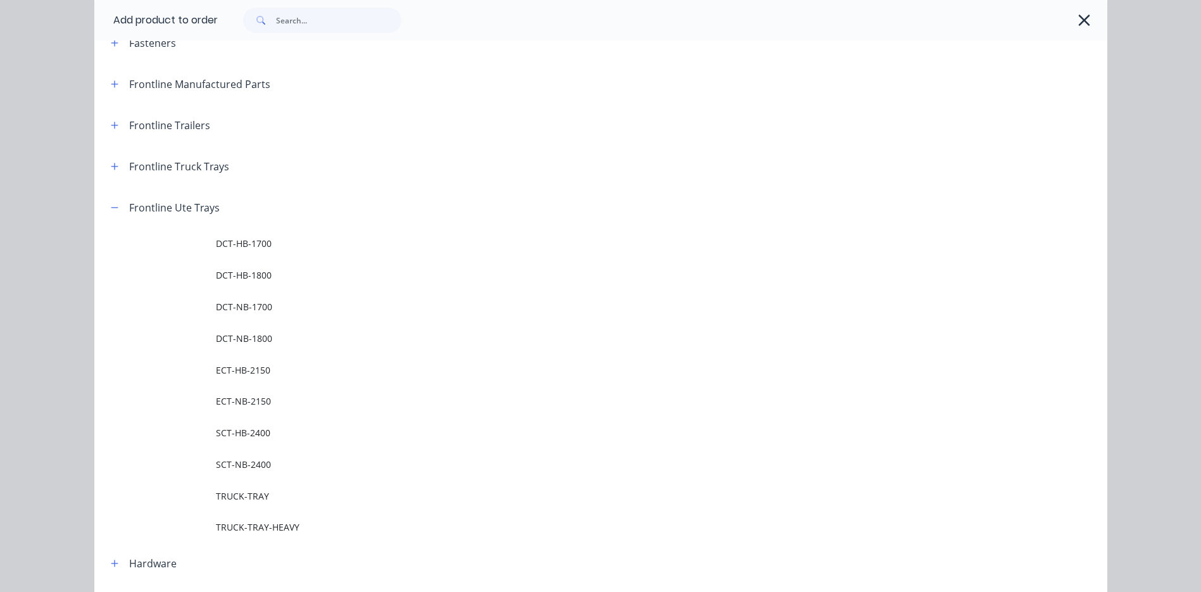
scroll to position [253, 0]
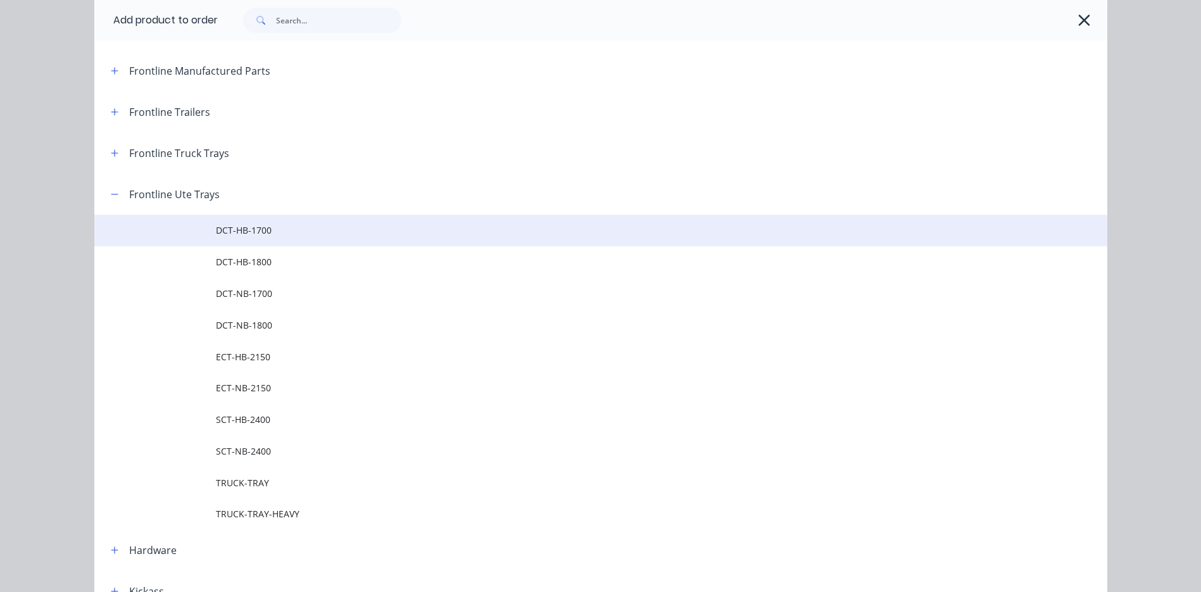
click at [279, 229] on span "DCT-HB-1700" at bounding box center [572, 229] width 713 height 13
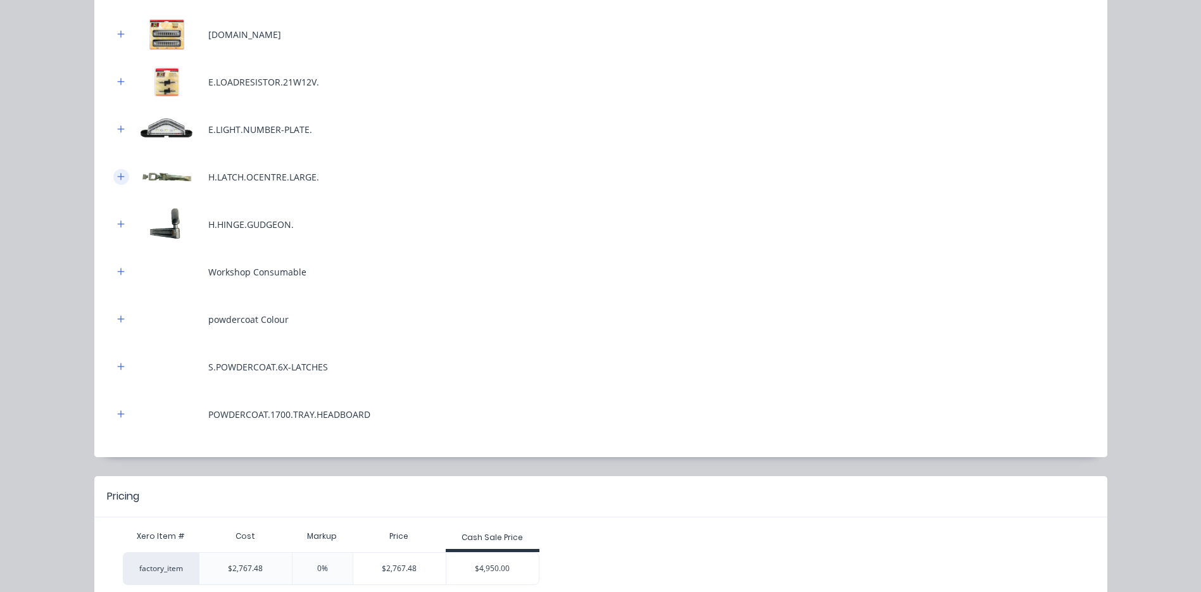
scroll to position [511, 0]
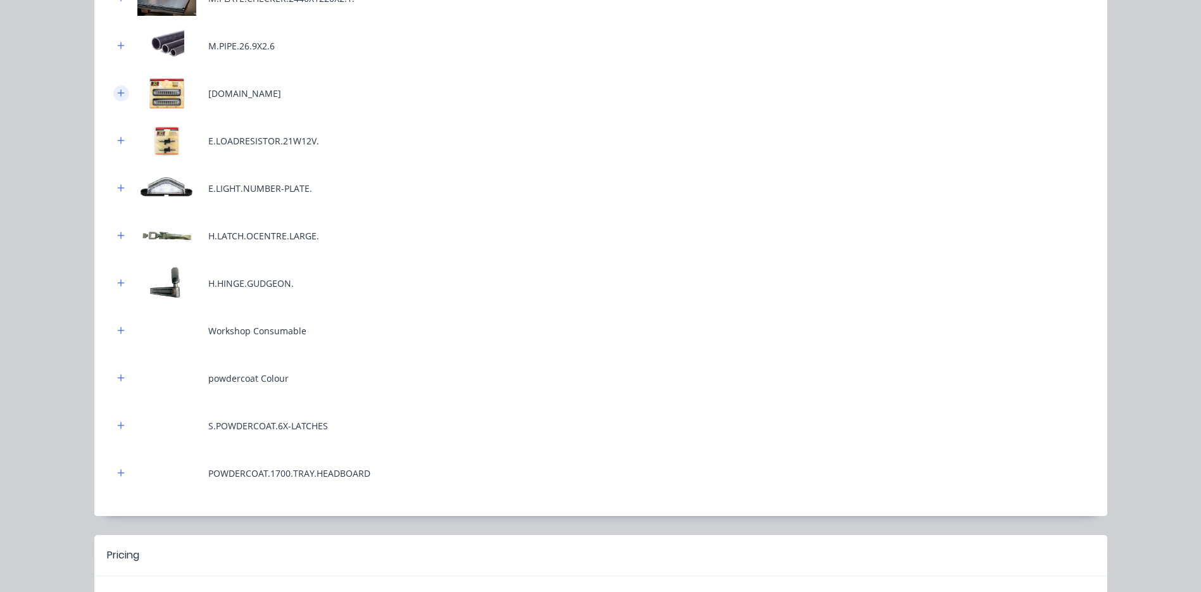
click at [119, 94] on icon "button" at bounding box center [121, 93] width 8 height 9
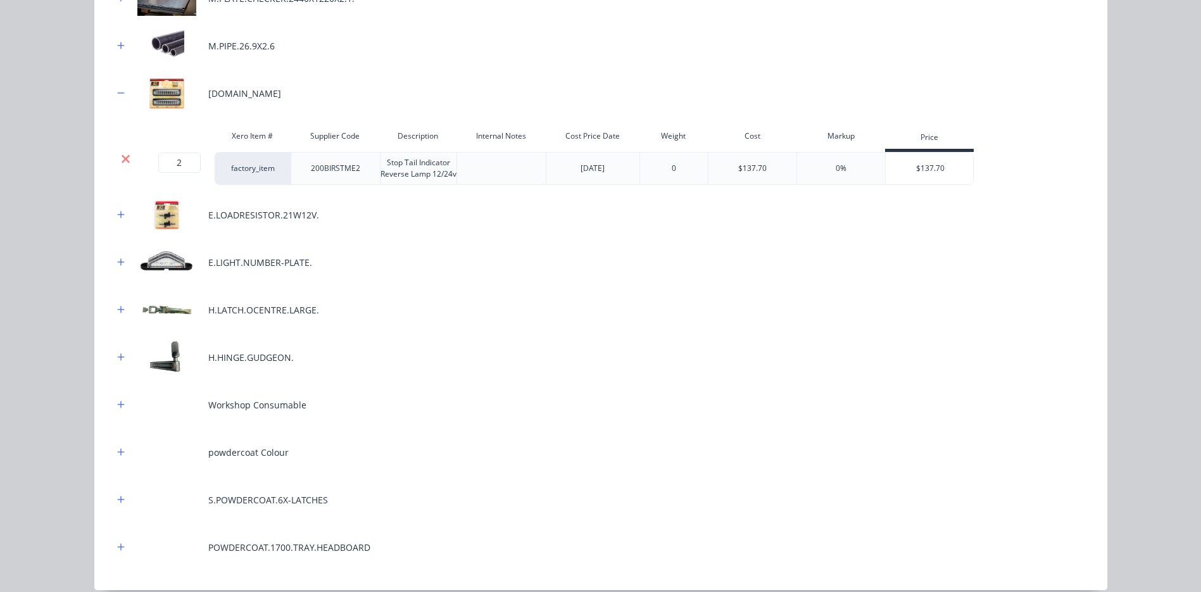
click at [122, 158] on icon at bounding box center [126, 158] width 8 height 8
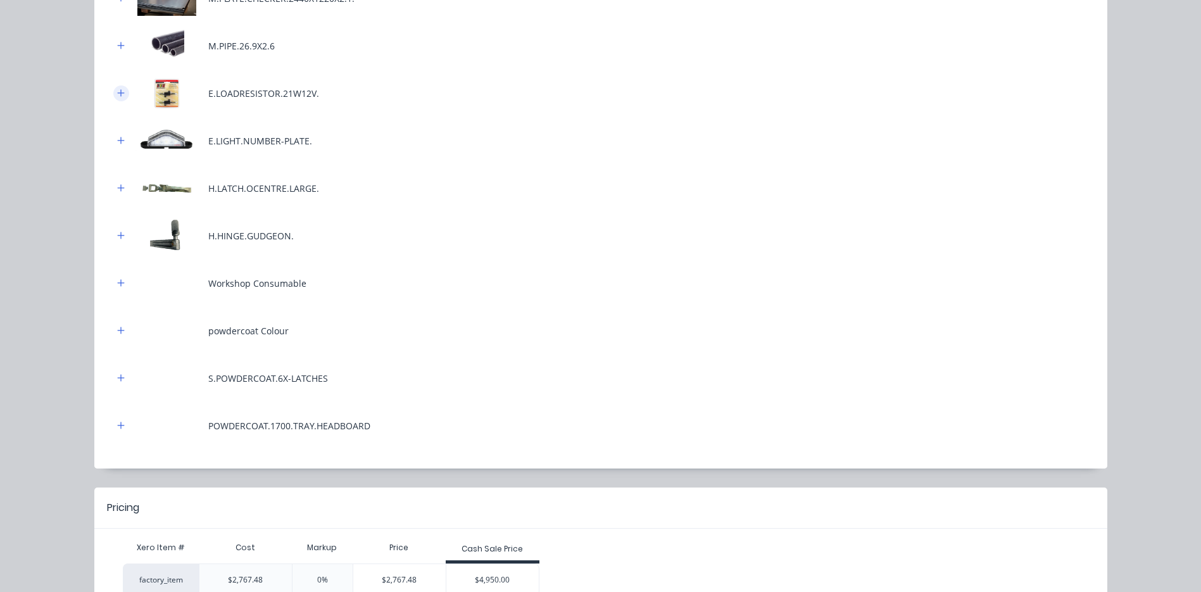
click at [117, 90] on icon "button" at bounding box center [121, 93] width 8 height 9
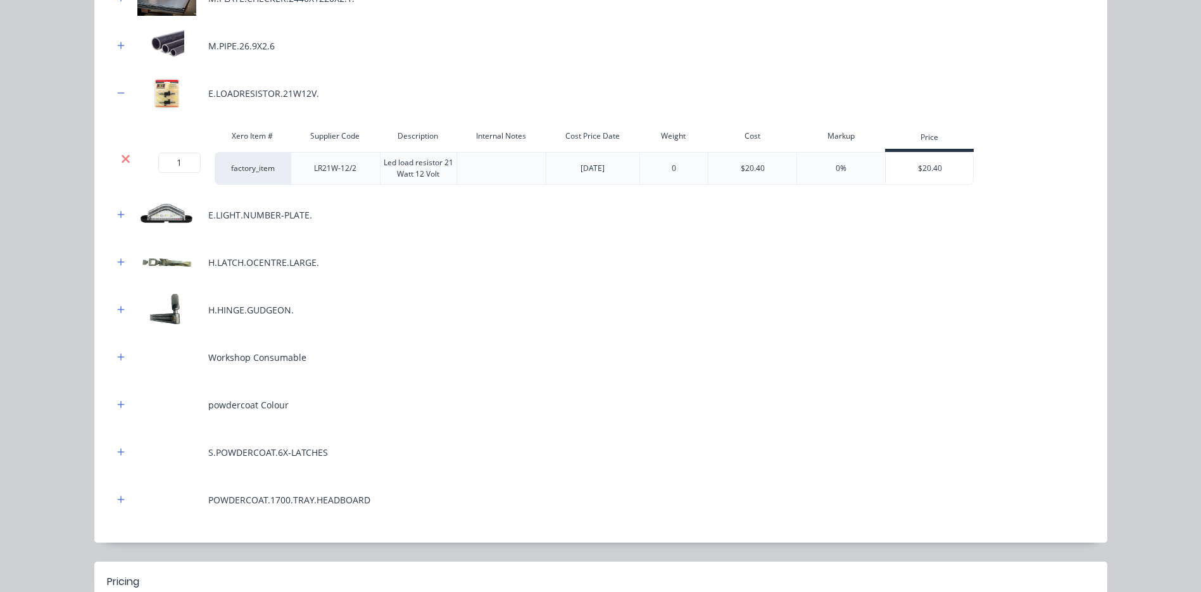
click at [123, 160] on icon at bounding box center [126, 158] width 8 height 8
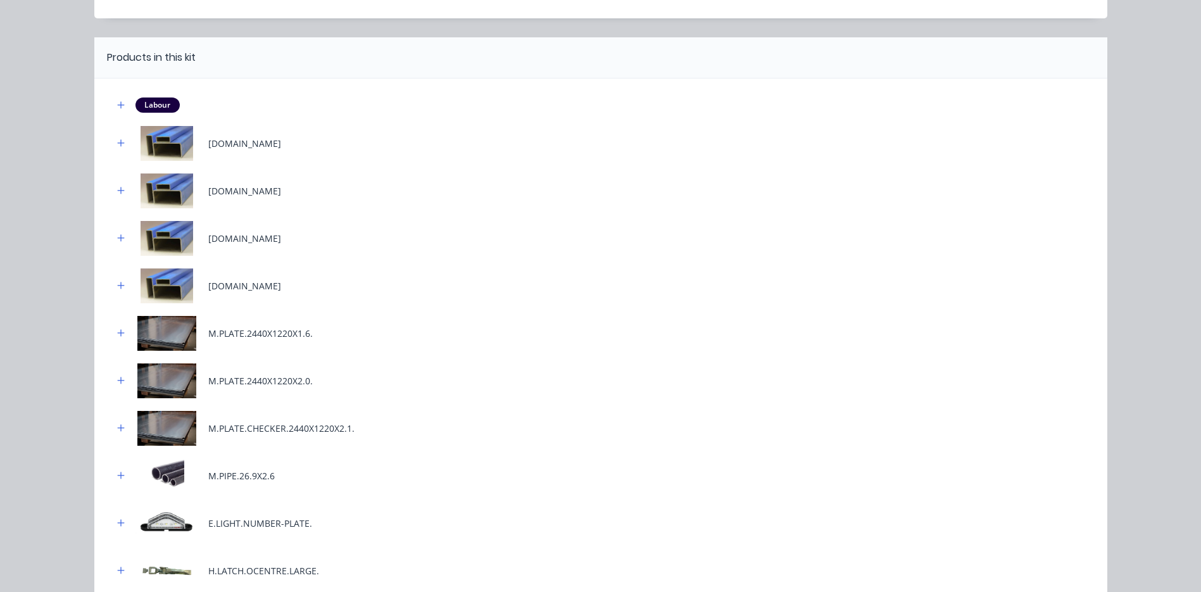
scroll to position [0, 0]
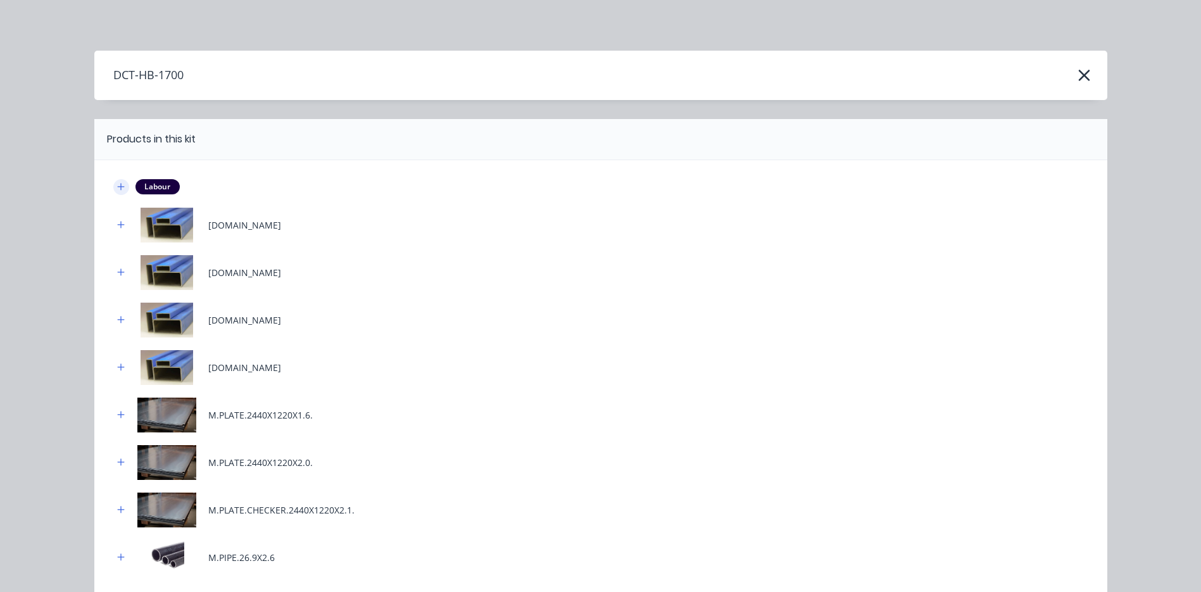
click at [118, 184] on icon "button" at bounding box center [121, 186] width 8 height 9
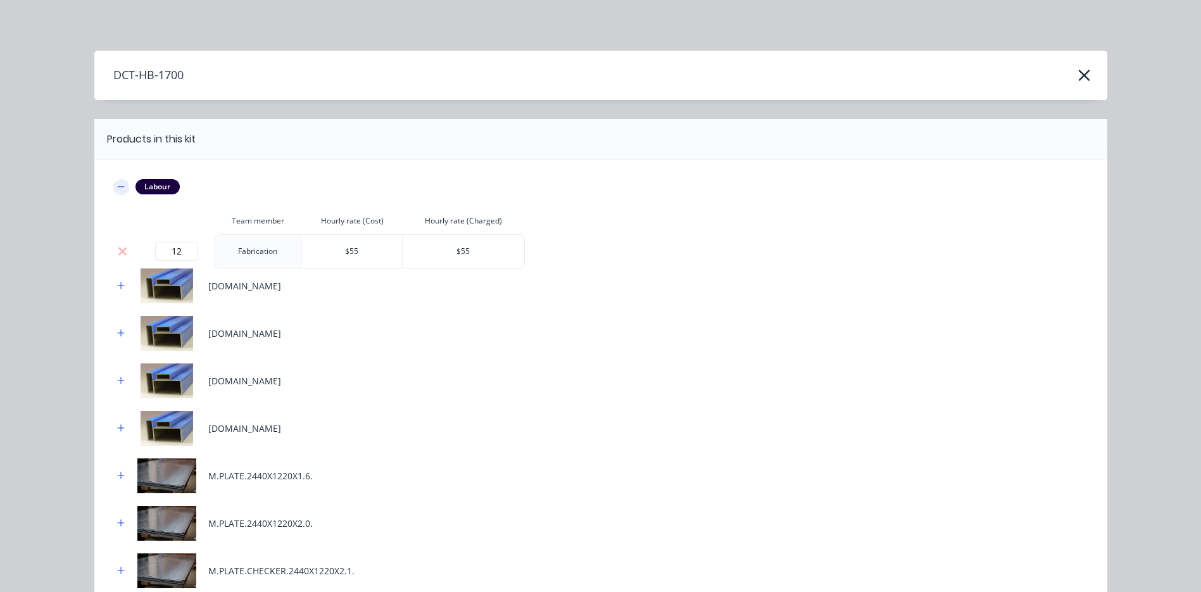
click at [118, 184] on icon "button" at bounding box center [121, 186] width 8 height 9
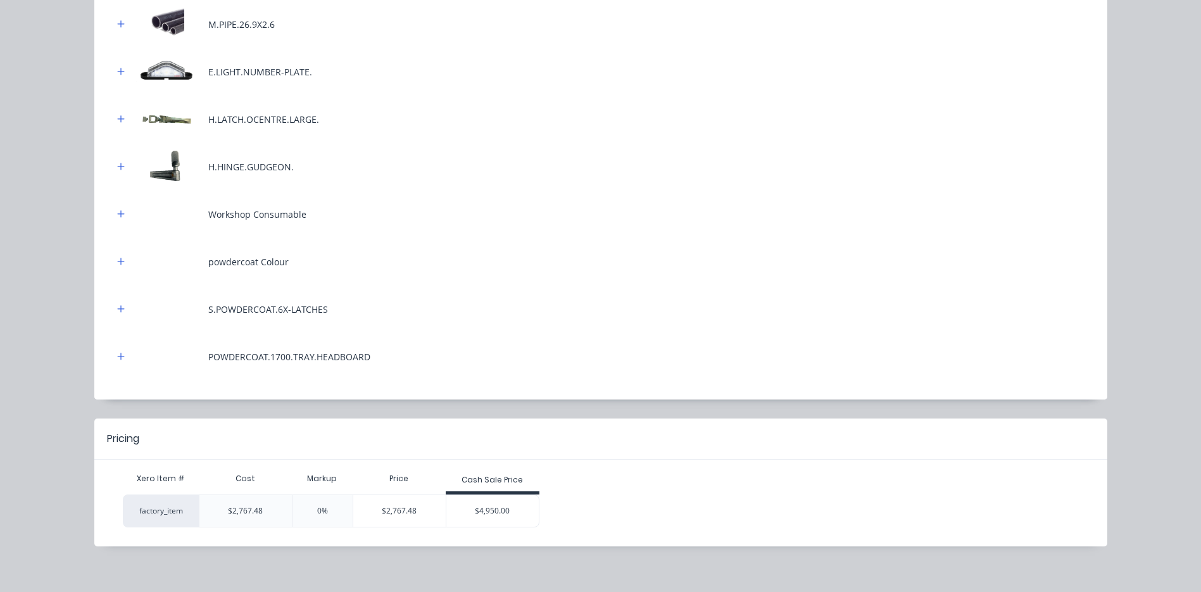
scroll to position [543, 0]
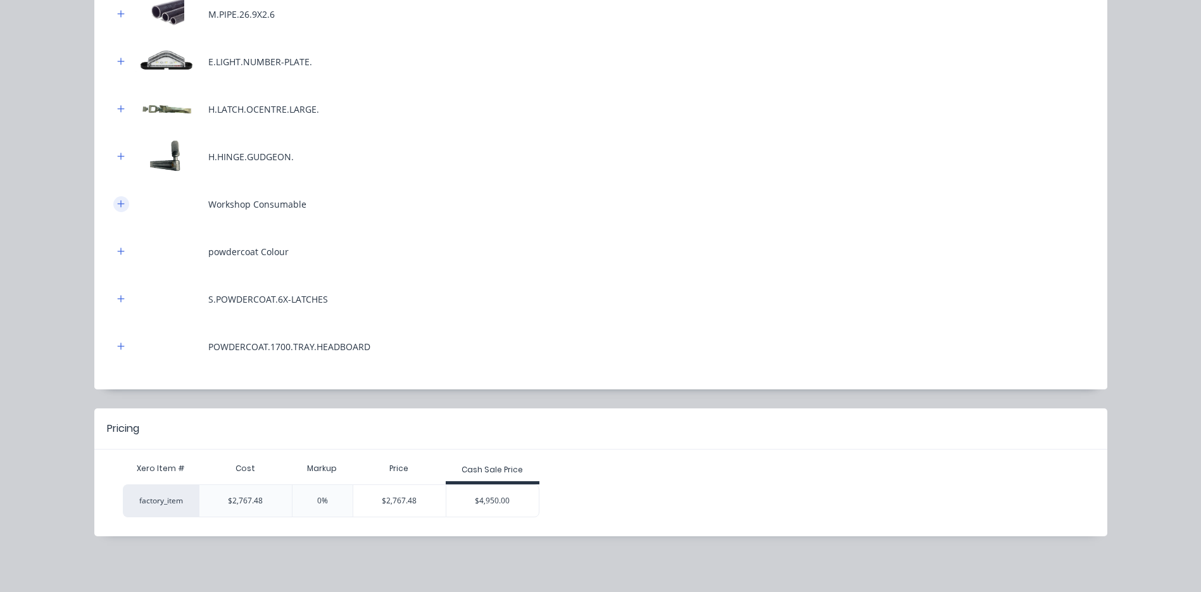
click at [118, 203] on icon "button" at bounding box center [121, 203] width 8 height 9
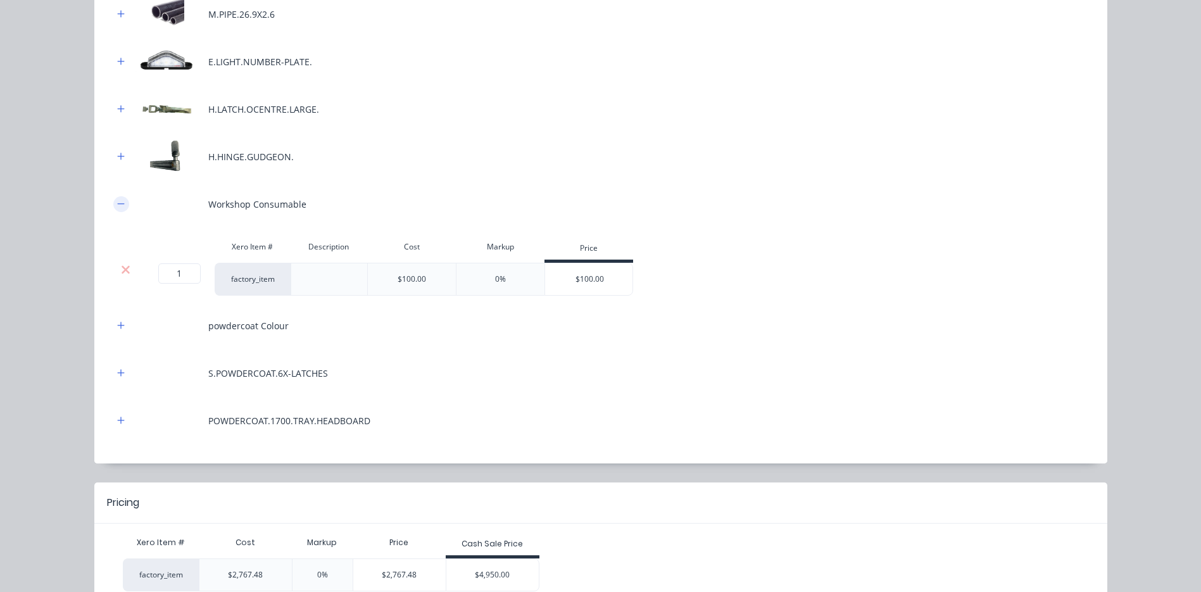
click at [118, 203] on icon "button" at bounding box center [121, 203] width 8 height 9
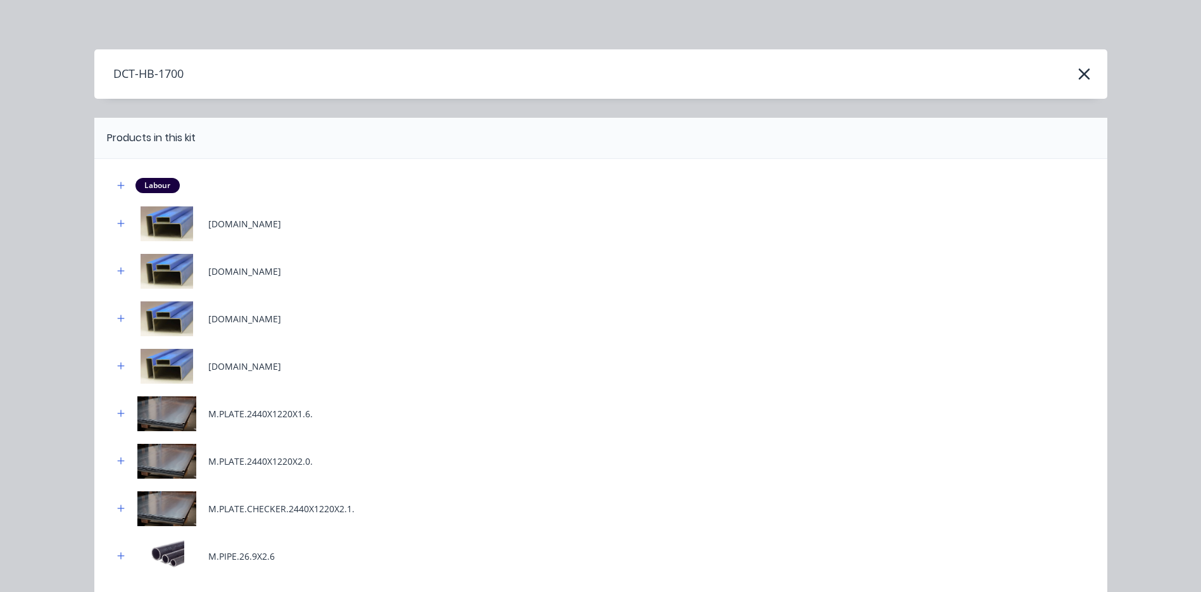
scroll to position [0, 0]
click at [1077, 77] on icon "button" at bounding box center [1083, 75] width 13 height 18
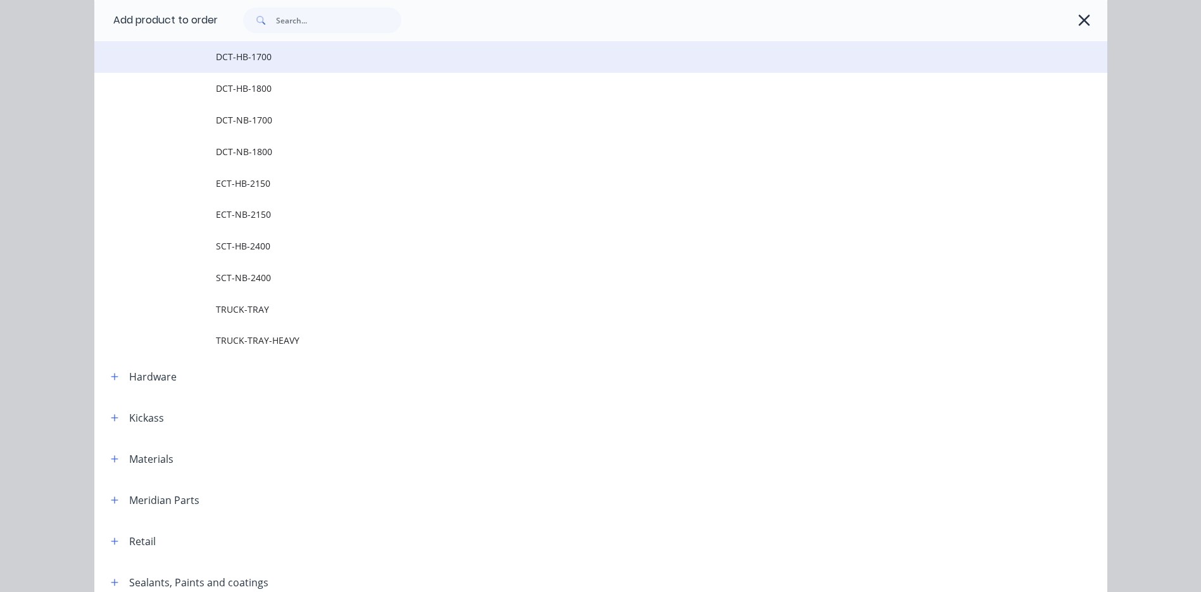
click at [294, 65] on td "DCT-HB-1700" at bounding box center [661, 57] width 891 height 32
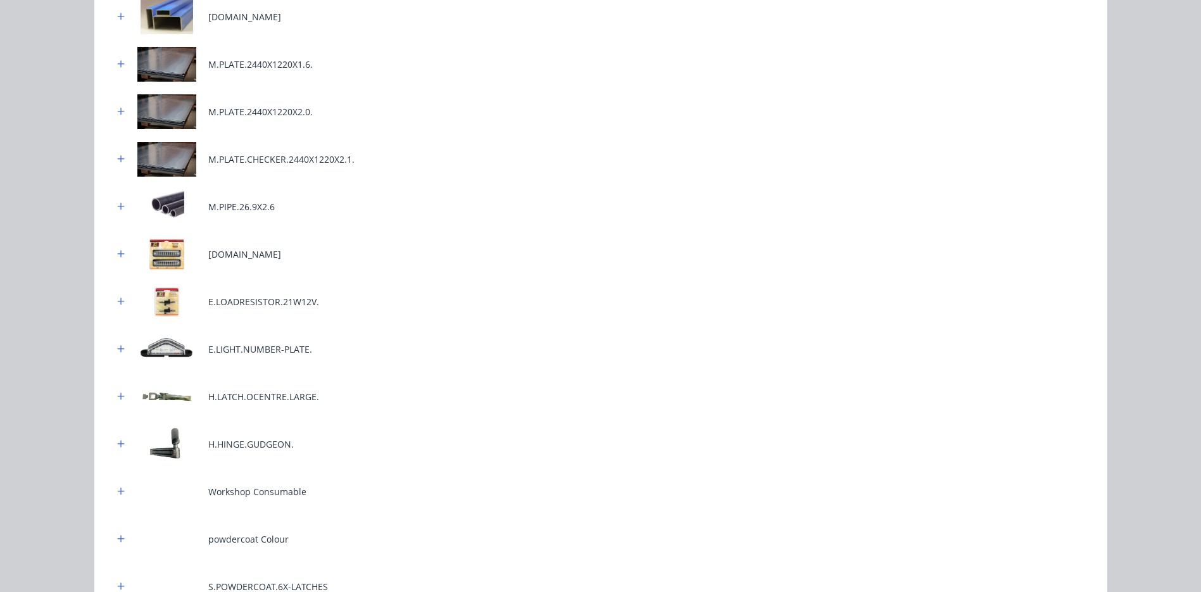
scroll to position [321, 0]
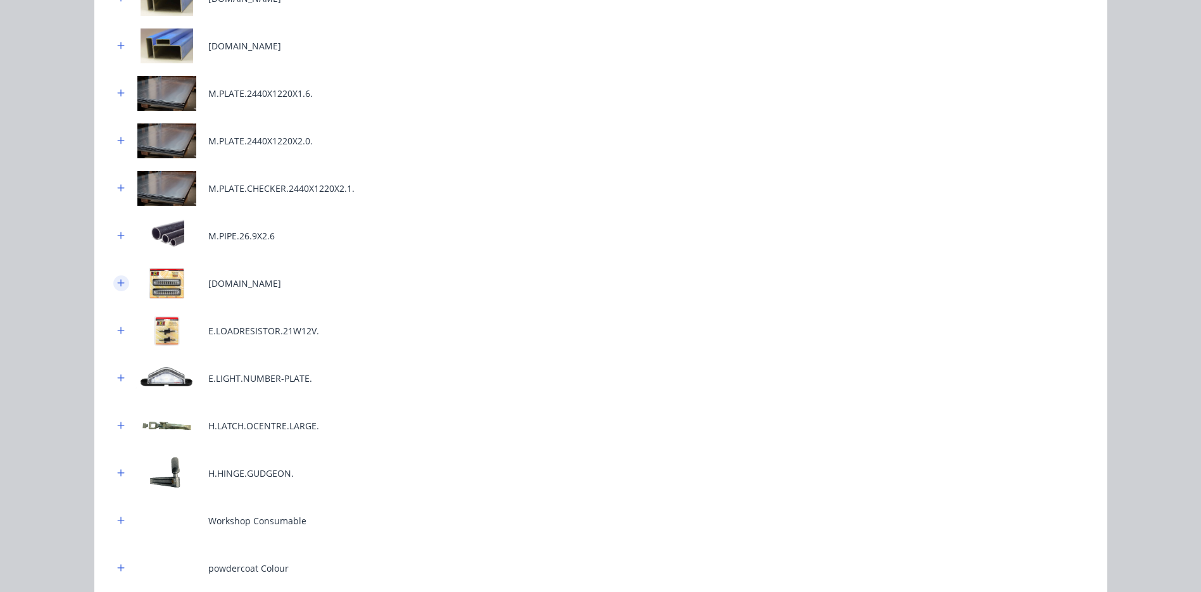
click at [117, 285] on icon "button" at bounding box center [121, 282] width 8 height 9
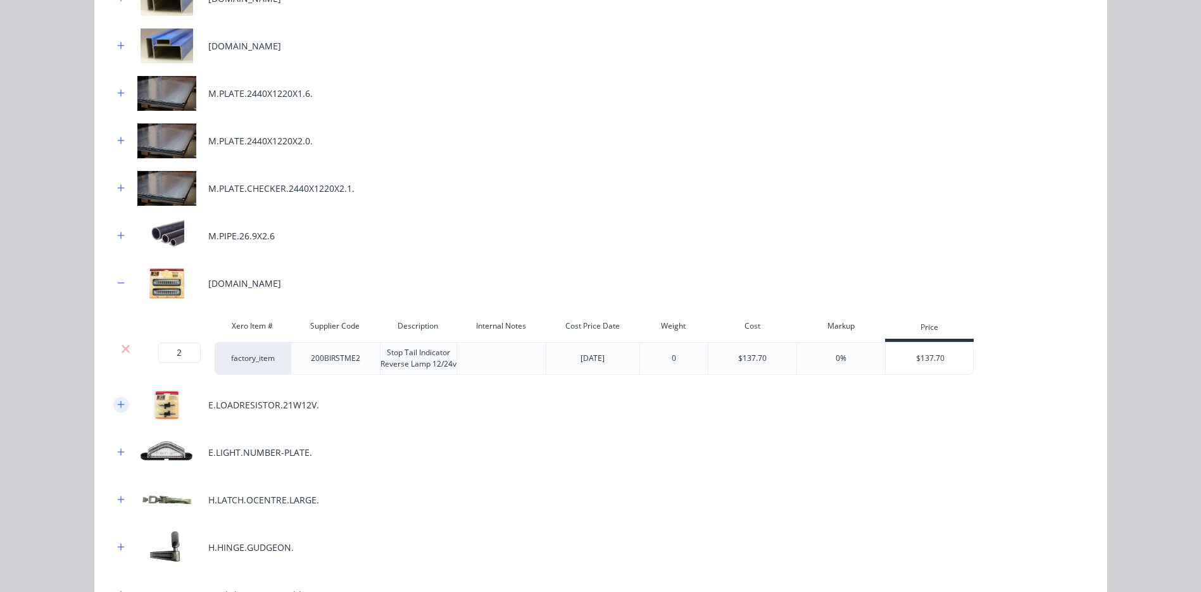
click at [121, 403] on button "button" at bounding box center [121, 405] width 16 height 16
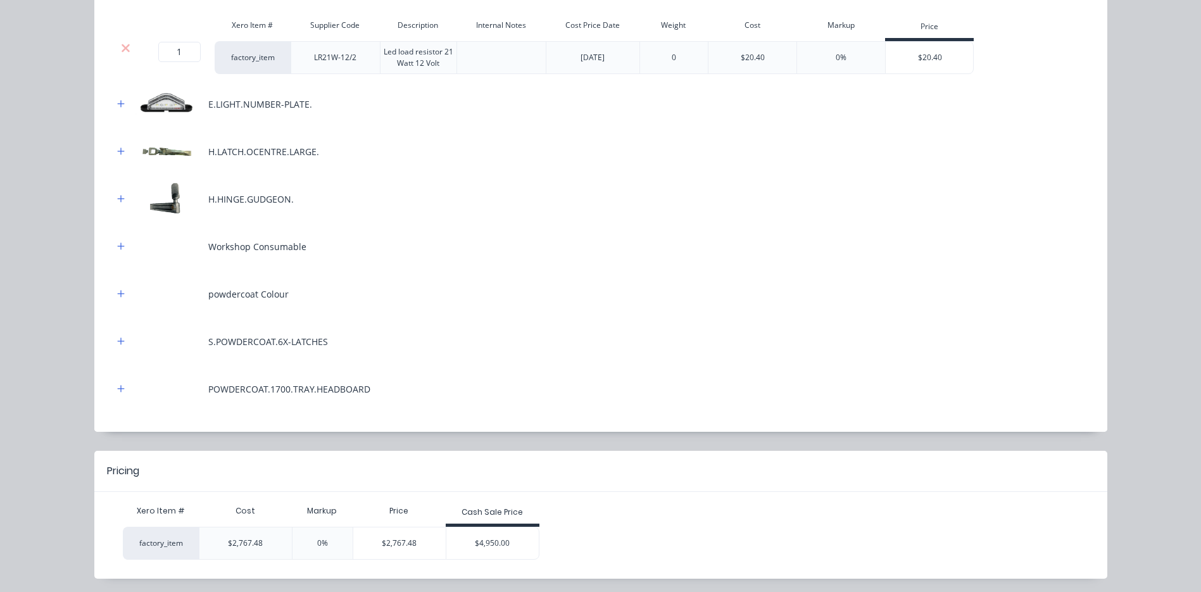
scroll to position [786, 0]
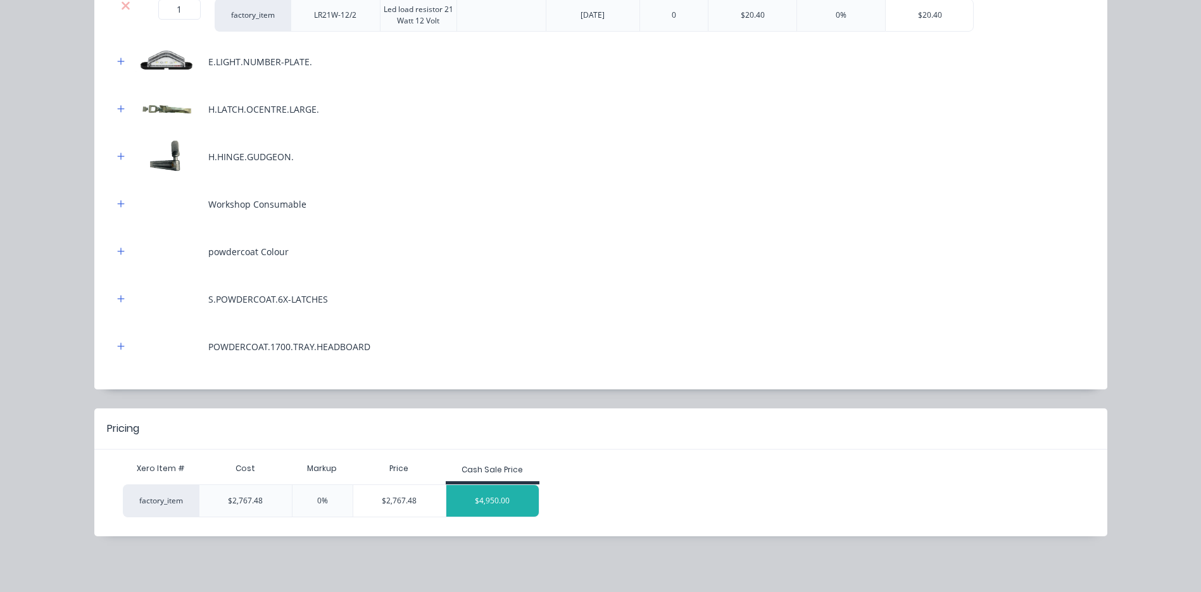
click at [493, 508] on div "$4,950.00" at bounding box center [492, 501] width 92 height 32
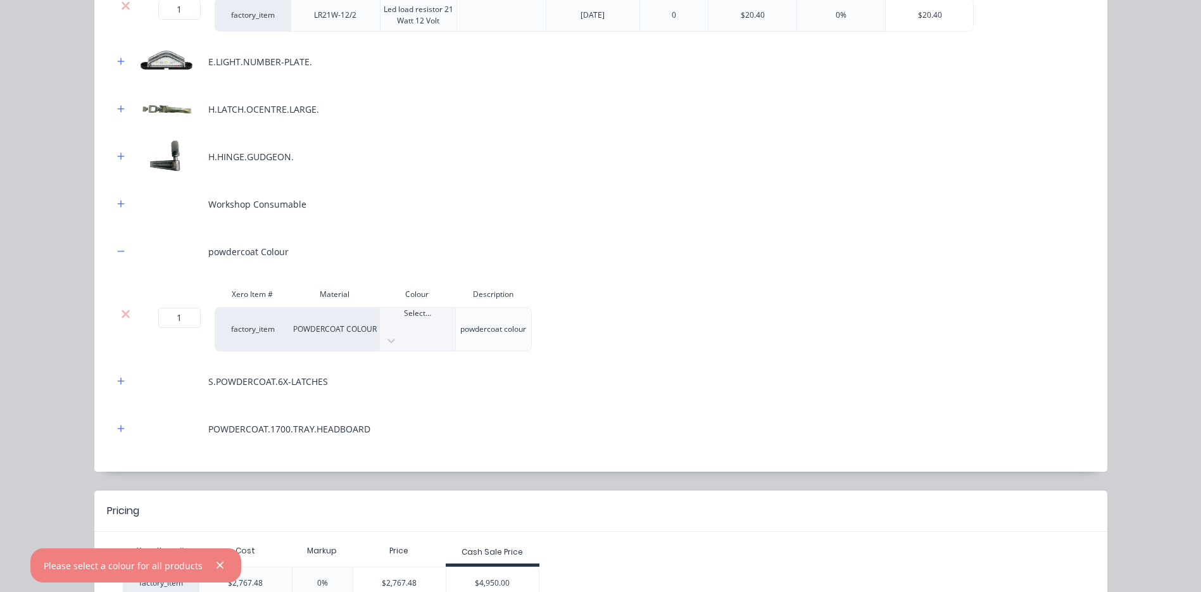
click at [401, 319] on div at bounding box center [417, 324] width 75 height 11
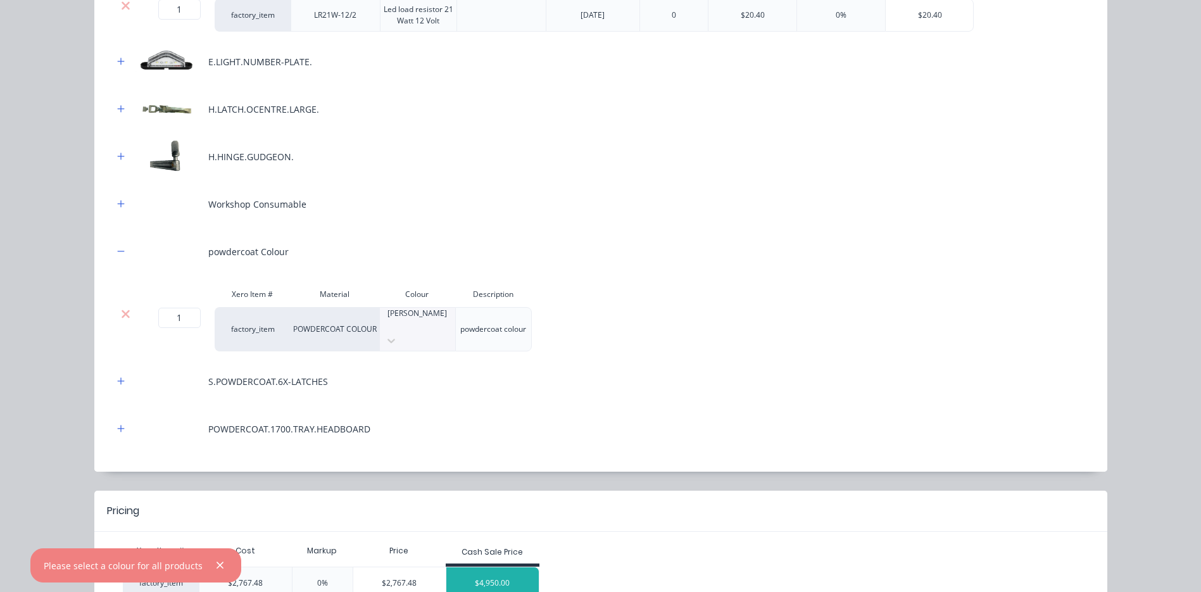
click at [478, 576] on div "$4,950.00" at bounding box center [492, 583] width 92 height 32
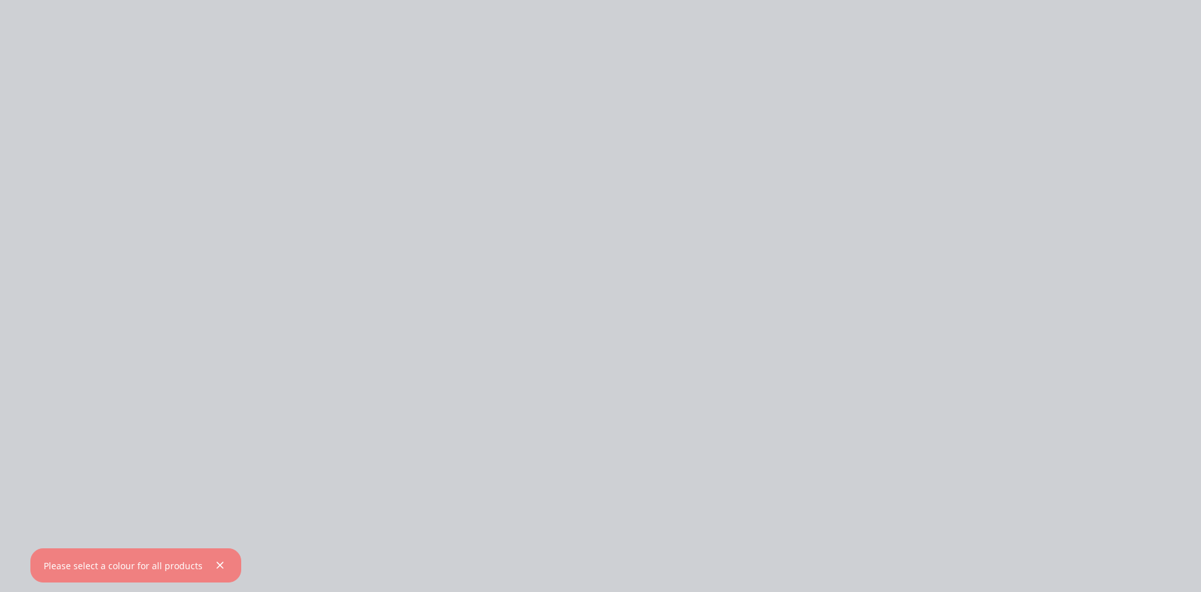
scroll to position [0, 0]
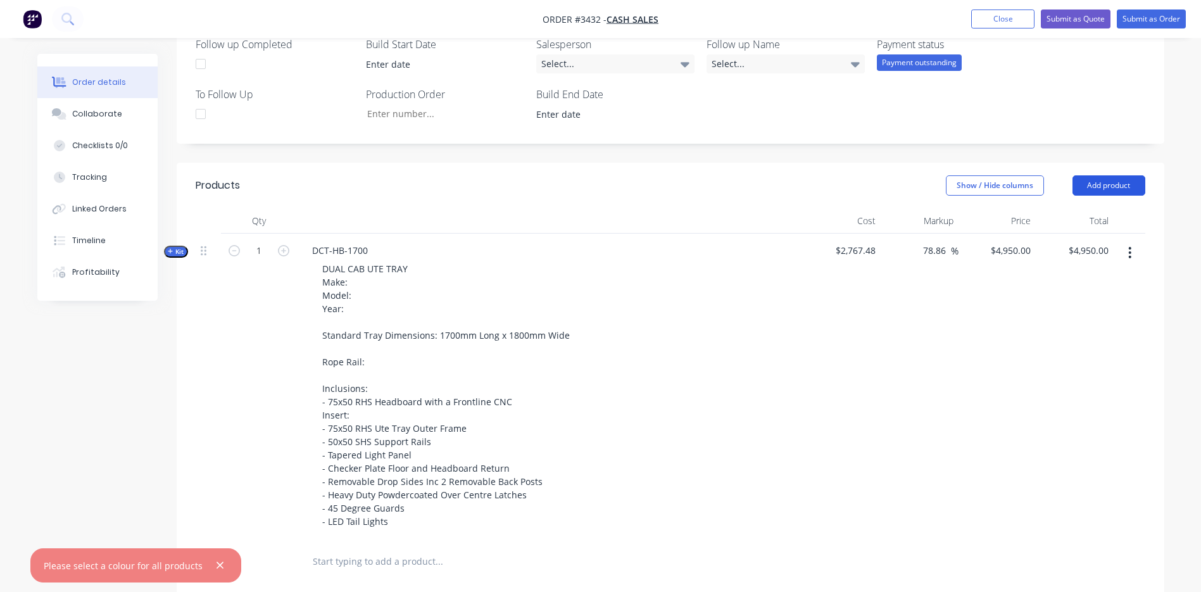
click at [1109, 189] on button "Add product" at bounding box center [1108, 185] width 73 height 20
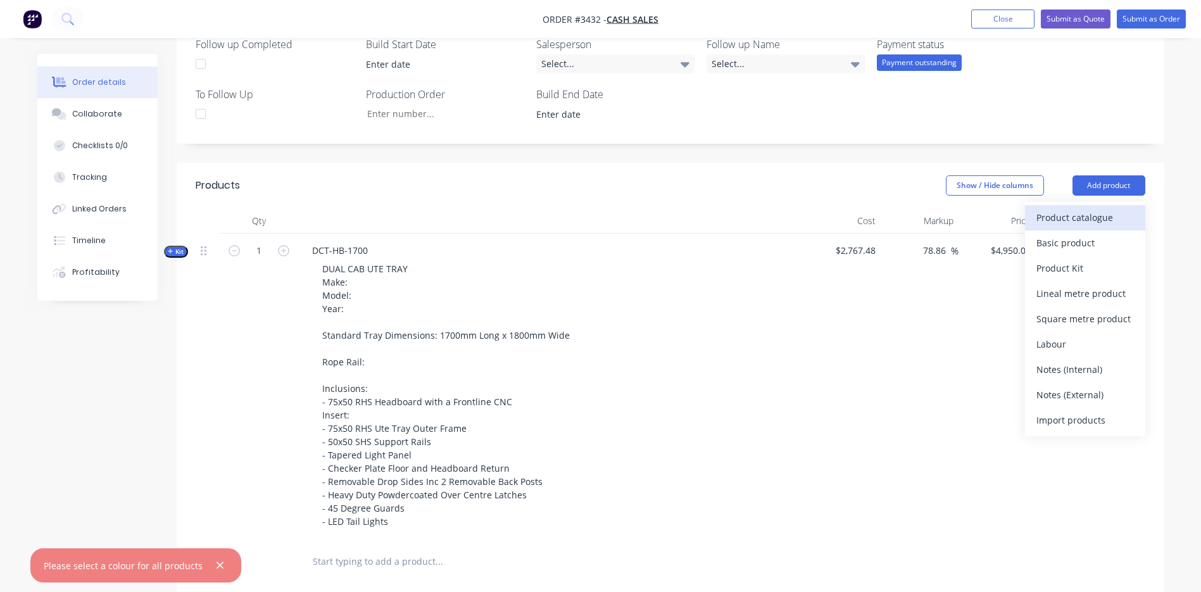
click at [1078, 226] on div "Product catalogue" at bounding box center [1084, 217] width 97 height 18
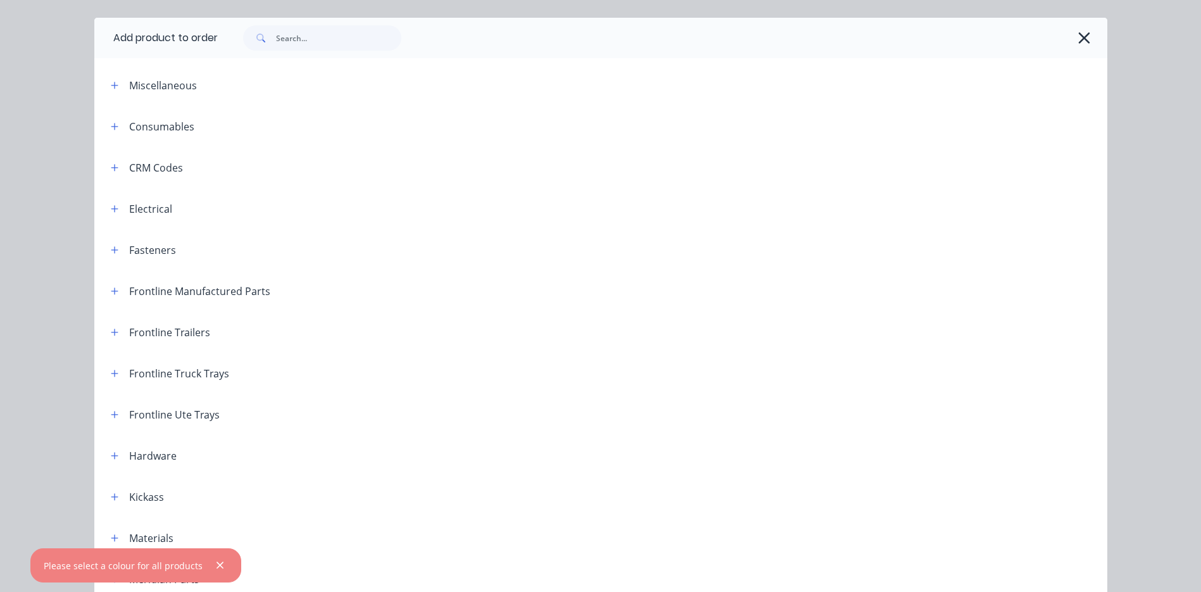
scroll to position [63, 0]
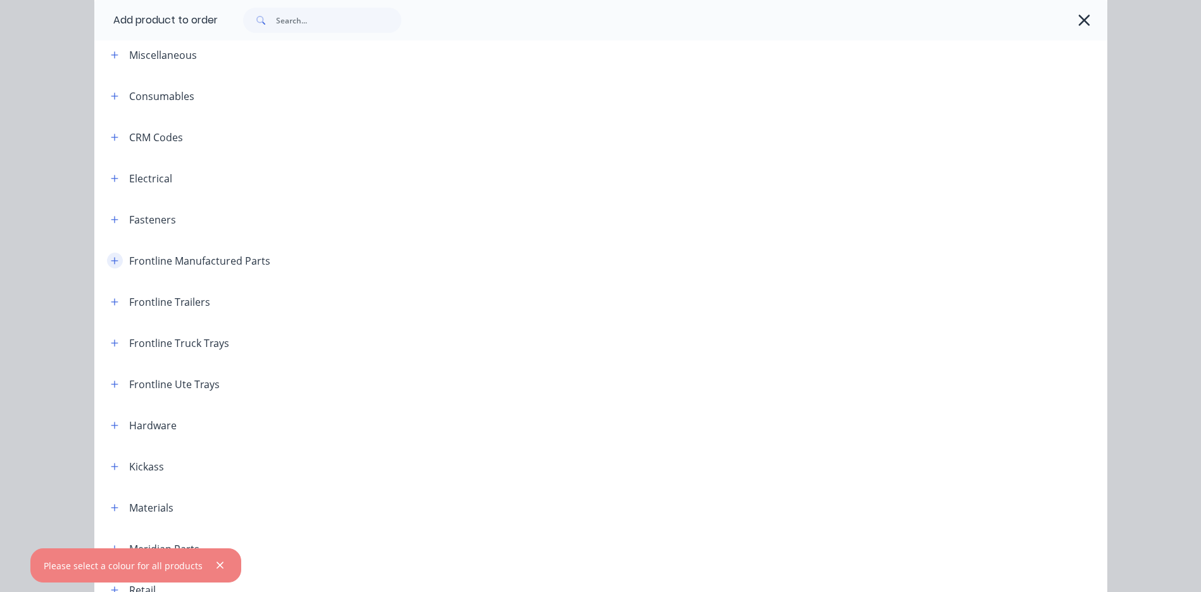
click at [111, 262] on icon "button" at bounding box center [115, 260] width 8 height 9
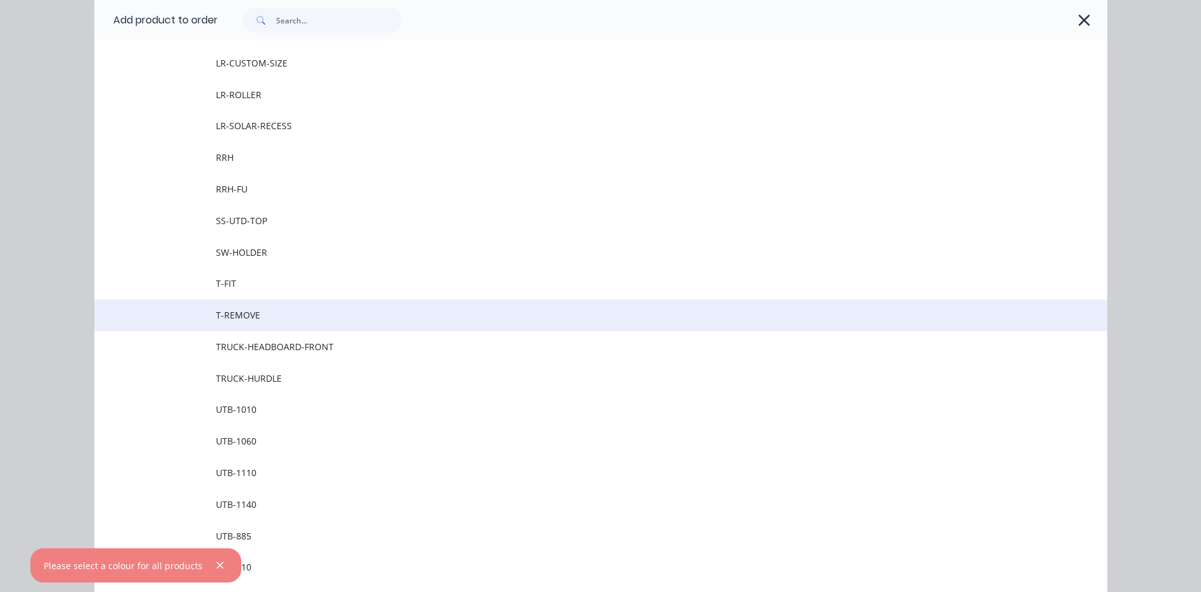
scroll to position [1645, 0]
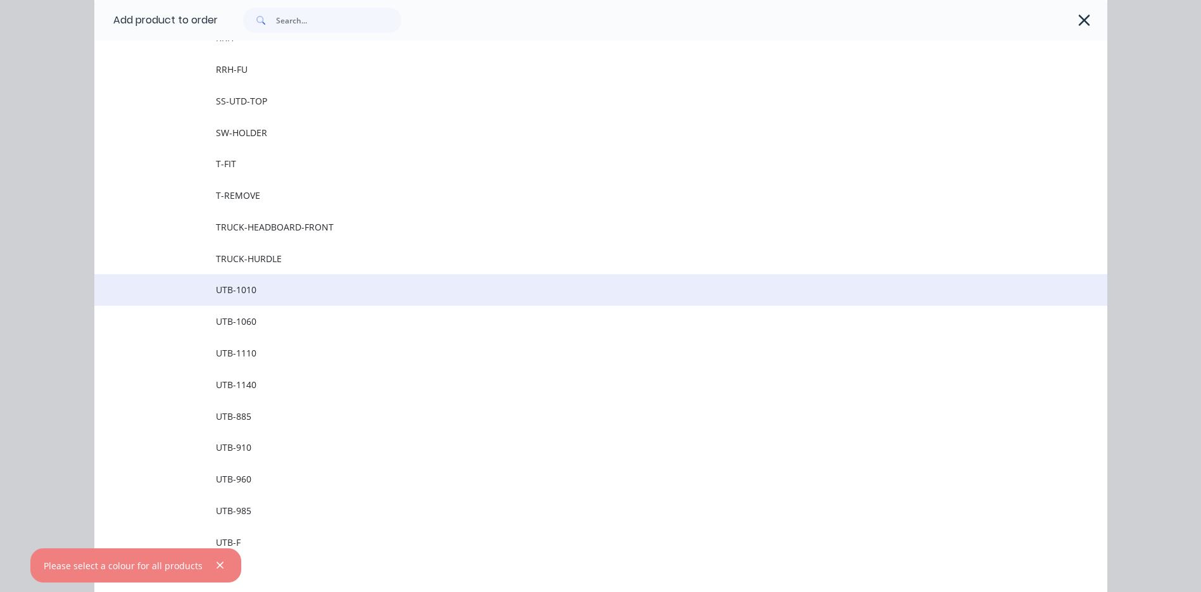
click at [263, 299] on td "UTB-1010" at bounding box center [661, 290] width 891 height 32
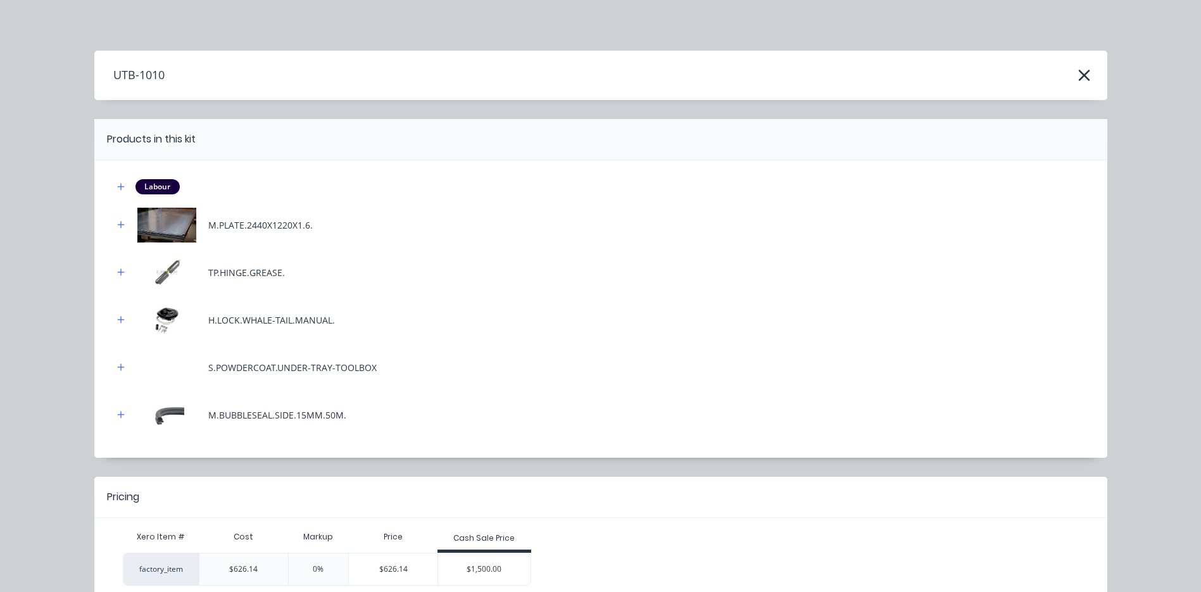
scroll to position [63, 0]
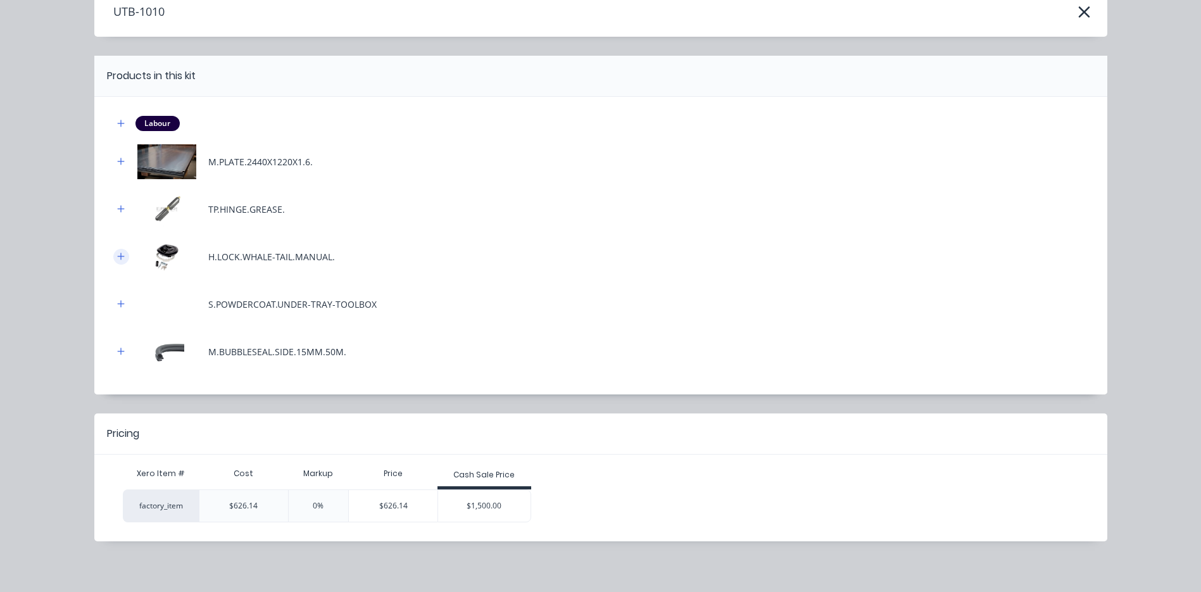
click at [122, 258] on button "button" at bounding box center [121, 257] width 16 height 16
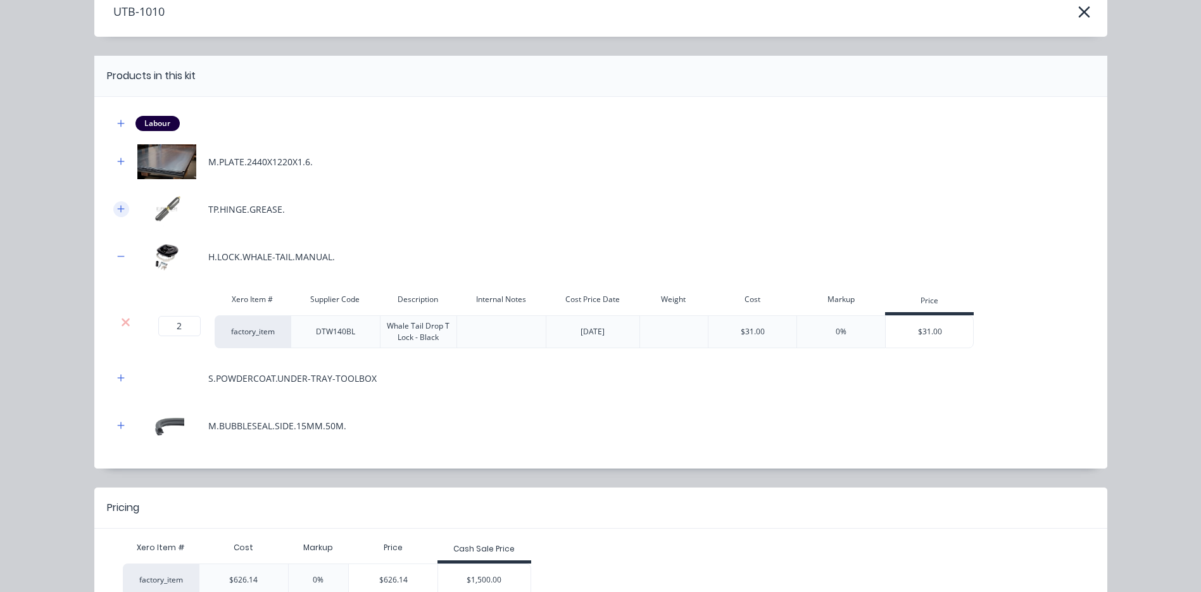
click at [118, 206] on icon "button" at bounding box center [121, 208] width 8 height 9
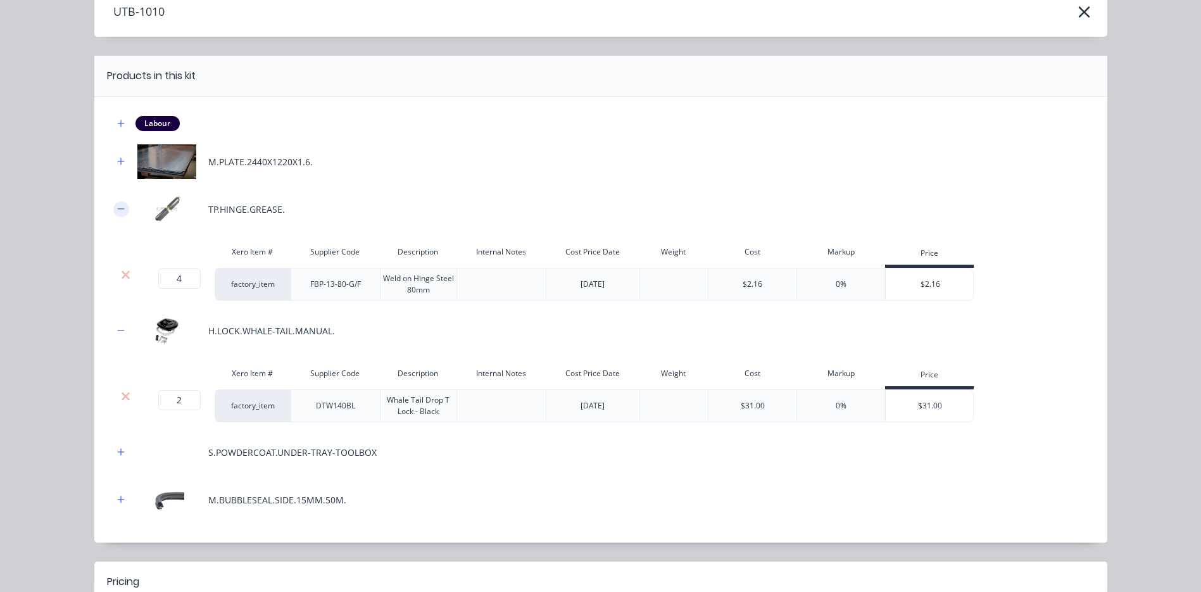
click at [118, 206] on icon "button" at bounding box center [121, 208] width 8 height 9
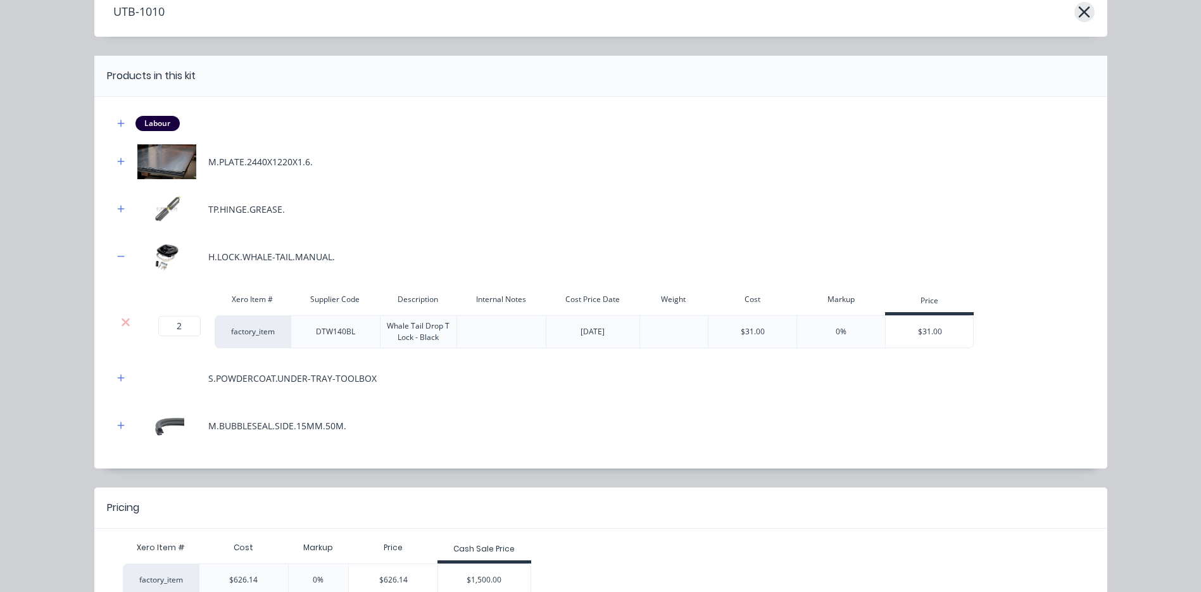
click at [1084, 8] on icon "button" at bounding box center [1083, 12] width 13 height 18
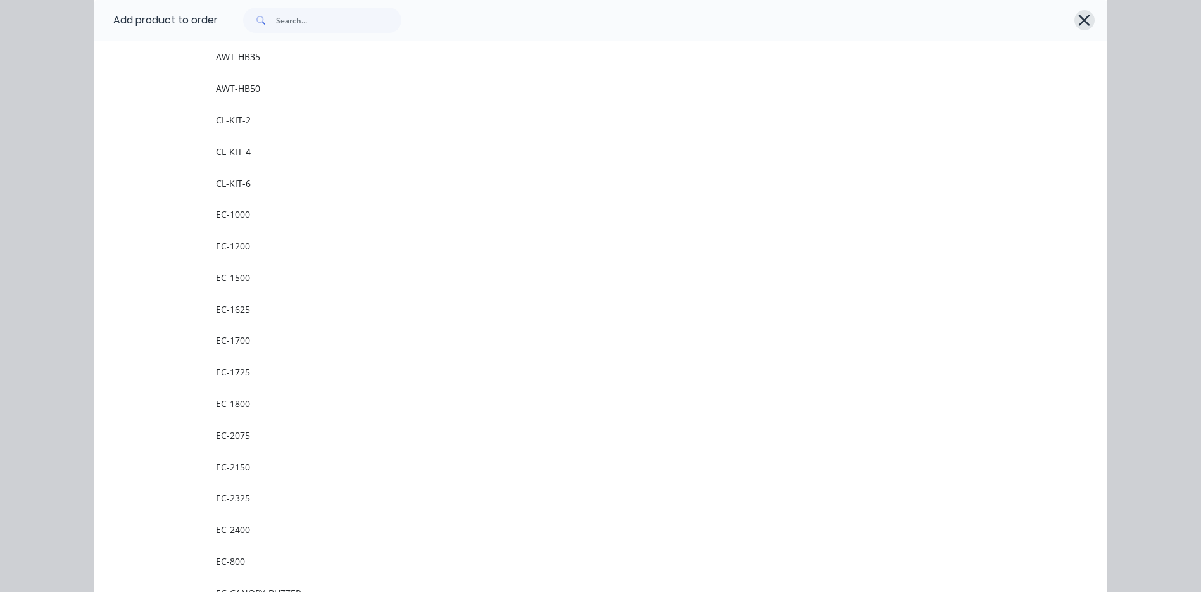
click at [1078, 15] on icon "button" at bounding box center [1083, 20] width 11 height 11
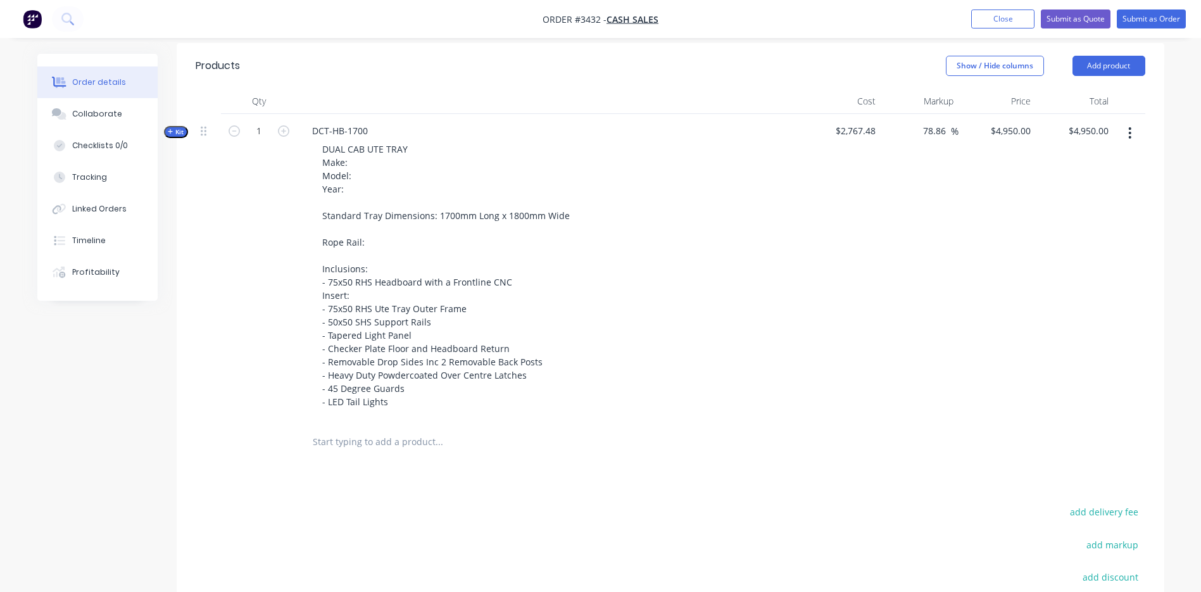
scroll to position [284, 0]
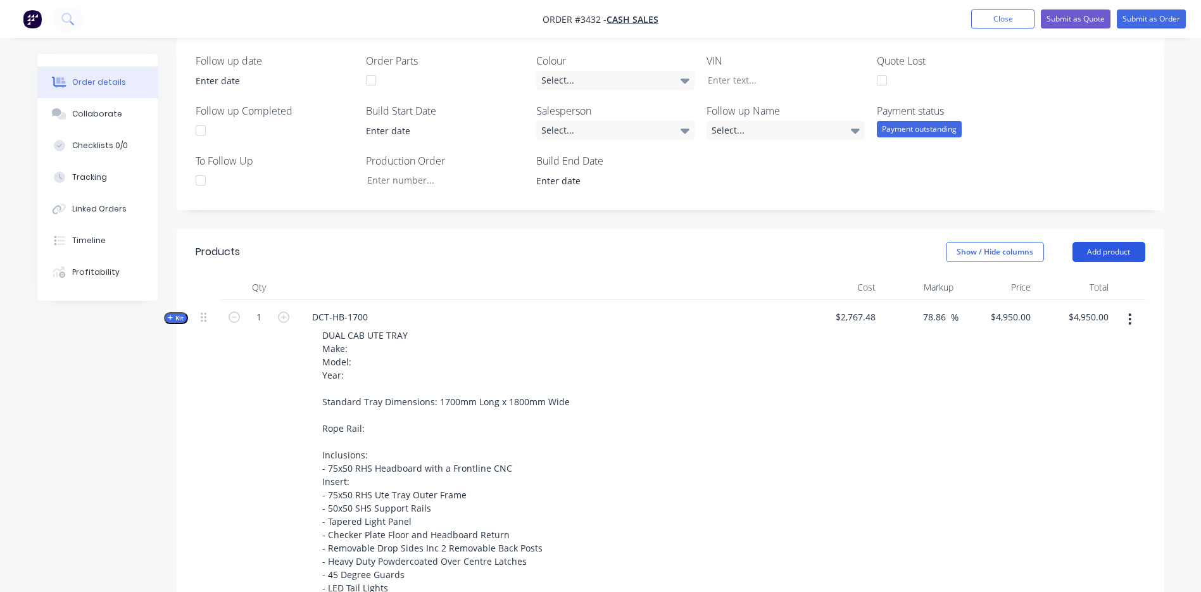
click at [1123, 242] on button "Add product" at bounding box center [1108, 252] width 73 height 20
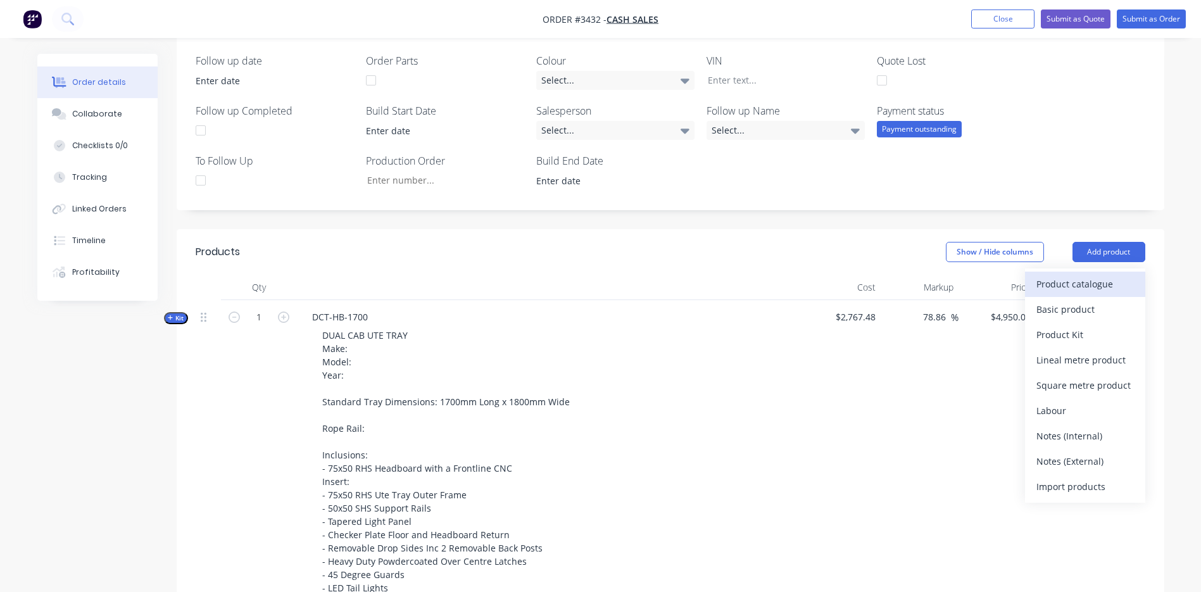
click at [1053, 277] on div "Product catalogue" at bounding box center [1084, 284] width 97 height 18
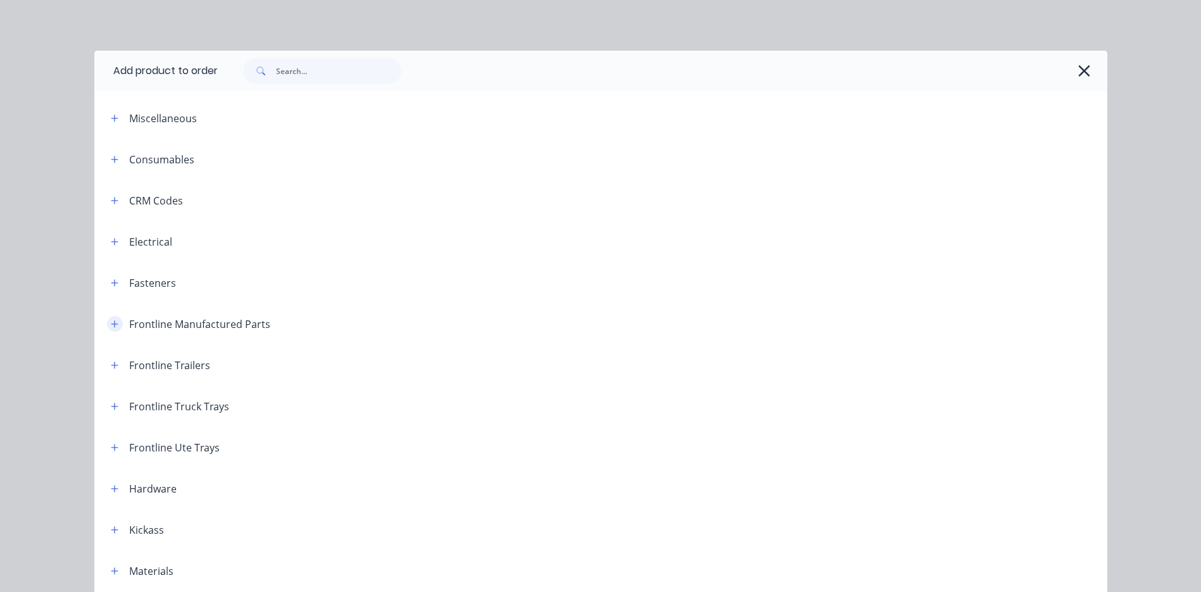
click at [111, 325] on icon "button" at bounding box center [115, 324] width 8 height 9
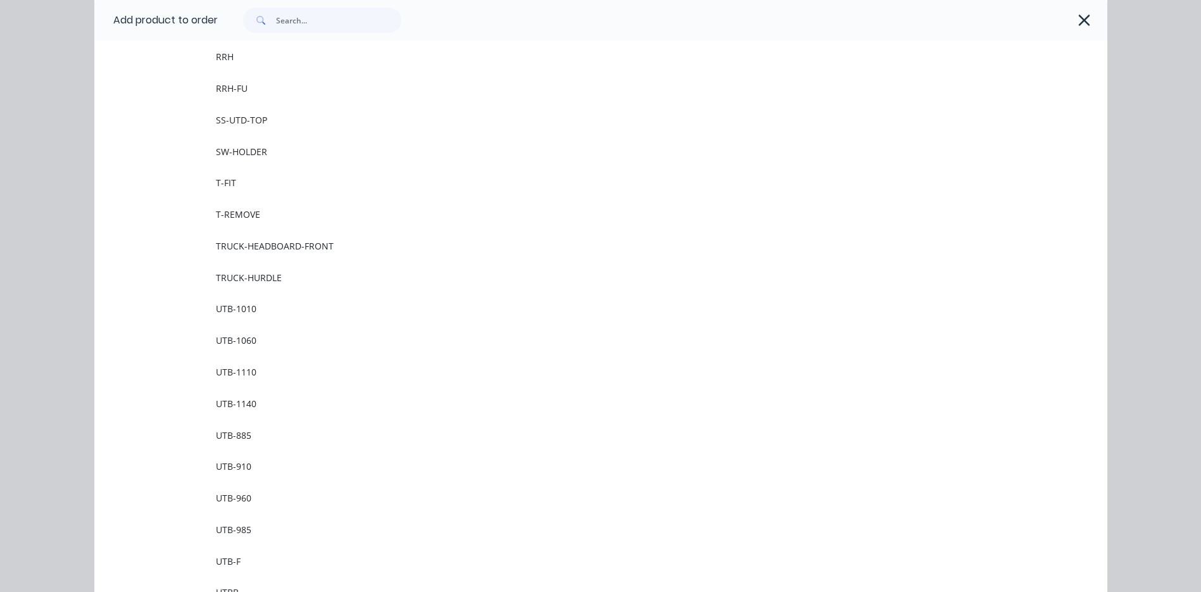
scroll to position [1772, 0]
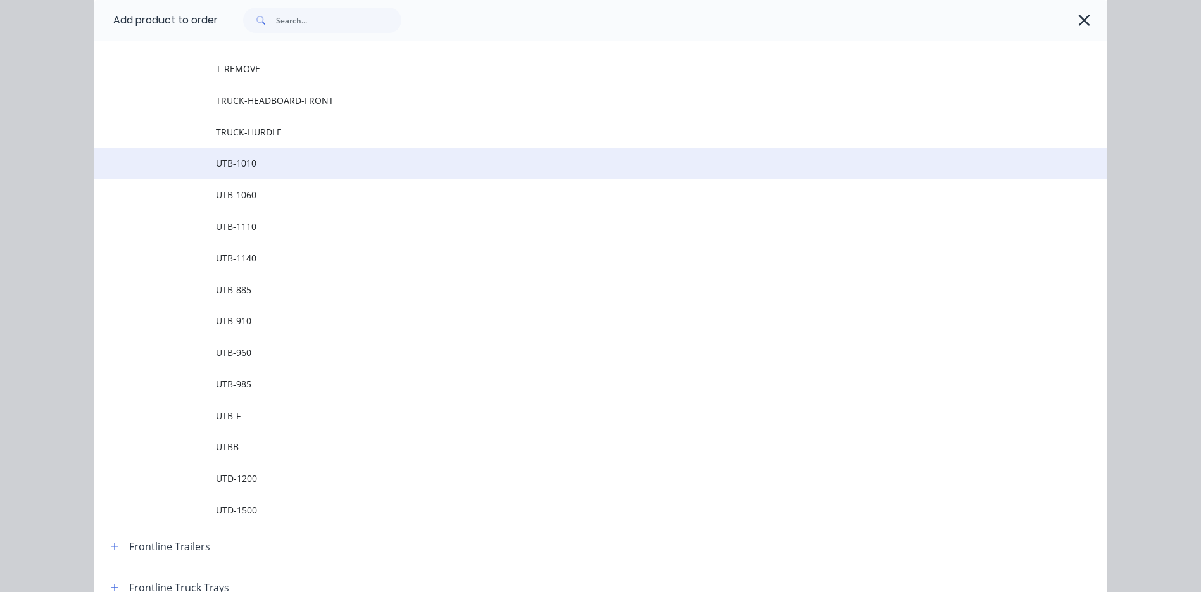
click at [278, 170] on td "UTB-1010" at bounding box center [661, 163] width 891 height 32
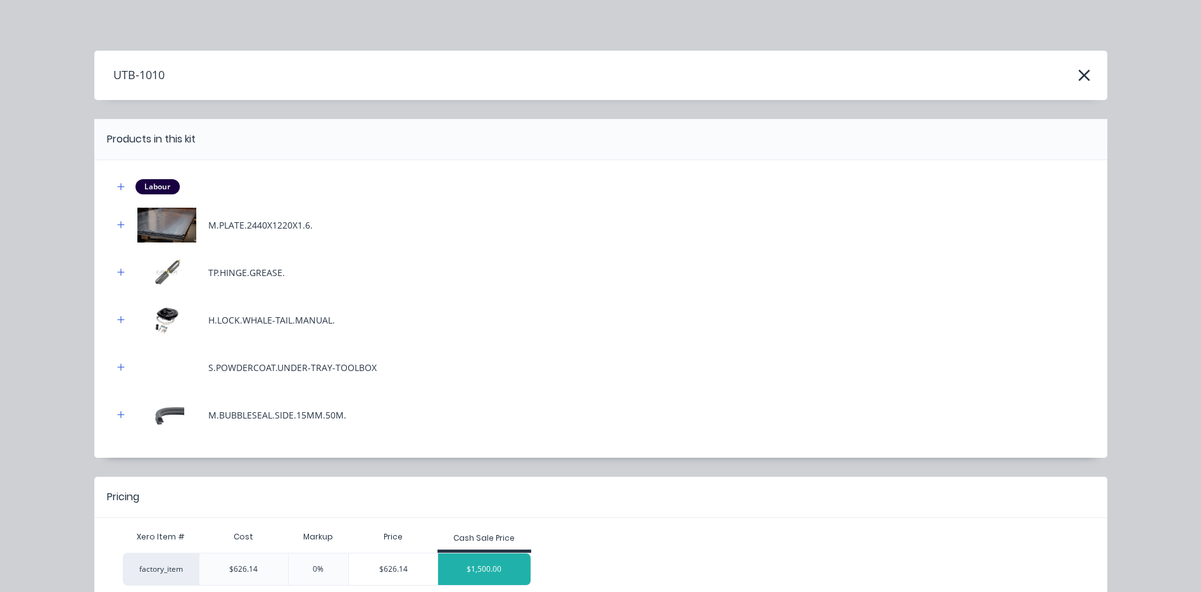
click at [484, 568] on div "$1,500.00" at bounding box center [484, 569] width 92 height 32
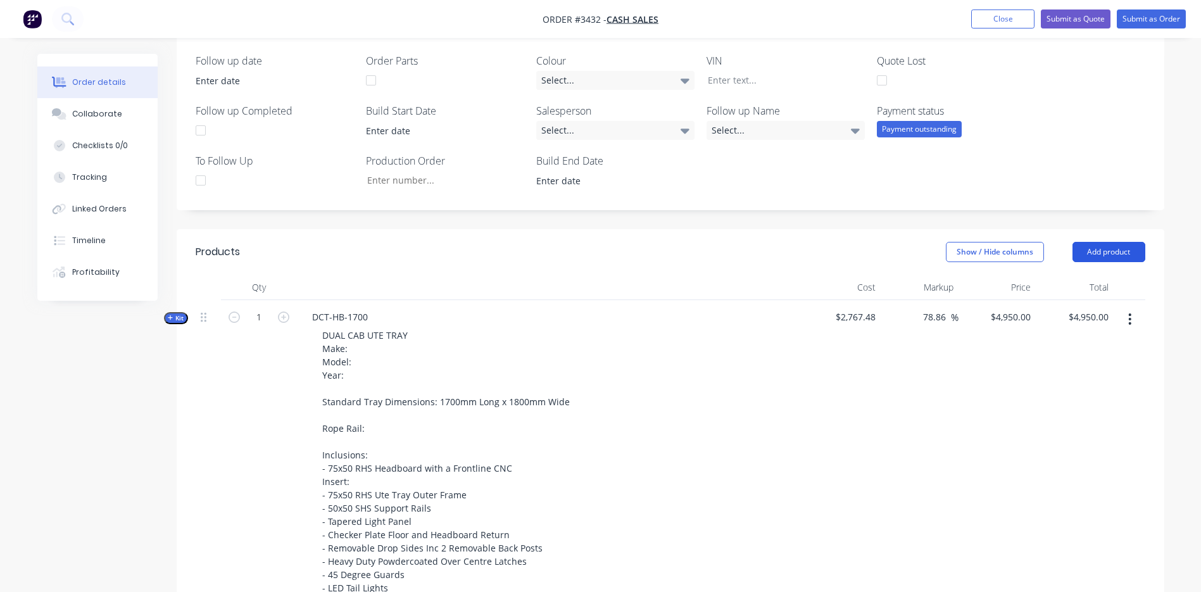
click at [1097, 246] on button "Add product" at bounding box center [1108, 252] width 73 height 20
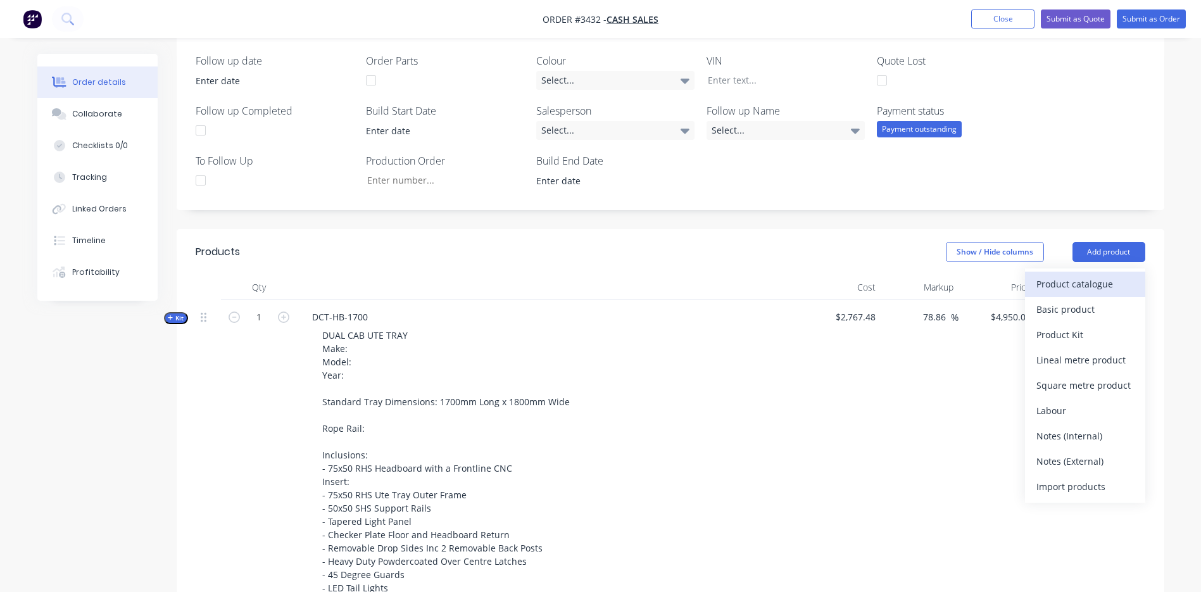
click at [1119, 287] on div "Product catalogue" at bounding box center [1084, 284] width 97 height 18
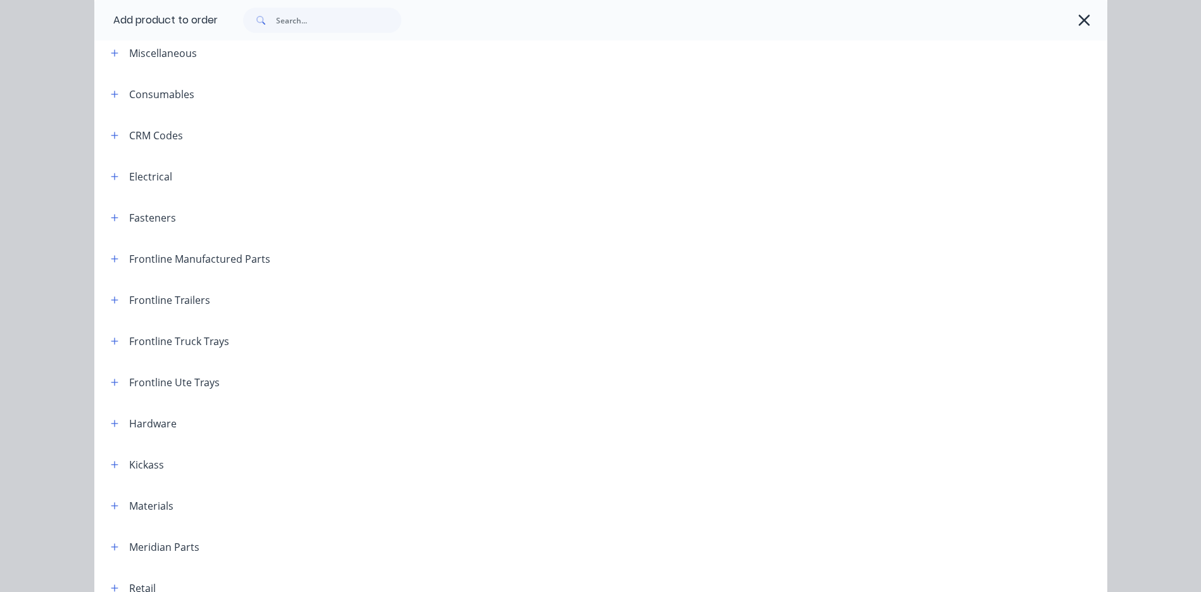
scroll to position [127, 0]
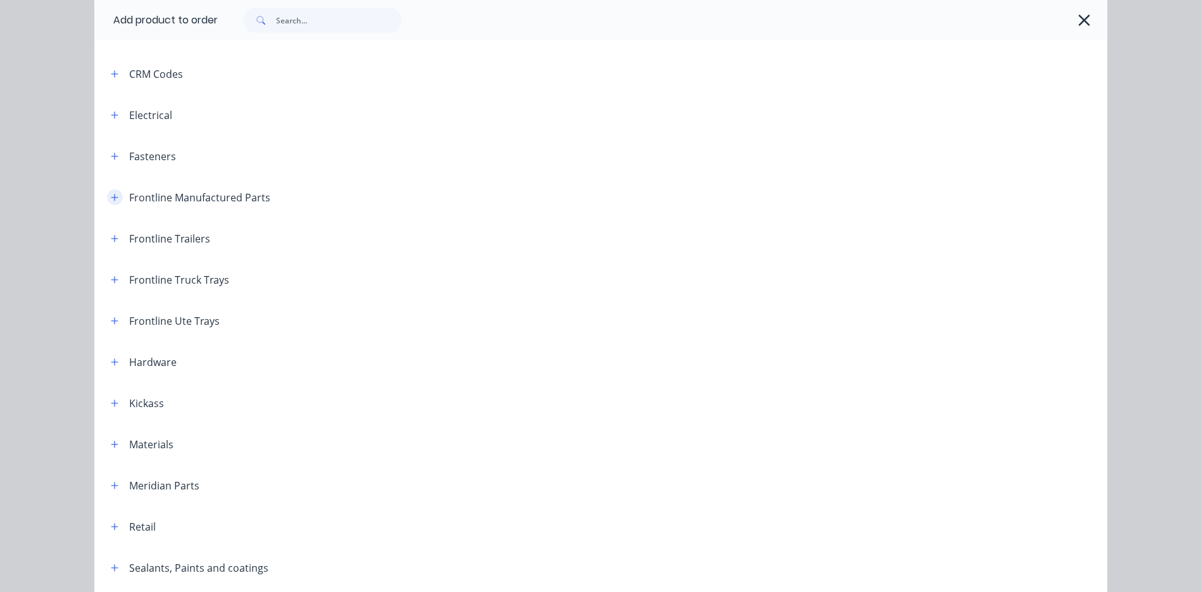
click at [111, 196] on icon "button" at bounding box center [115, 197] width 8 height 9
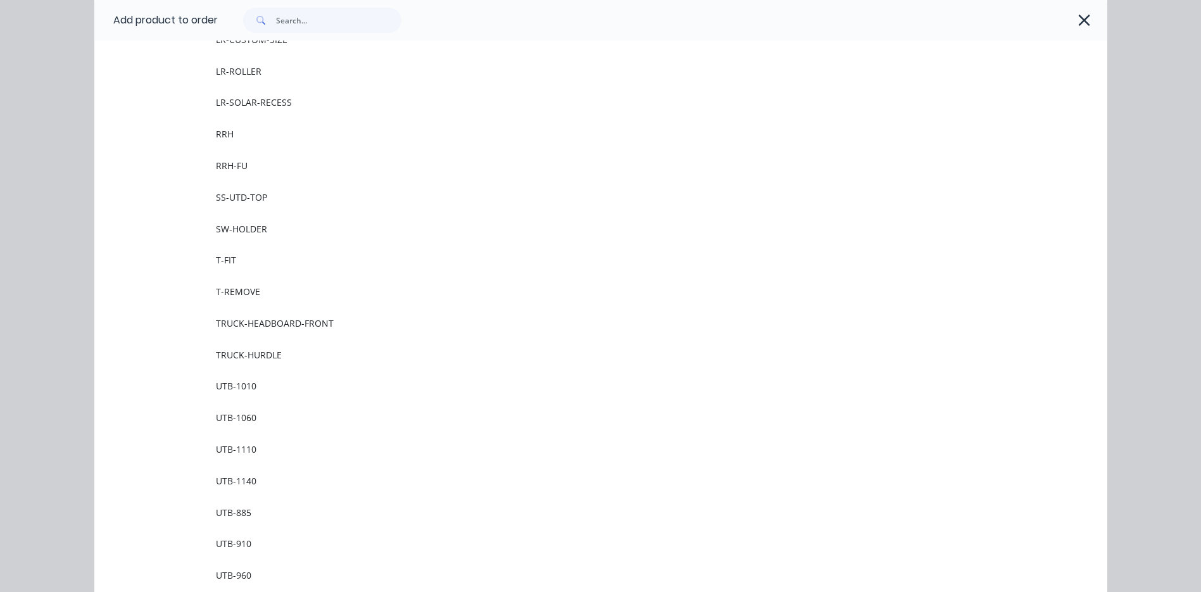
scroll to position [1835, 0]
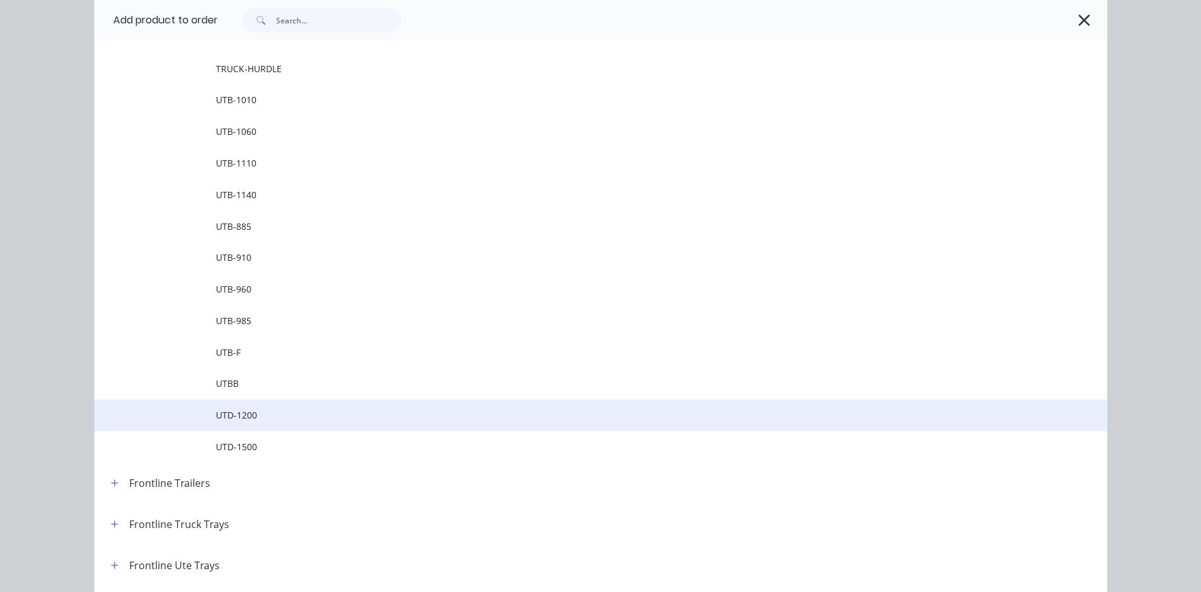
click at [249, 425] on td "UTD-1200" at bounding box center [661, 415] width 891 height 32
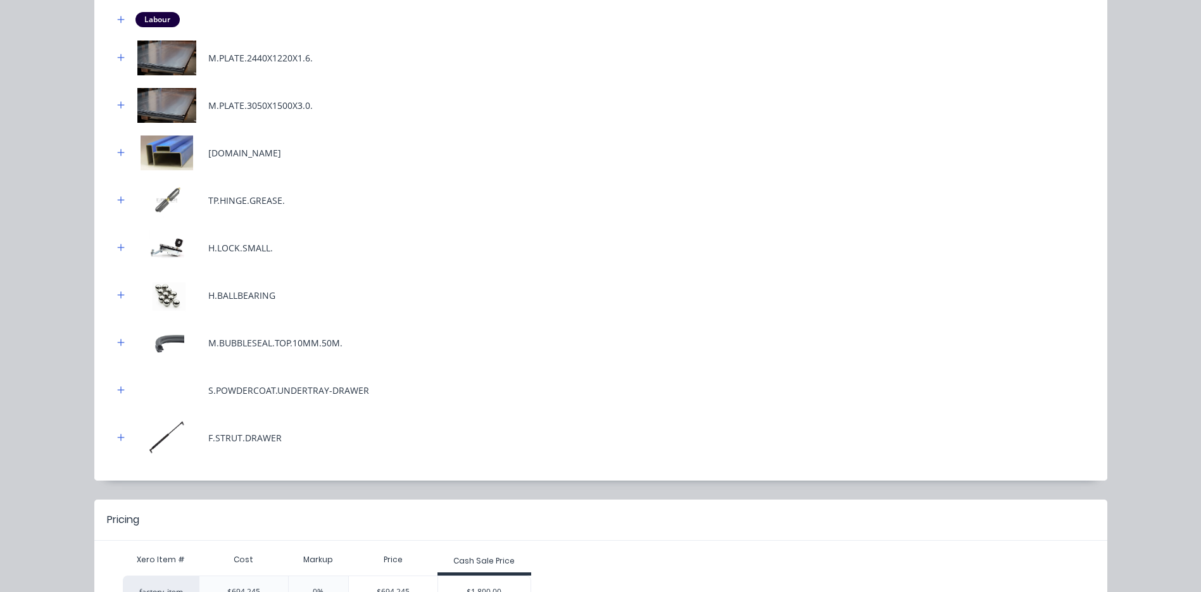
scroll to position [258, 0]
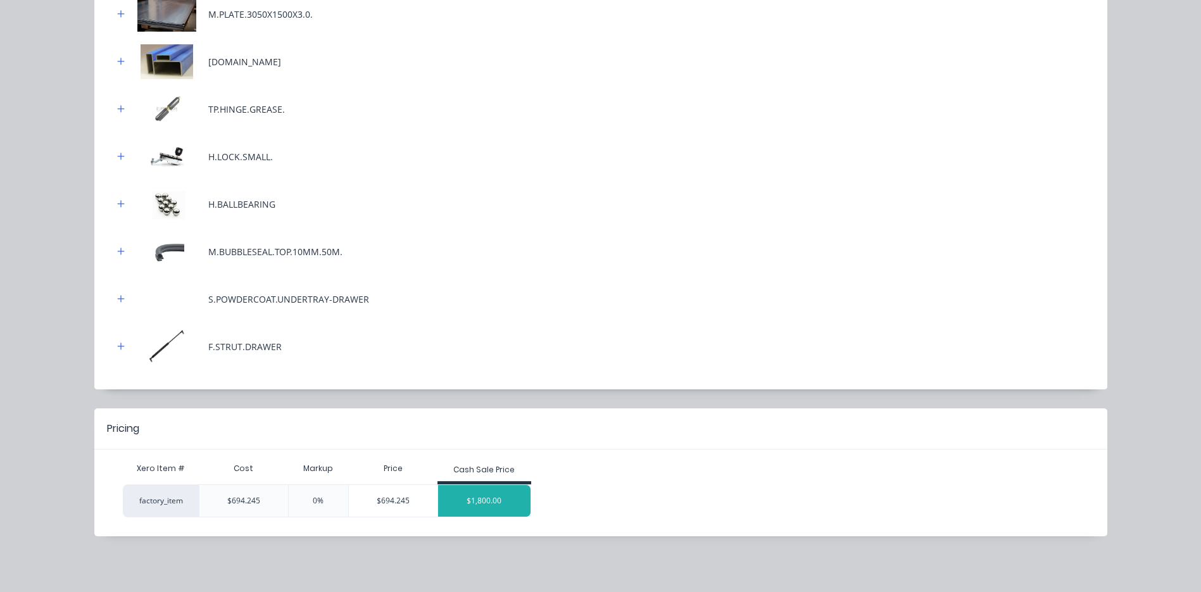
click at [464, 504] on div "$1,800.00" at bounding box center [484, 501] width 92 height 32
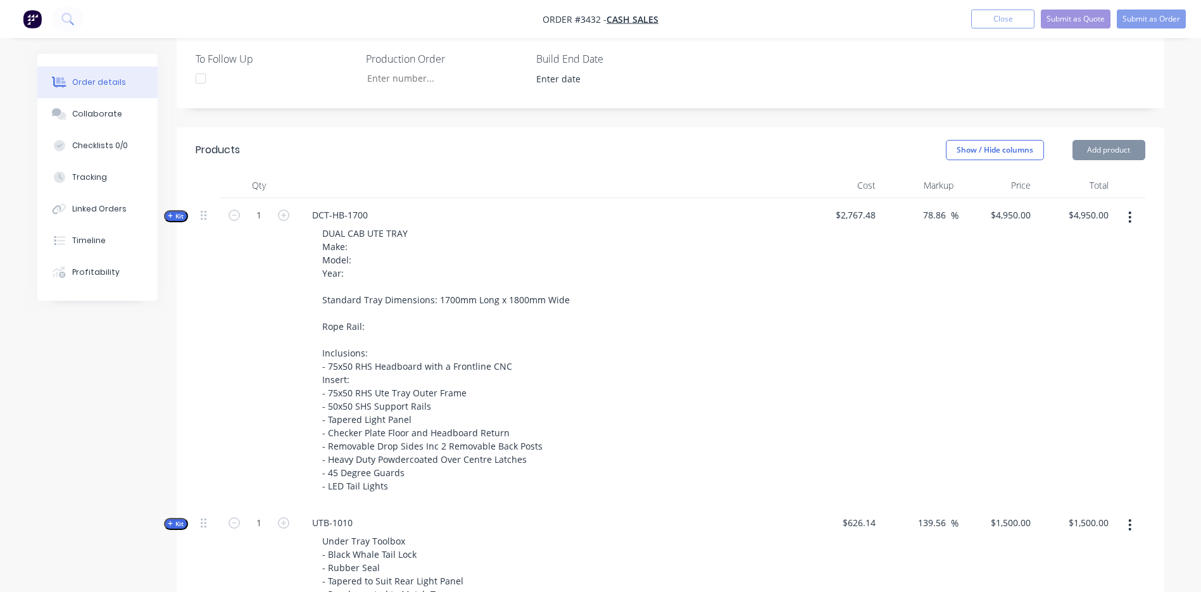
scroll to position [347, 0]
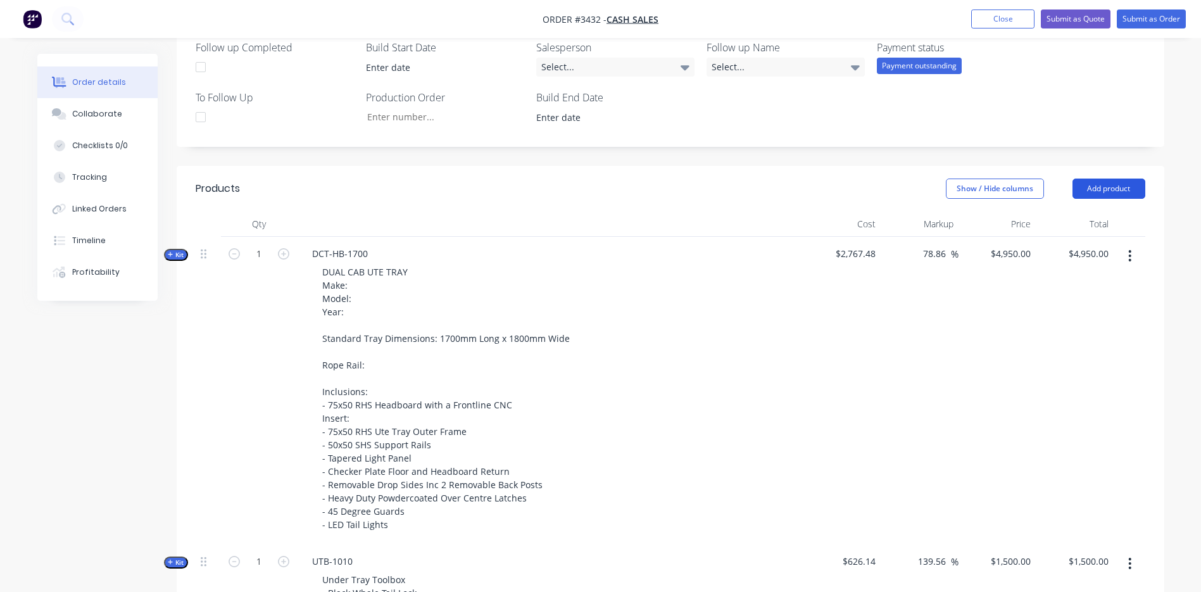
click at [1116, 194] on button "Add product" at bounding box center [1108, 188] width 73 height 20
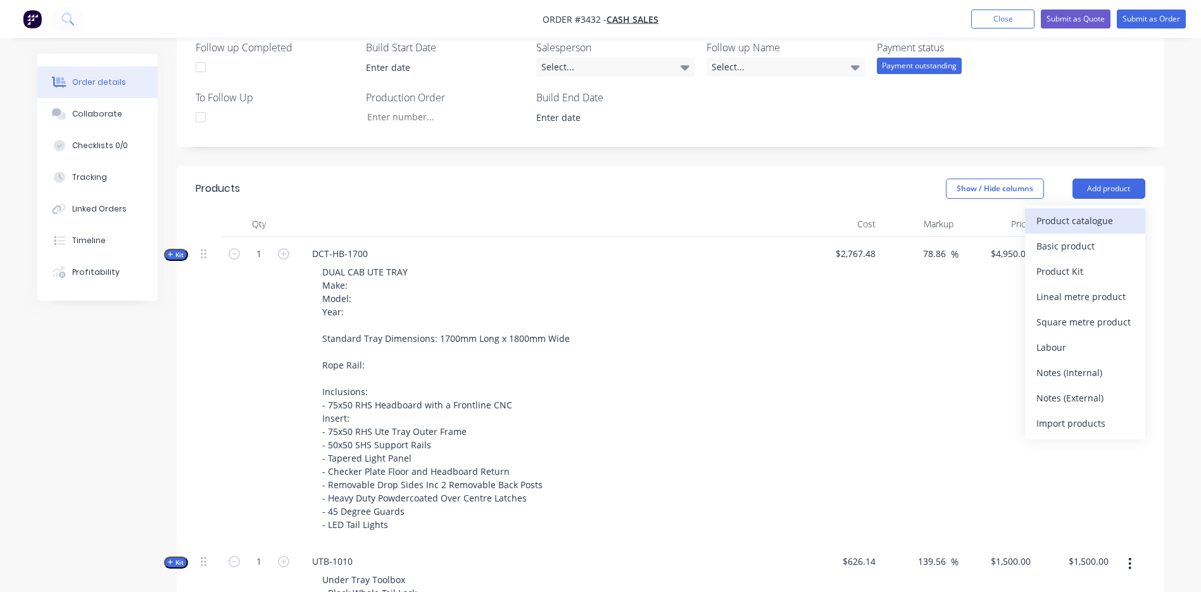
click at [1075, 220] on div "Product catalogue" at bounding box center [1084, 220] width 97 height 18
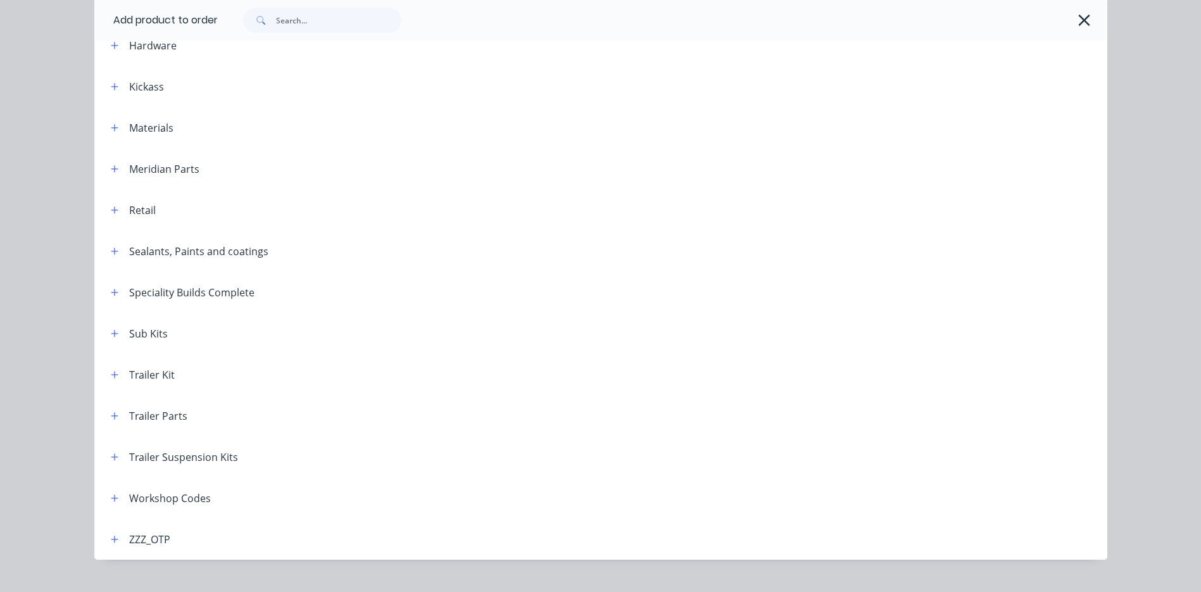
scroll to position [380, 0]
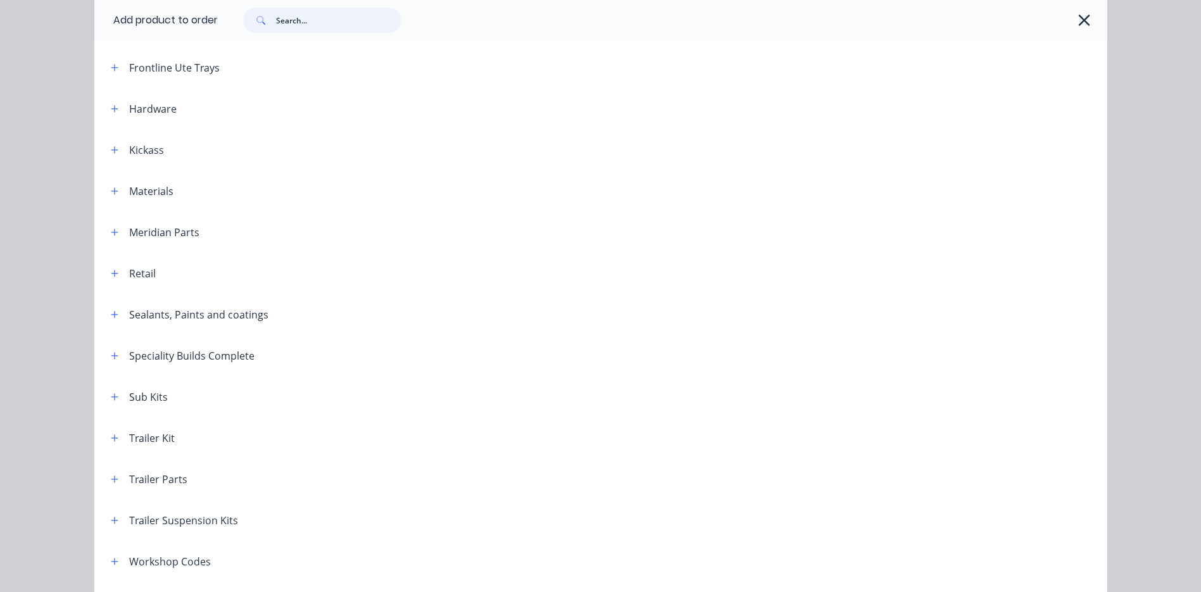
click at [283, 28] on input "text" at bounding box center [338, 20] width 125 height 25
type input "r"
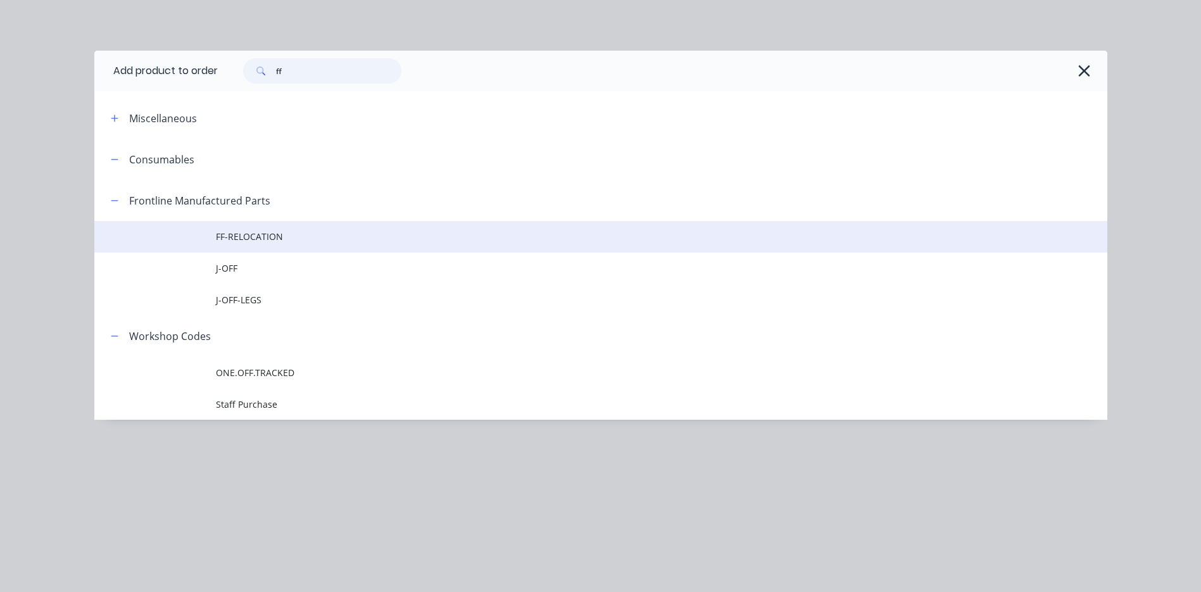
type input "ff"
click at [268, 234] on span "FF-RELOCATION" at bounding box center [572, 236] width 713 height 13
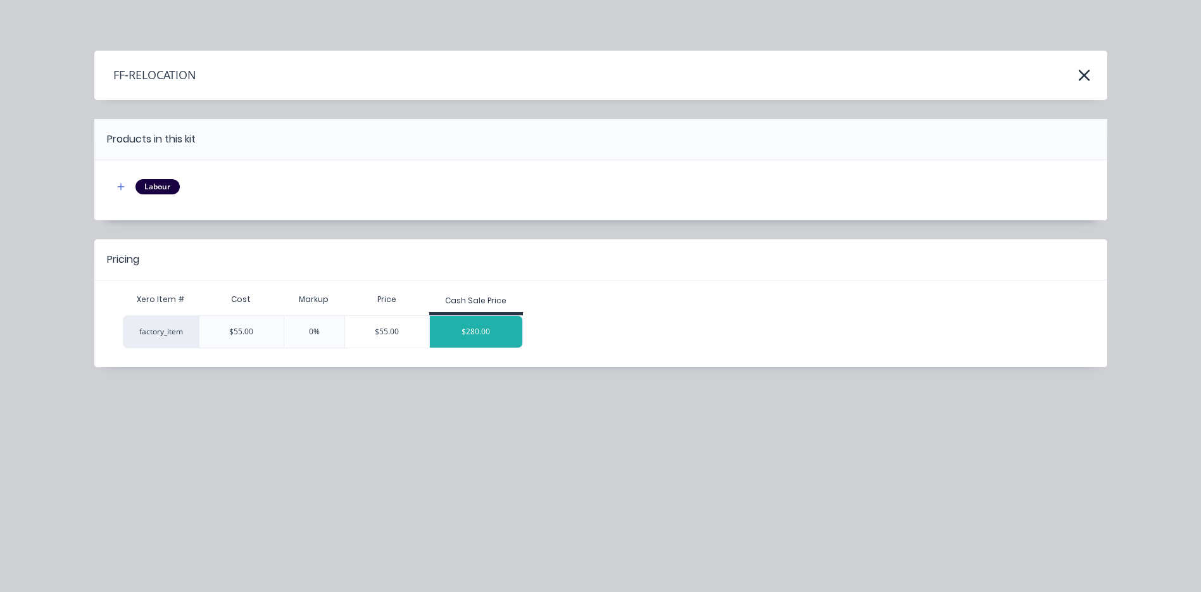
click at [489, 327] on div "$280.00" at bounding box center [476, 332] width 92 height 32
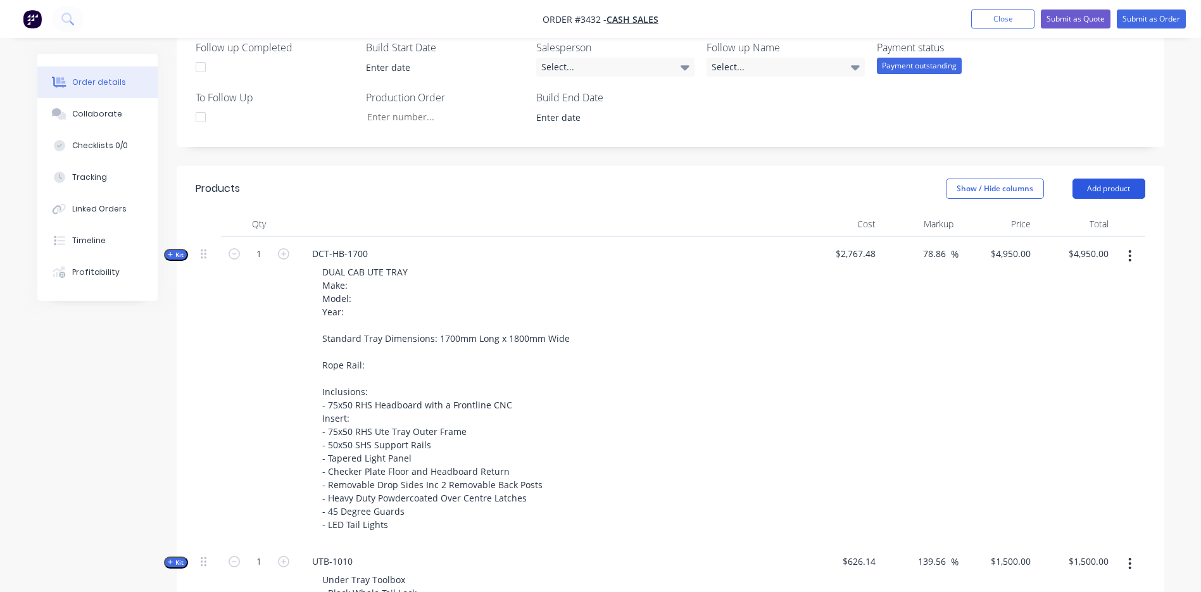
click at [1126, 193] on button "Add product" at bounding box center [1108, 188] width 73 height 20
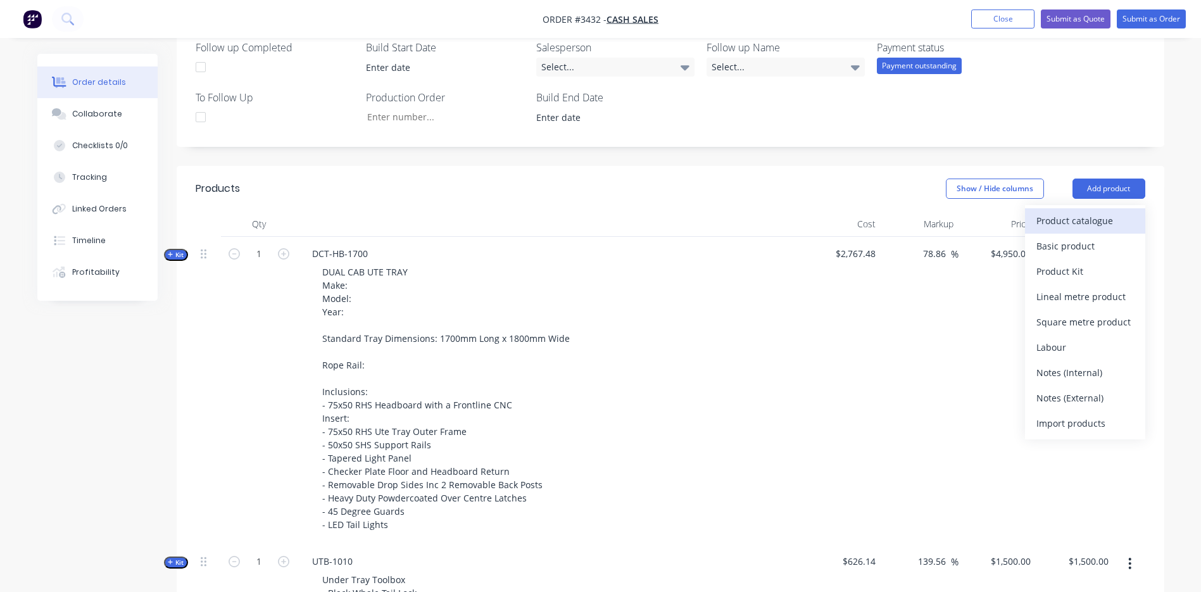
click at [1102, 220] on div "Product catalogue" at bounding box center [1084, 220] width 97 height 18
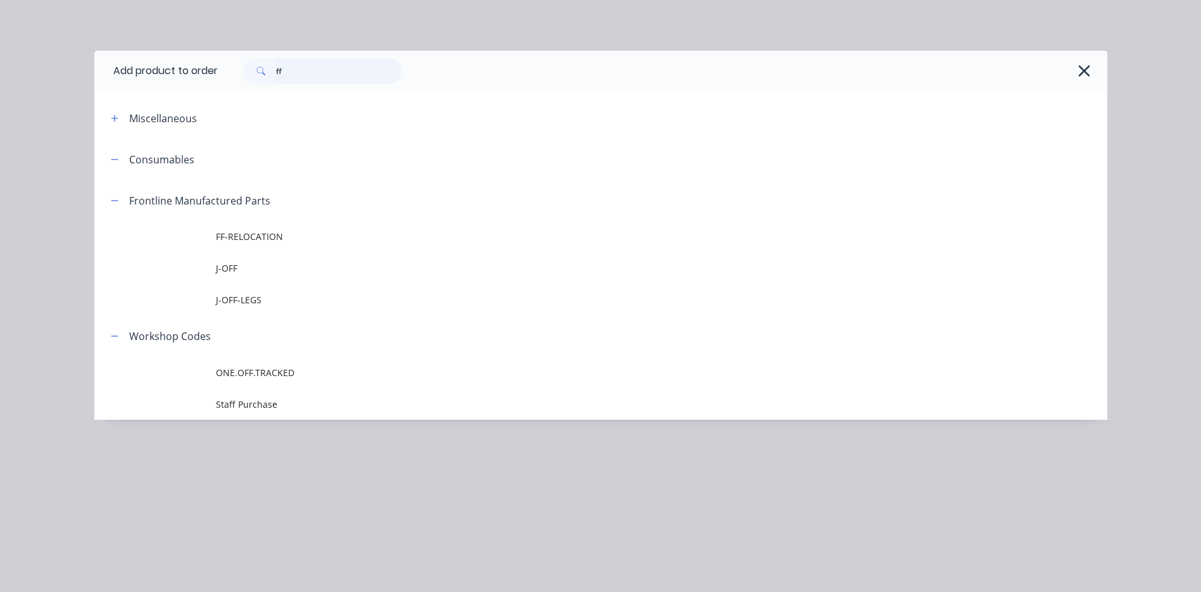
drag, startPoint x: 326, startPoint y: 67, endPoint x: -1, endPoint y: 124, distance: 331.5
click at [0, 124] on html "Order #3432 - cash sales Add product Close Submit as Quote Submit as Order Orde…" at bounding box center [600, 479] width 1201 height 1652
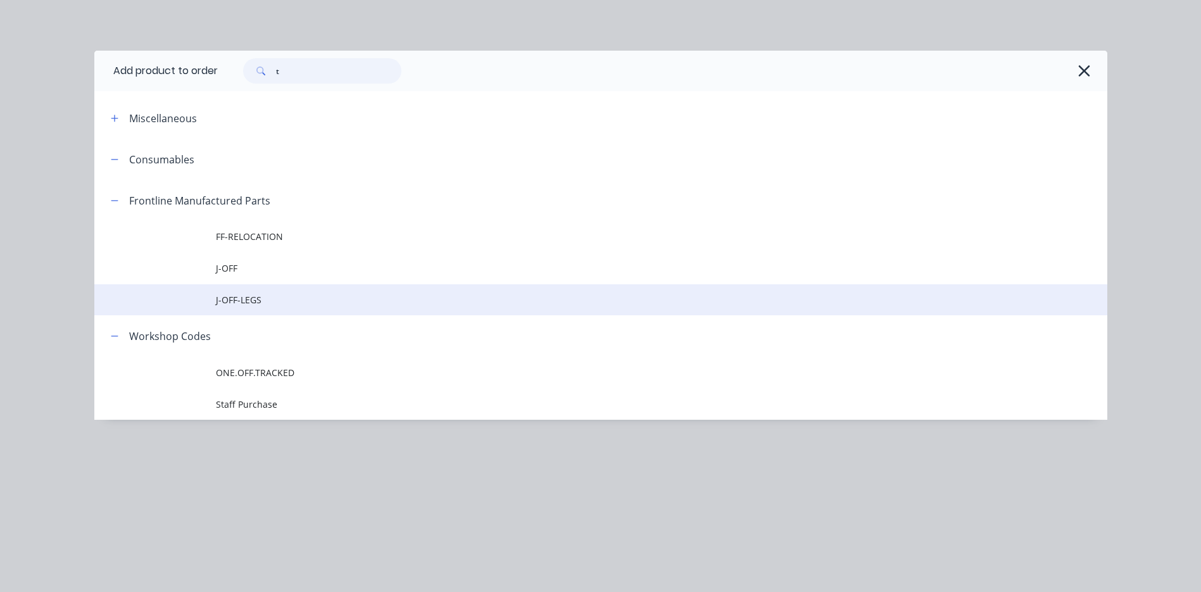
type input "t"
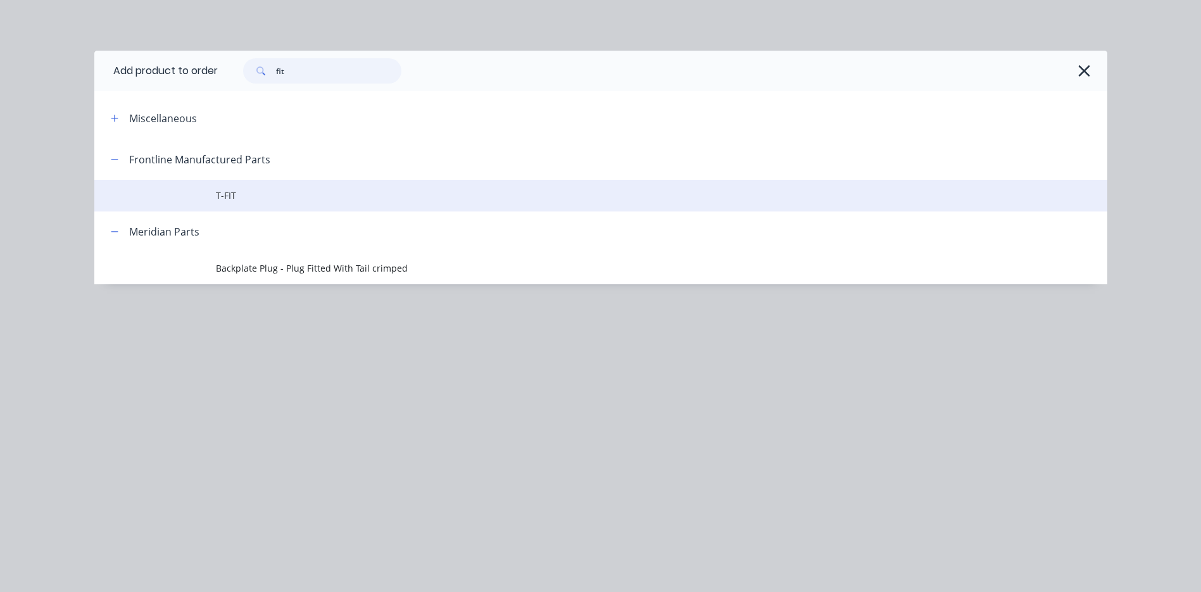
type input "fit"
click at [270, 199] on span "T-FIT" at bounding box center [572, 195] width 713 height 13
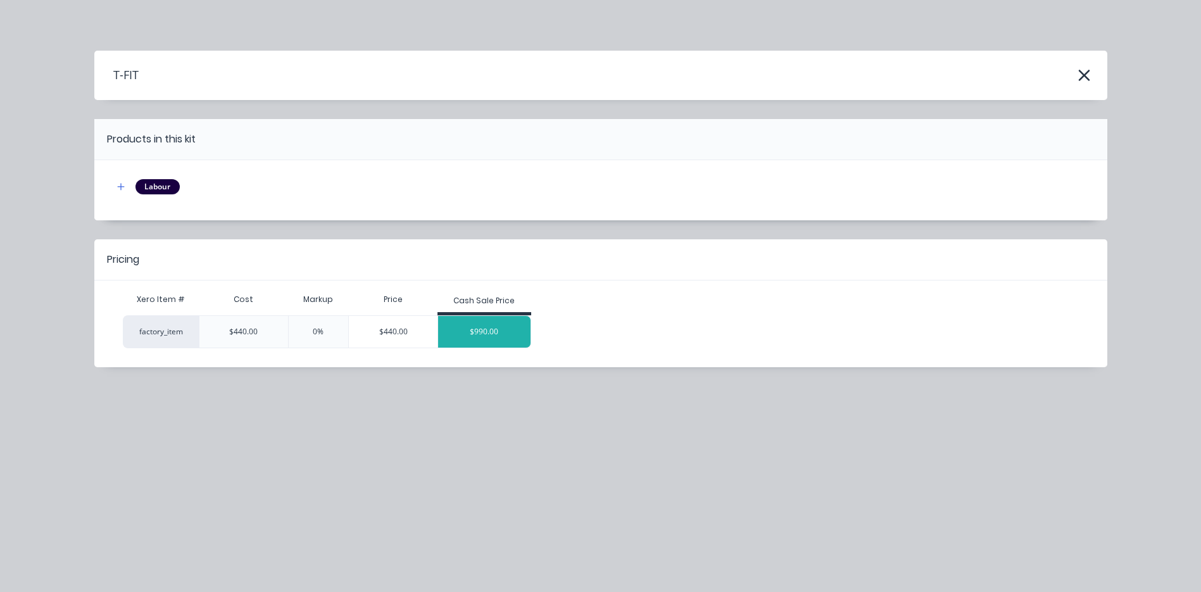
click at [490, 335] on div "$990.00" at bounding box center [484, 332] width 92 height 32
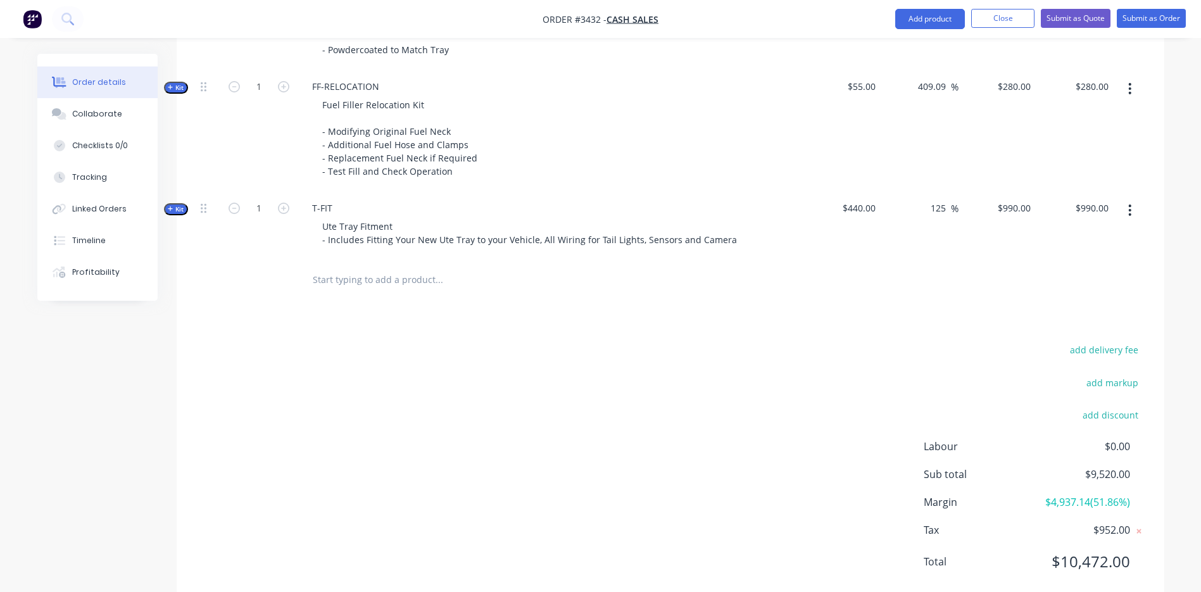
scroll to position [1110, 0]
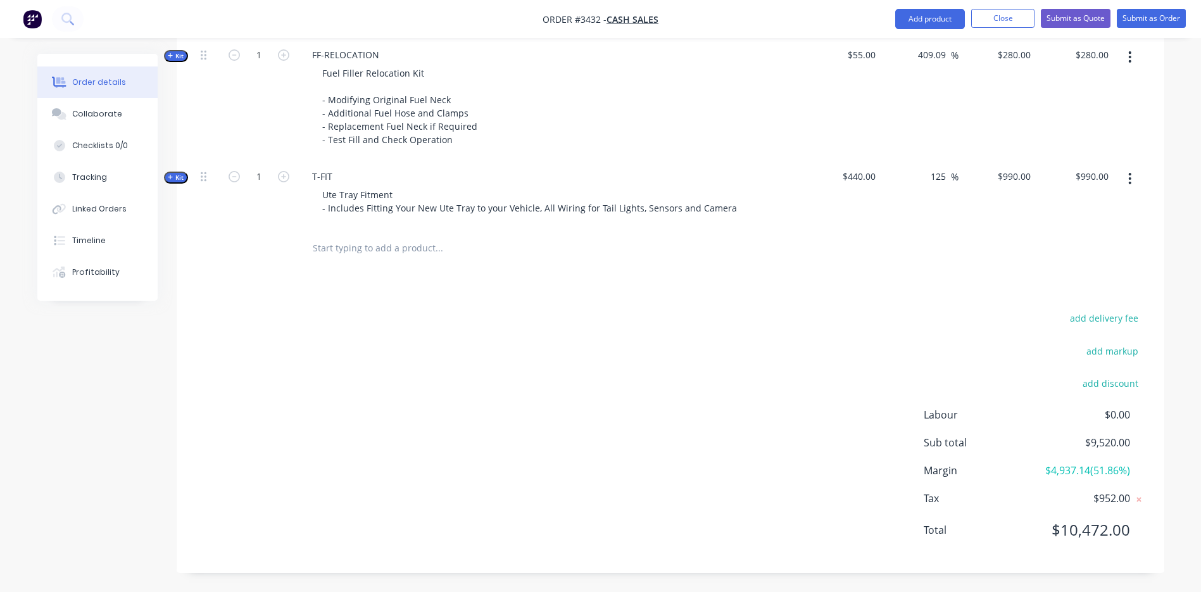
click at [182, 180] on span "Kit" at bounding box center [176, 177] width 16 height 9
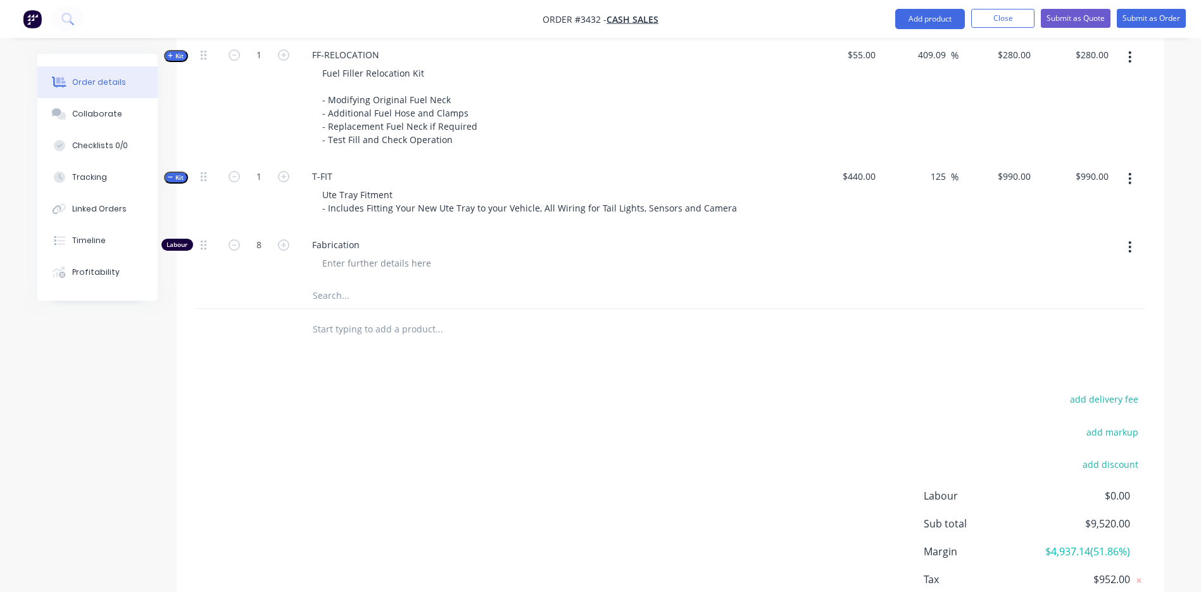
click at [180, 177] on span "Kit" at bounding box center [176, 177] width 16 height 9
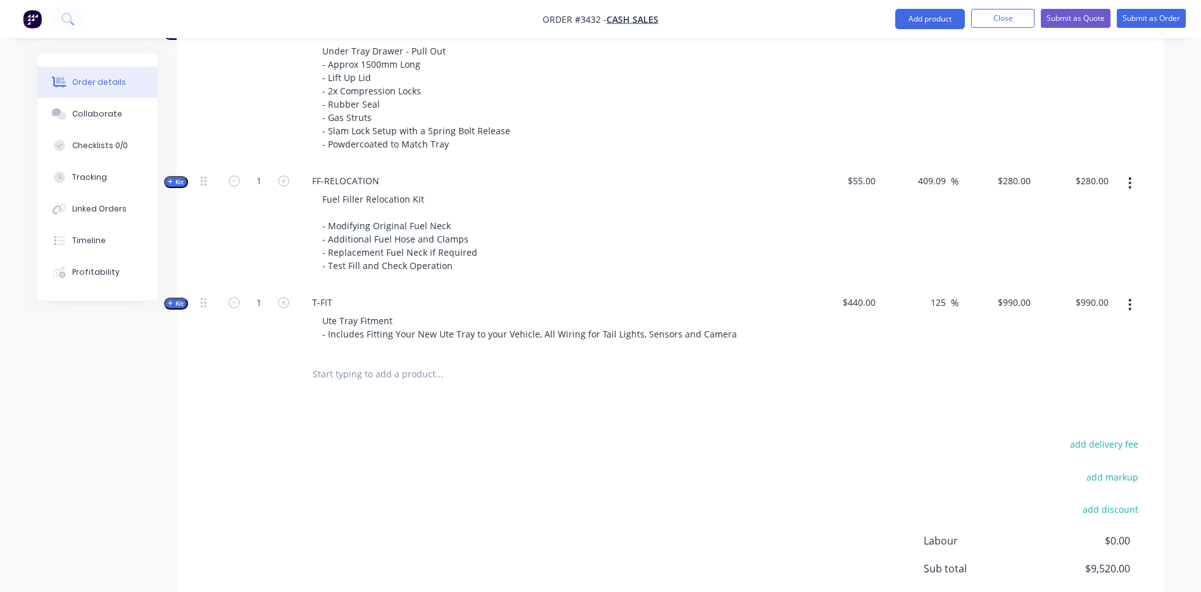
scroll to position [983, 0]
click at [1023, 304] on input "990" at bounding box center [1015, 303] width 39 height 18
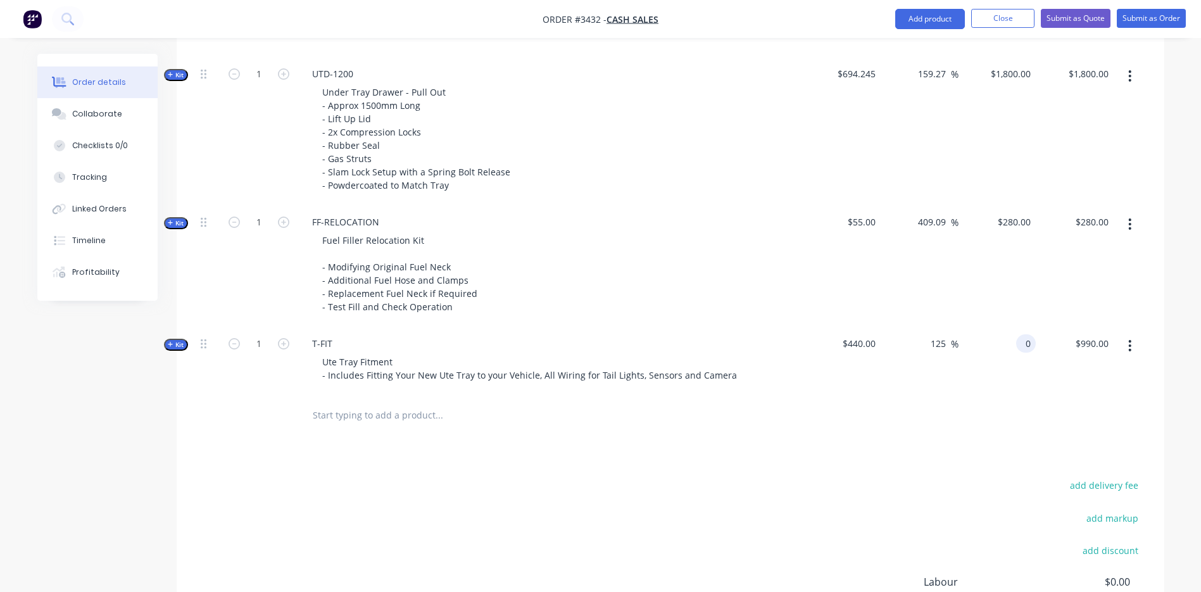
scroll to position [920, 0]
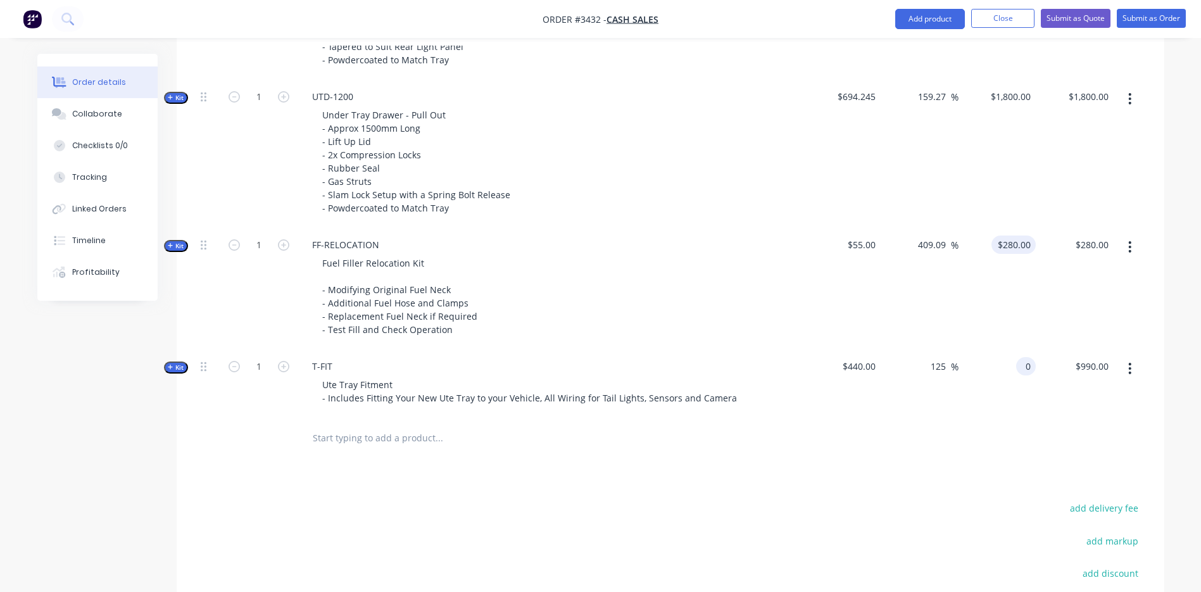
type input "0"
type input "280"
type input "-100"
type input "$0.00"
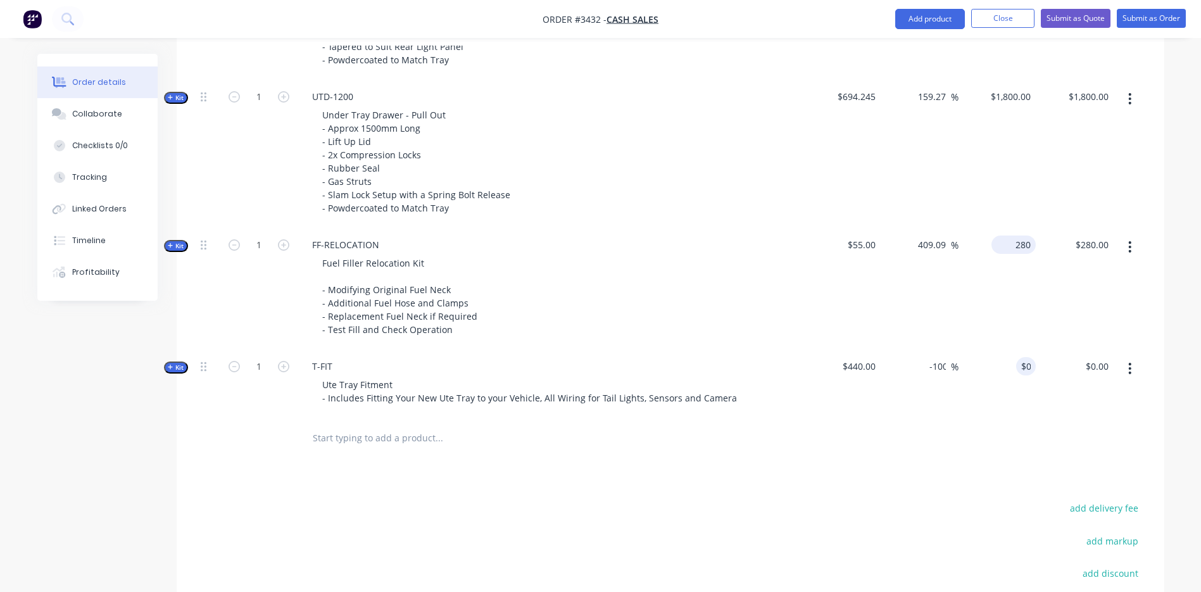
click at [1030, 251] on input "280" at bounding box center [1015, 244] width 39 height 18
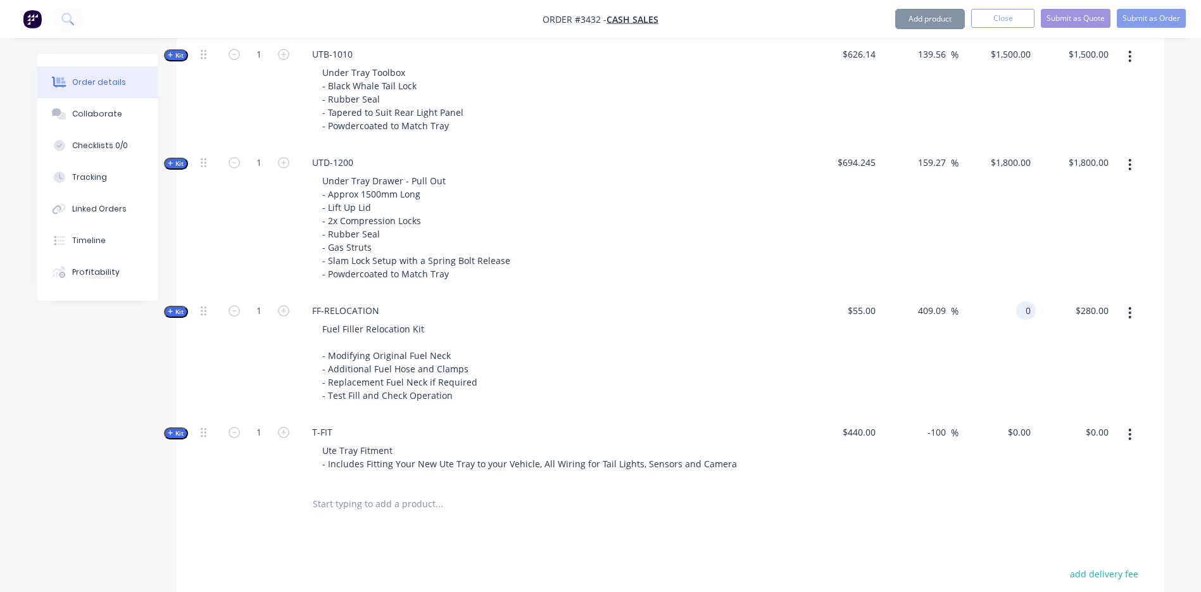
scroll to position [794, 0]
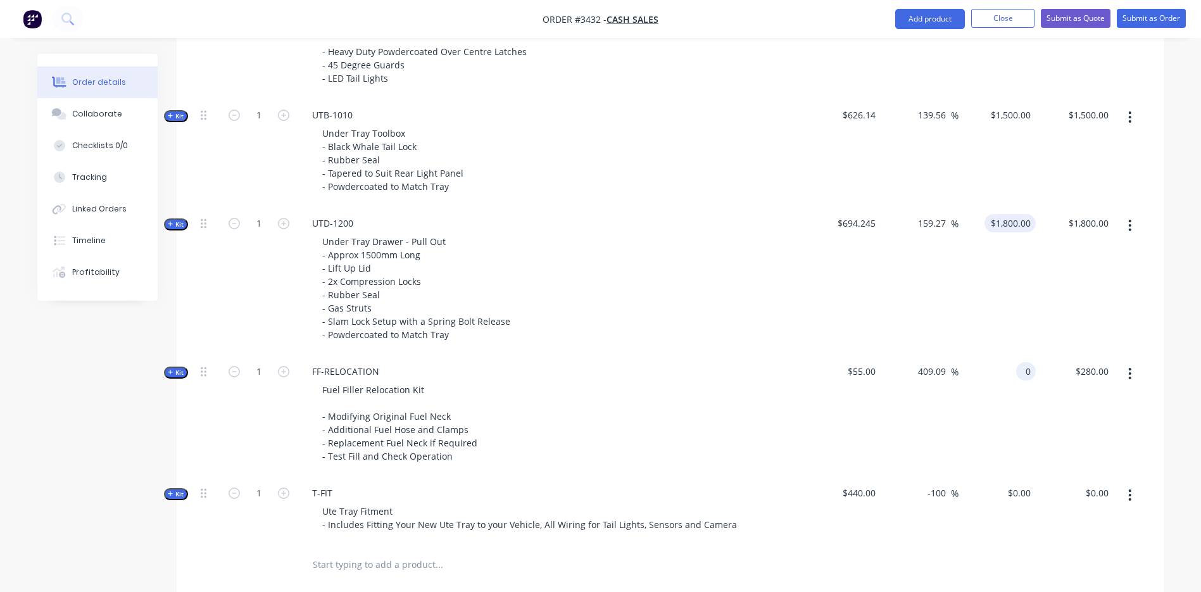
type input "0"
type input "1800"
type input "-100"
type input "$0.00"
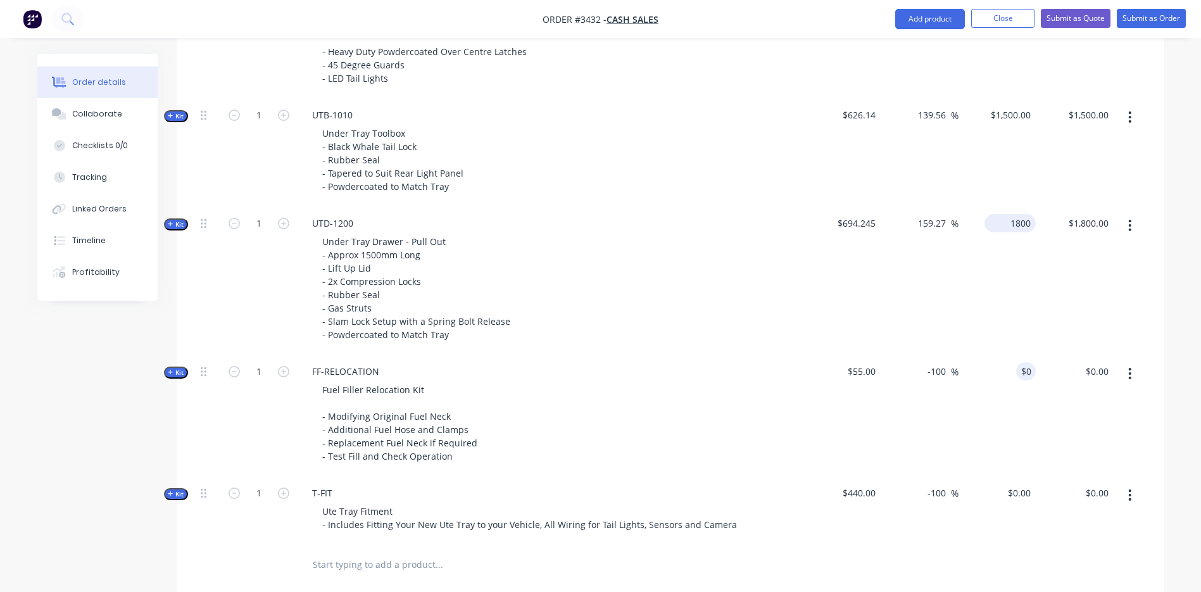
click at [1009, 223] on input "1800" at bounding box center [1012, 223] width 46 height 18
type input "900"
drag, startPoint x: 932, startPoint y: 325, endPoint x: 932, endPoint y: 316, distance: 8.9
click at [932, 318] on div "159.27 159.27 %" at bounding box center [919, 280] width 78 height 148
type input "29.64"
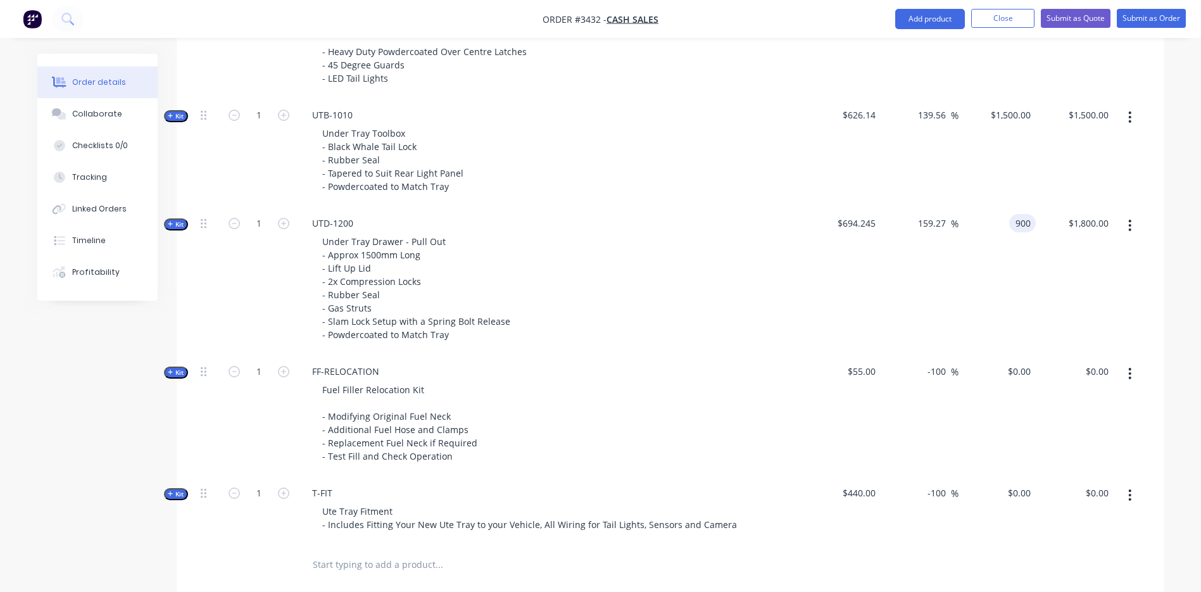
type input "$900.00"
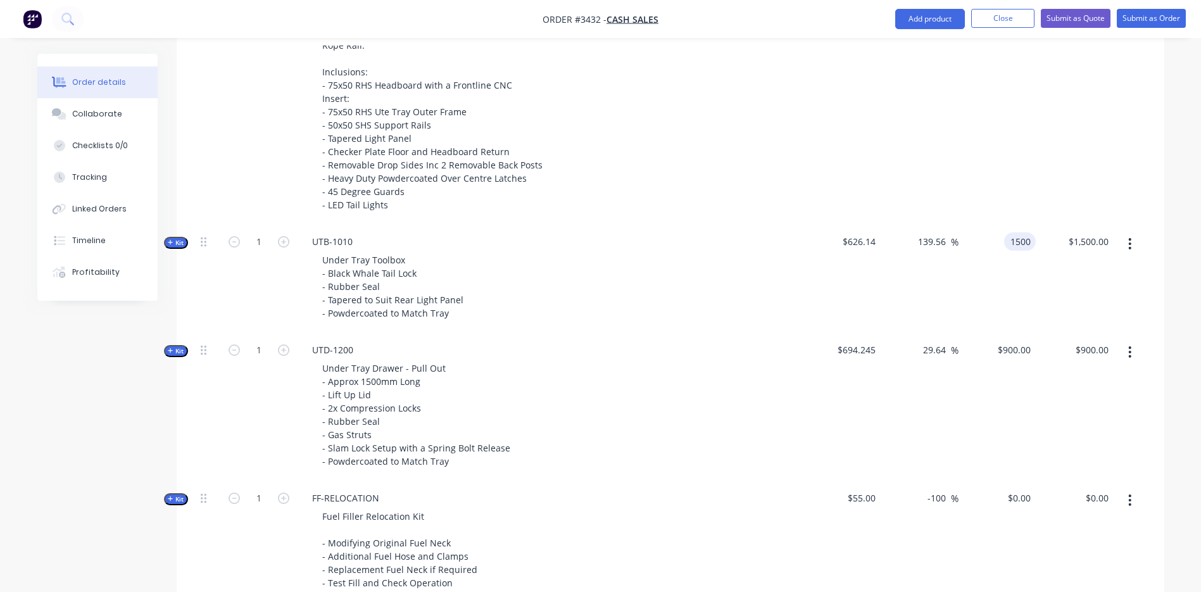
click at [1015, 237] on input "1500" at bounding box center [1022, 241] width 27 height 18
type input "400"
type input "-36.12"
type input "$400.00"
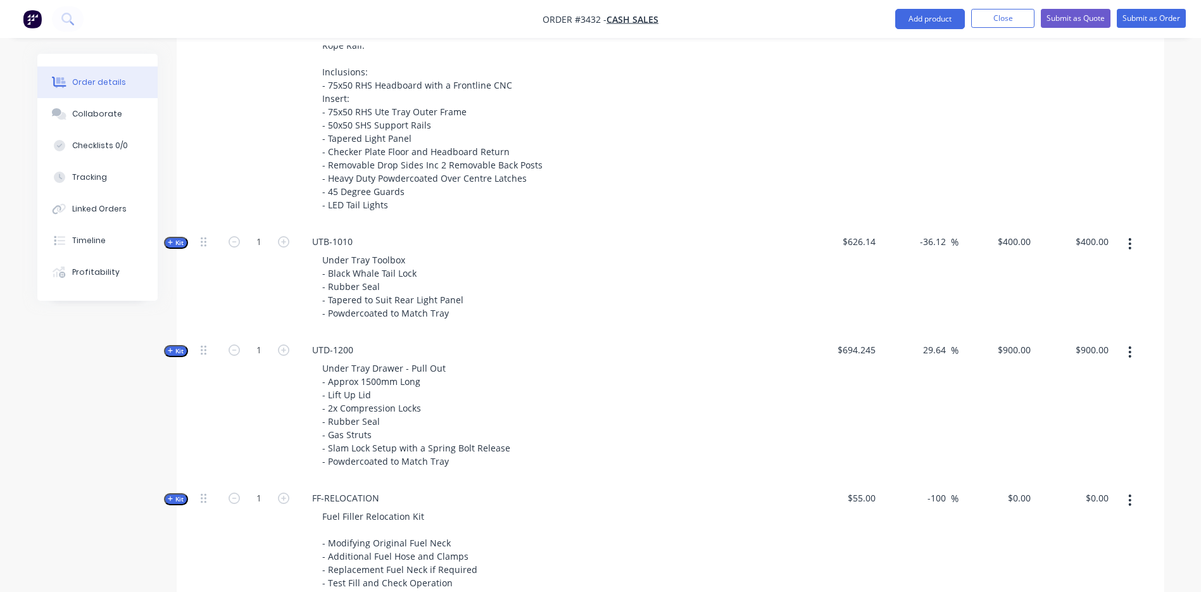
click at [947, 310] on div "-36.12 -36.12 %" at bounding box center [919, 279] width 78 height 108
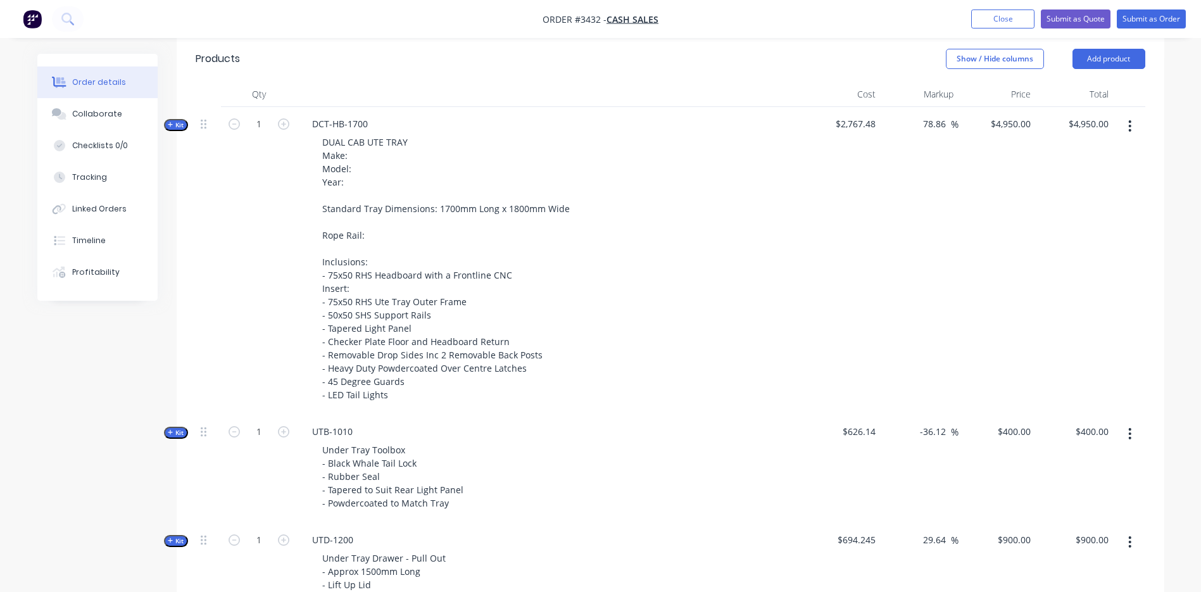
scroll to position [414, 0]
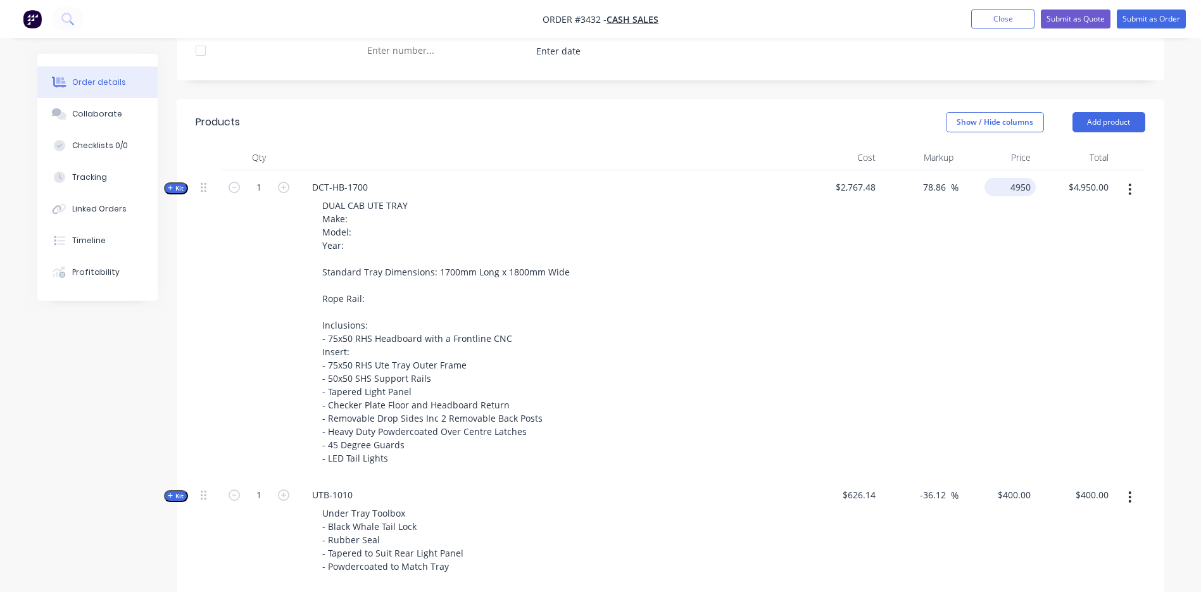
click at [1008, 189] on div "4950 $4,950.00" at bounding box center [1009, 187] width 51 height 18
type input "3760"
type input "35.86"
type input "$3,760.00"
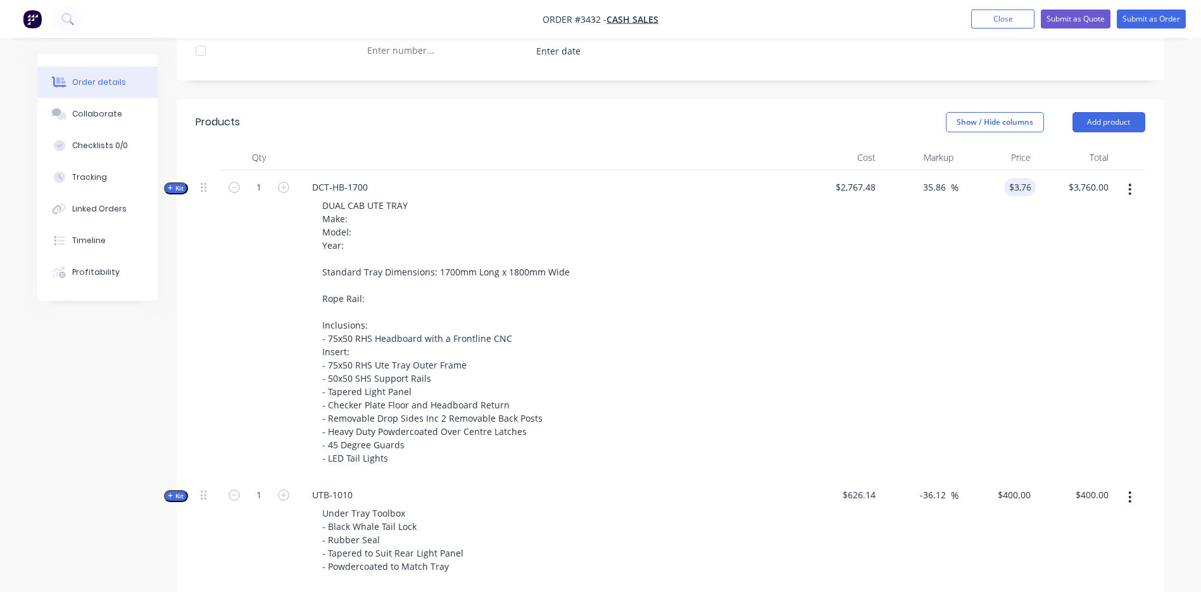
click at [781, 302] on div "DUAL CAB UTE TRAY Make: Model: Year: Standard Tray Dimensions: 1700mm Long x 18…" at bounding box center [550, 331] width 496 height 271
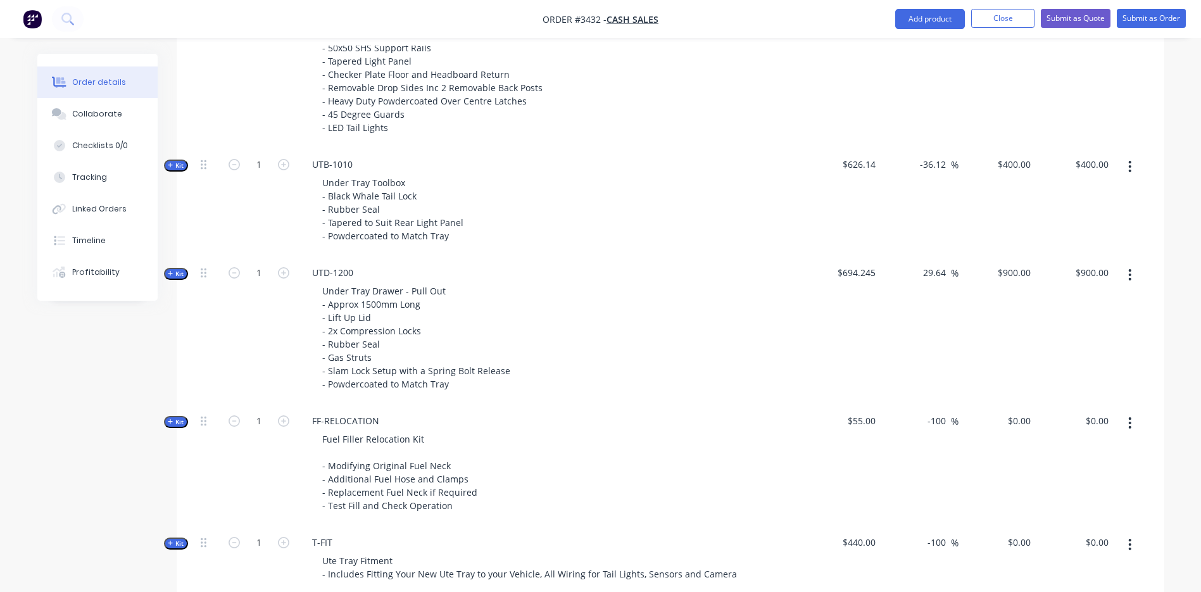
scroll to position [730, 0]
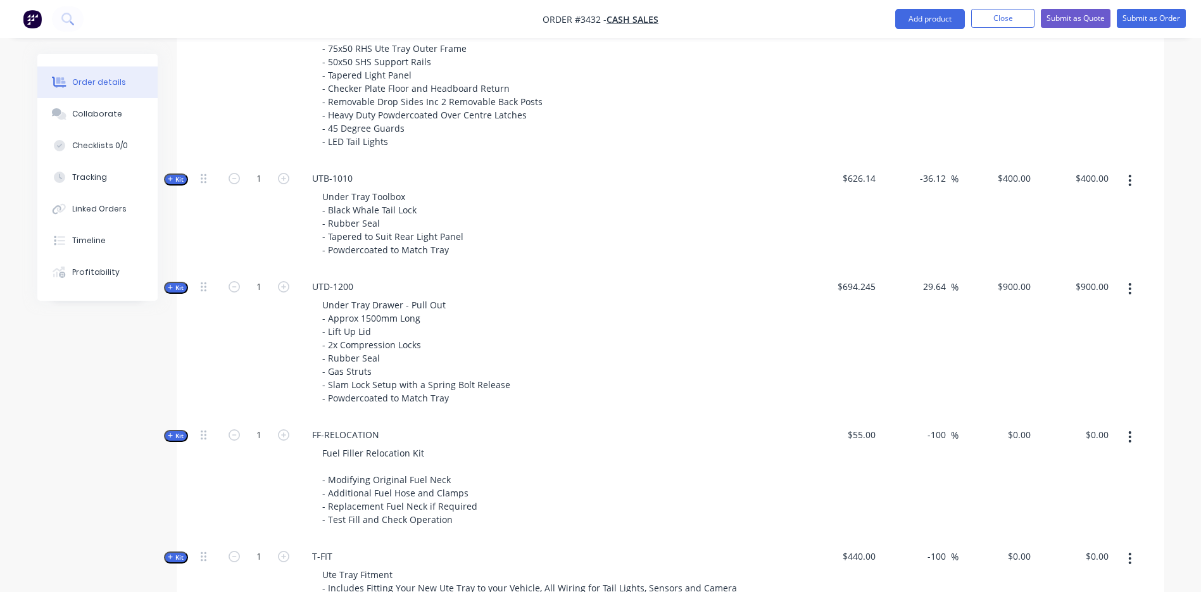
click at [176, 289] on span "Kit" at bounding box center [176, 287] width 16 height 9
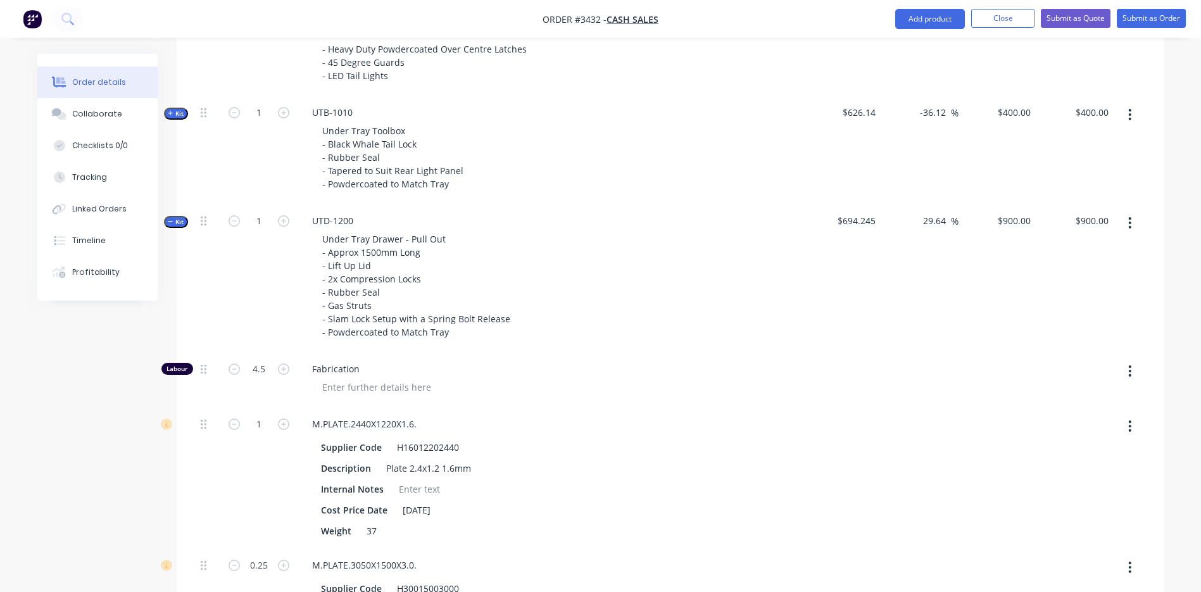
scroll to position [794, 0]
click at [172, 220] on span "Kit" at bounding box center [176, 224] width 16 height 9
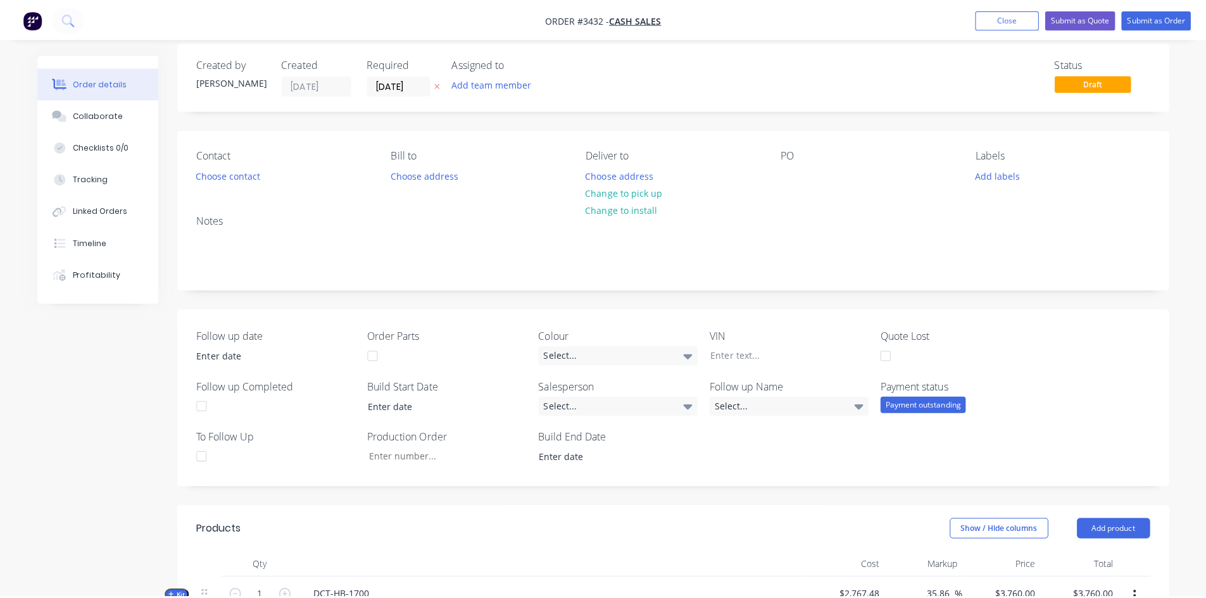
scroll to position [0, 0]
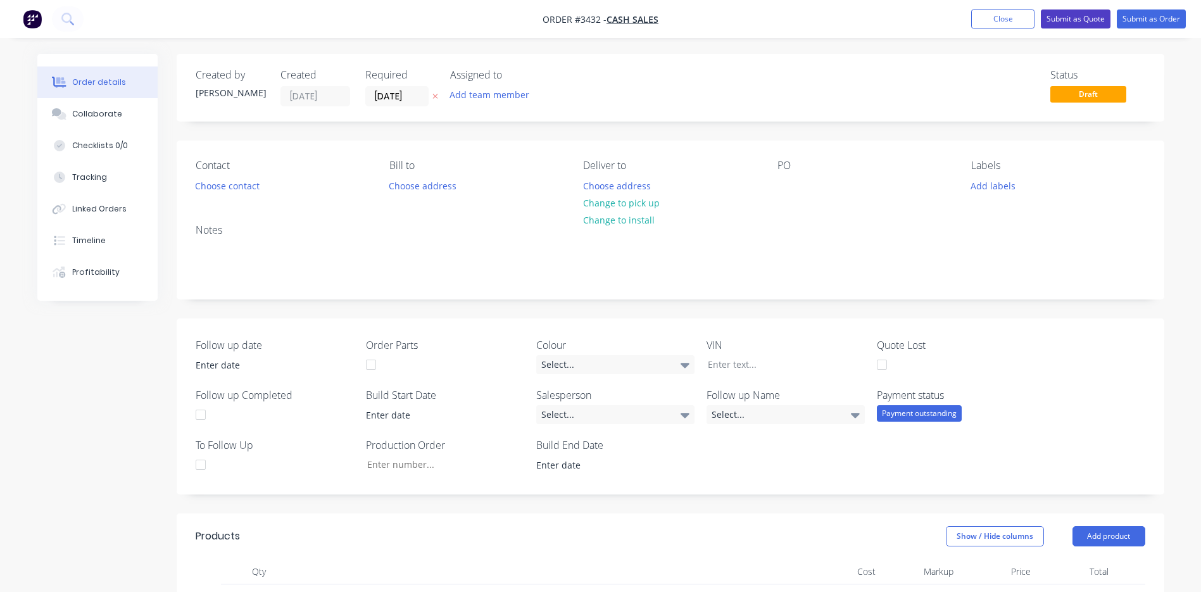
click at [1078, 18] on button "Submit as Quote" at bounding box center [1075, 18] width 70 height 19
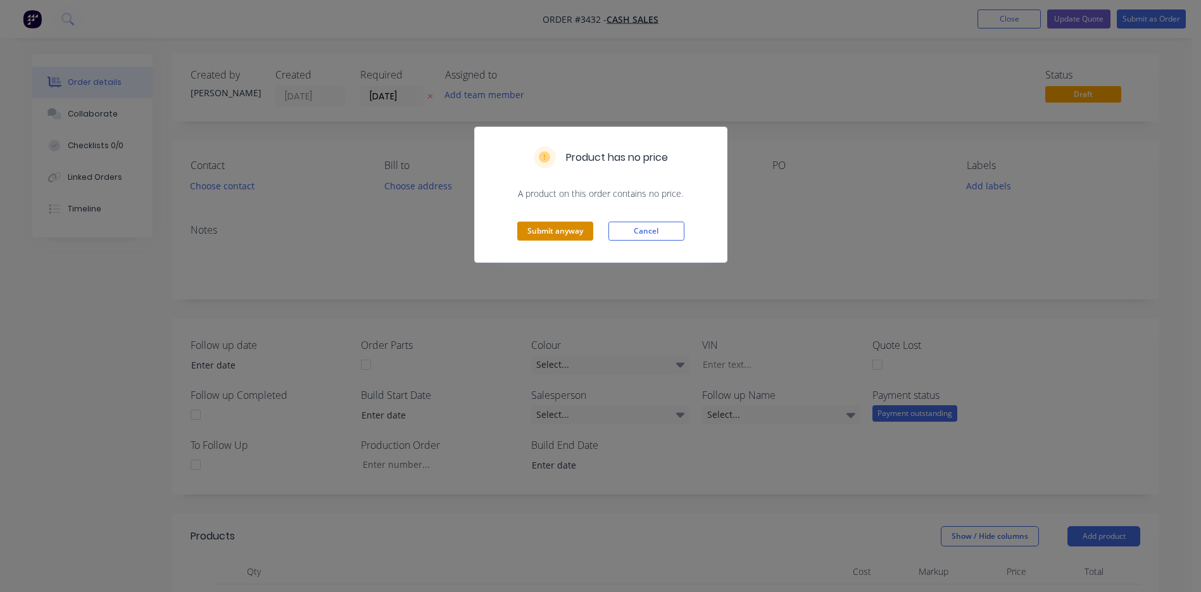
click at [554, 232] on button "Submit anyway" at bounding box center [555, 231] width 76 height 19
